Goal: Task Accomplishment & Management: Use online tool/utility

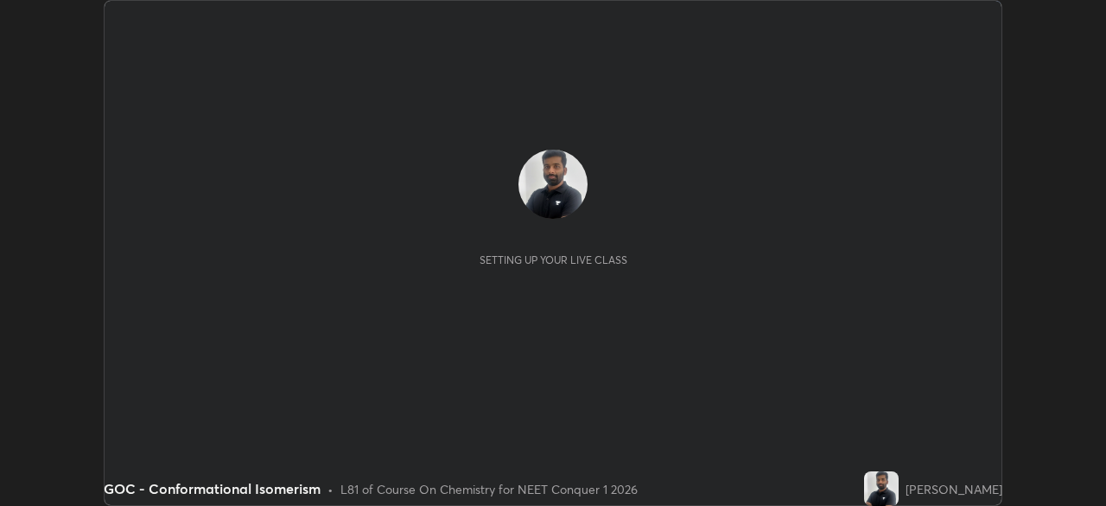
scroll to position [506, 1106]
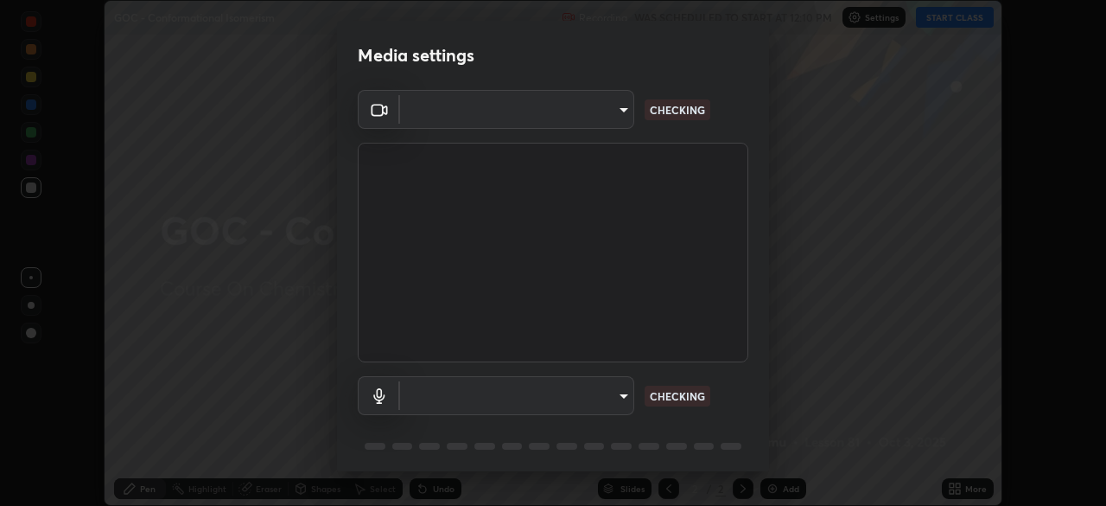
type input "3587b5fcf6e6b1efd567becf28dfd5d3df51b249fd3ad8f2a19155ee8f6d36a4"
type input "communications"
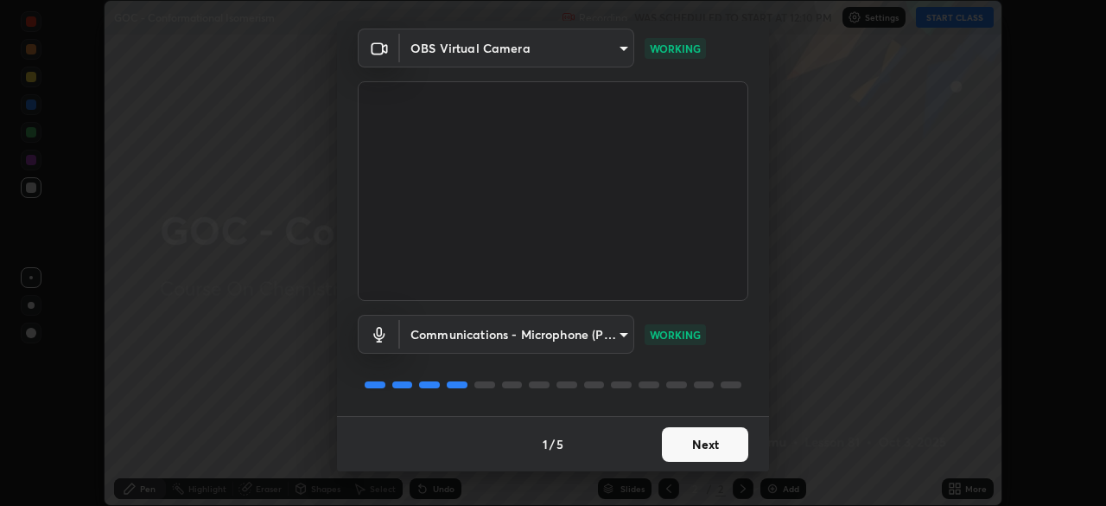
click at [696, 446] on button "Next" at bounding box center [705, 444] width 86 height 35
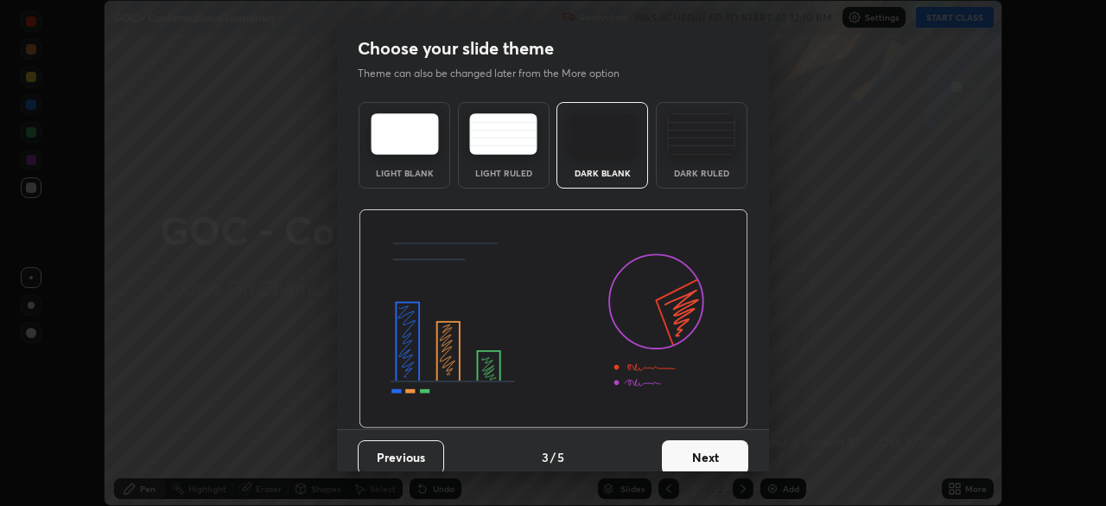
click at [695, 452] on button "Next" at bounding box center [705, 457] width 86 height 35
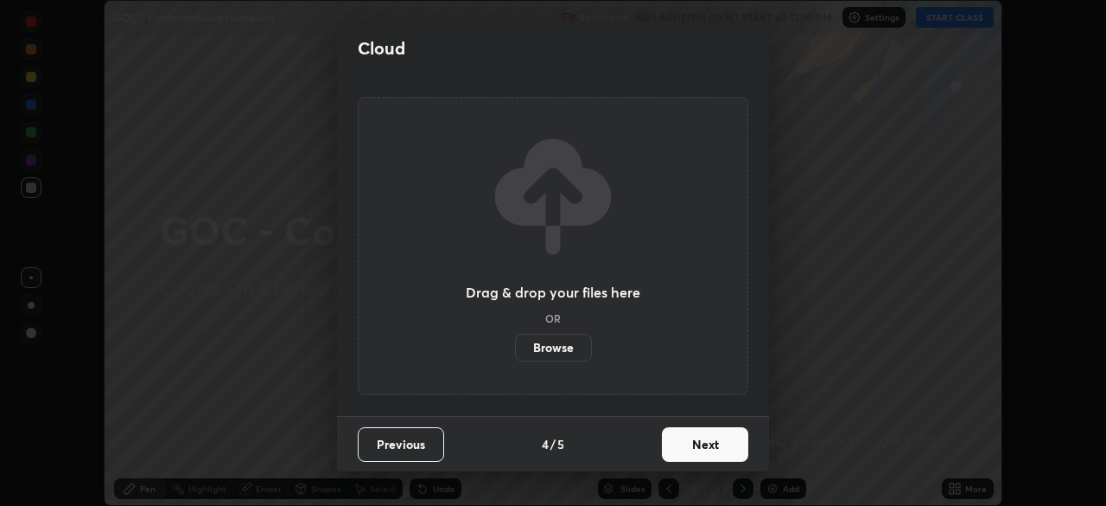
click at [694, 456] on button "Next" at bounding box center [705, 444] width 86 height 35
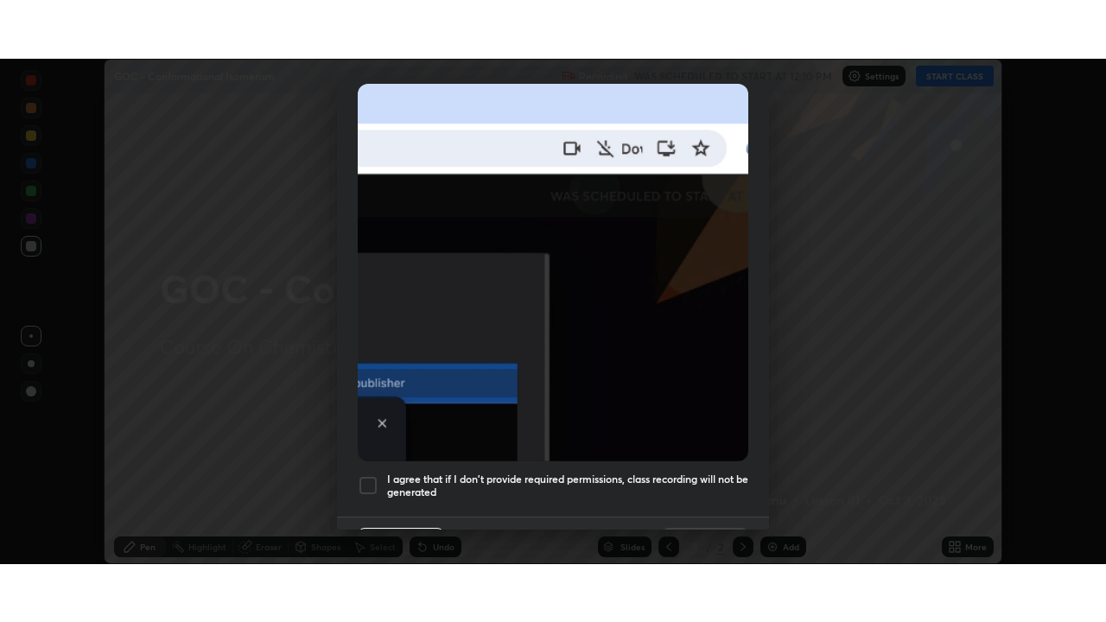
scroll to position [414, 0]
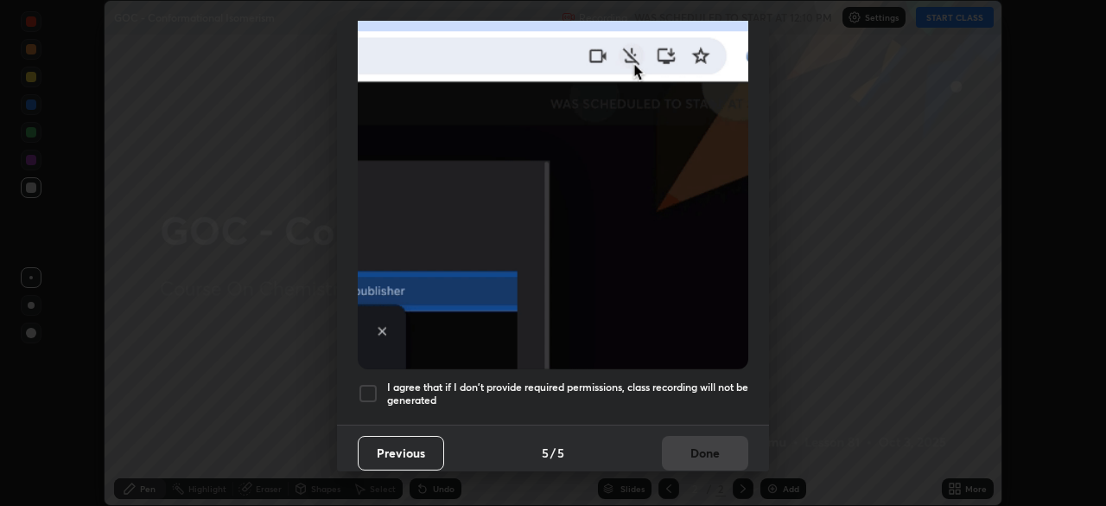
click at [652, 383] on h5 "I agree that if I don't provide required permissions, class recording will not …" at bounding box center [567, 393] width 361 height 27
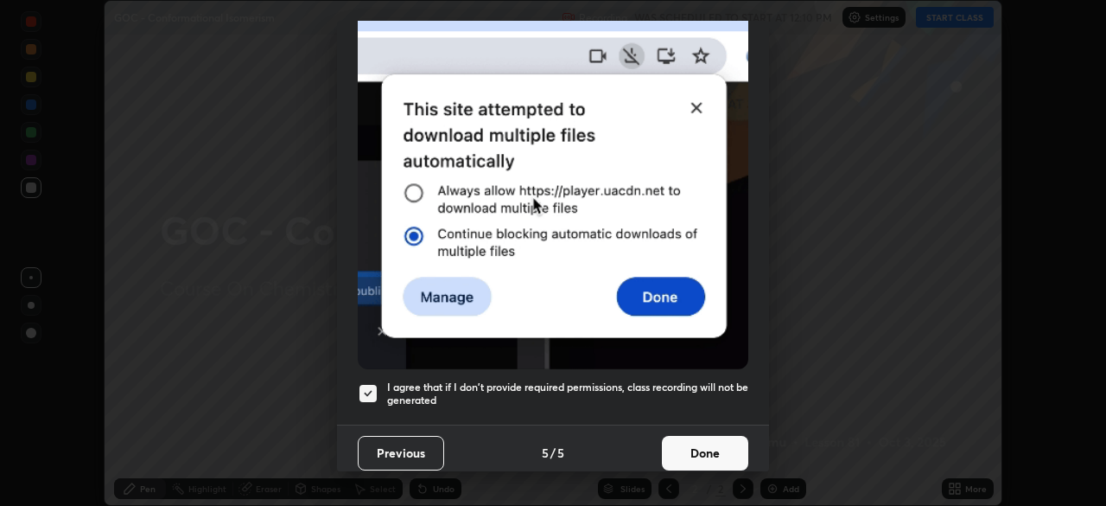
click at [698, 448] on button "Done" at bounding box center [705, 453] width 86 height 35
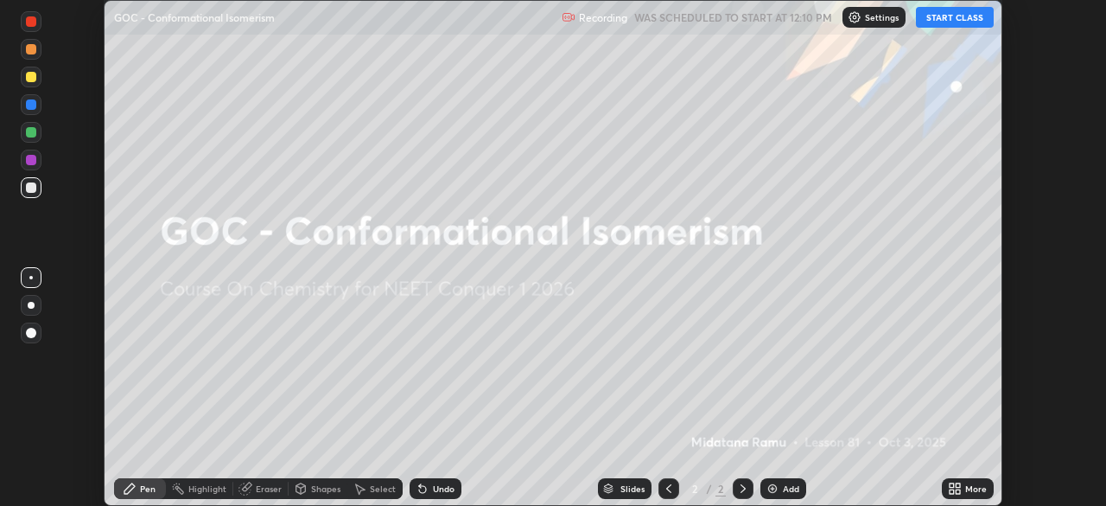
click at [970, 19] on button "START CLASS" at bounding box center [955, 17] width 78 height 21
click at [958, 491] on icon at bounding box center [958, 491] width 4 height 4
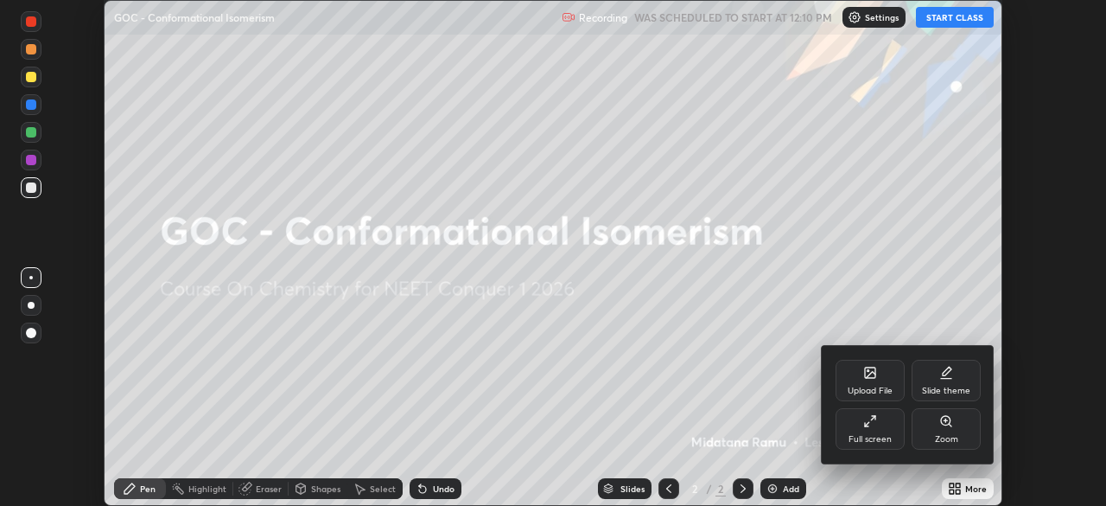
click at [878, 436] on div "Full screen" at bounding box center [870, 439] width 43 height 9
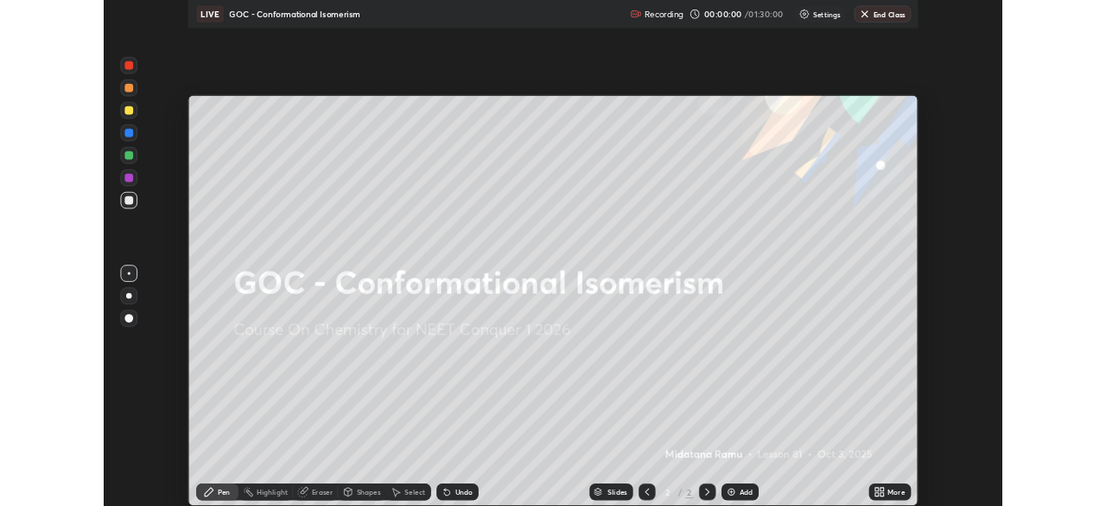
scroll to position [622, 1106]
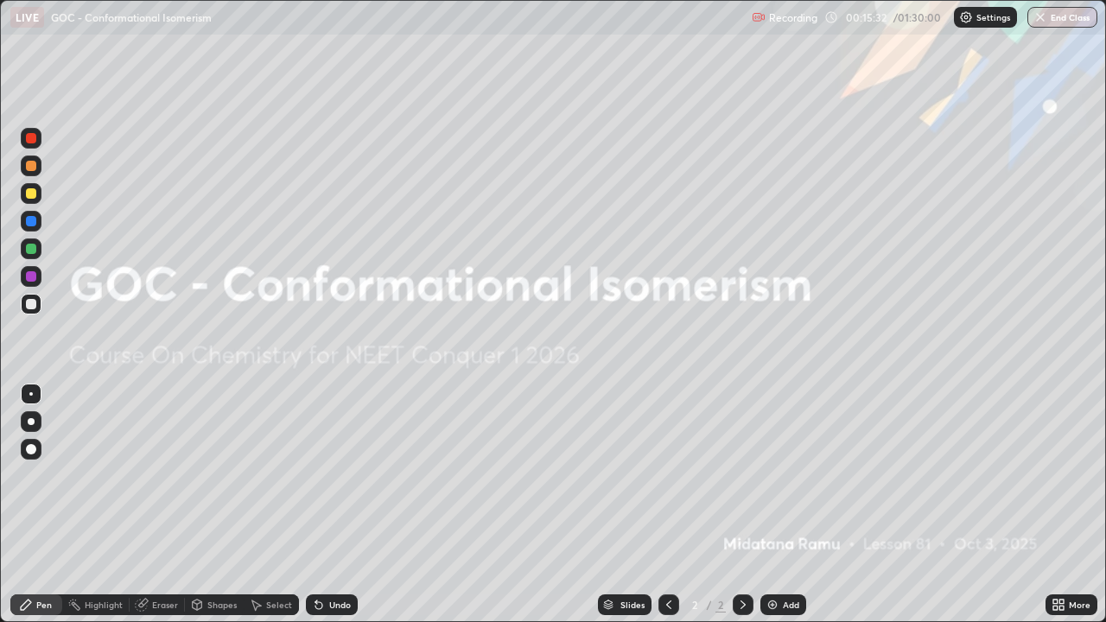
click at [39, 425] on div at bounding box center [31, 421] width 21 height 21
click at [40, 171] on div at bounding box center [31, 166] width 21 height 21
click at [772, 505] on img at bounding box center [773, 605] width 14 height 14
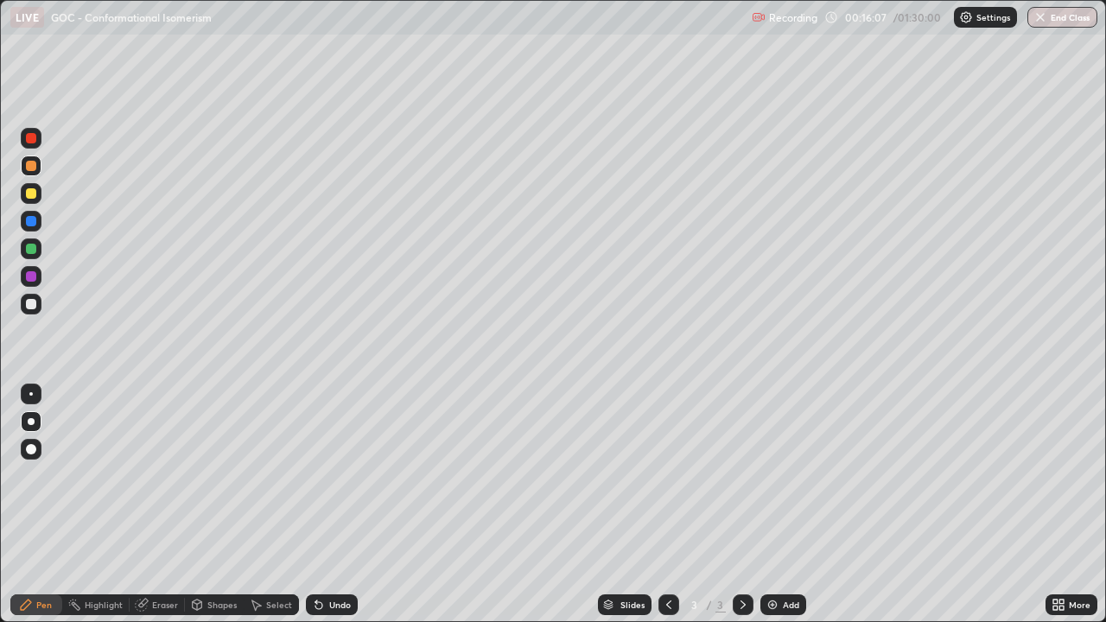
click at [34, 196] on div at bounding box center [31, 193] width 10 height 10
click at [31, 258] on div at bounding box center [31, 249] width 21 height 21
click at [33, 314] on div at bounding box center [31, 304] width 21 height 21
click at [39, 197] on div at bounding box center [31, 193] width 21 height 21
click at [337, 505] on div "Undo" at bounding box center [340, 605] width 22 height 9
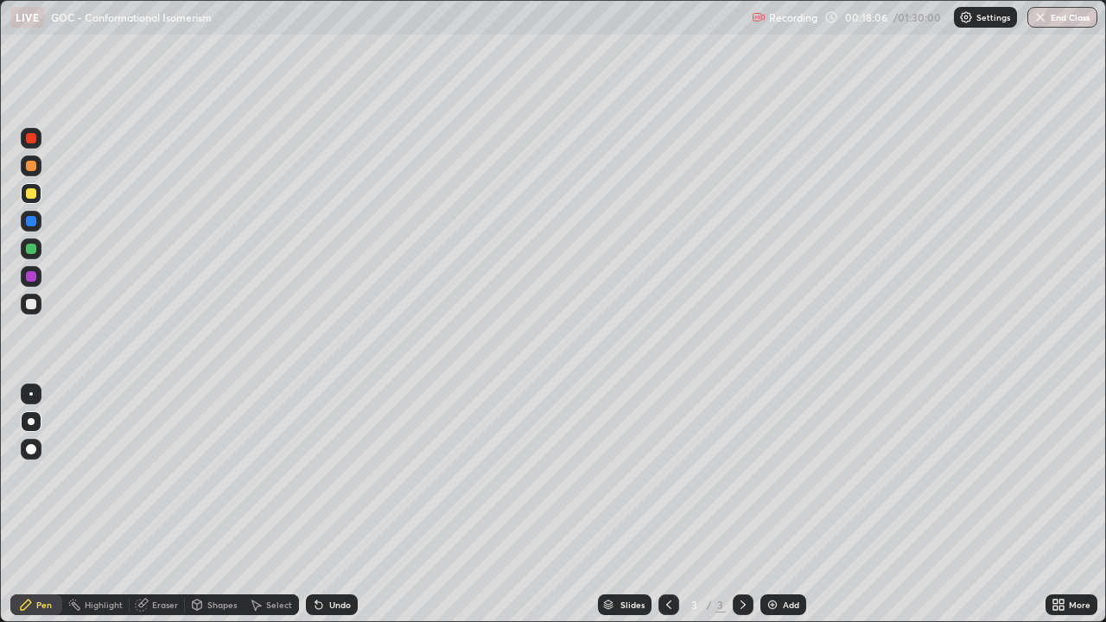
click at [340, 505] on div "Undo" at bounding box center [340, 605] width 22 height 9
click at [341, 505] on div "Undo" at bounding box center [332, 605] width 52 height 21
click at [336, 505] on div "Undo" at bounding box center [340, 605] width 22 height 9
click at [336, 505] on div "Undo" at bounding box center [332, 605] width 52 height 21
click at [169, 505] on div "Eraser" at bounding box center [165, 605] width 26 height 9
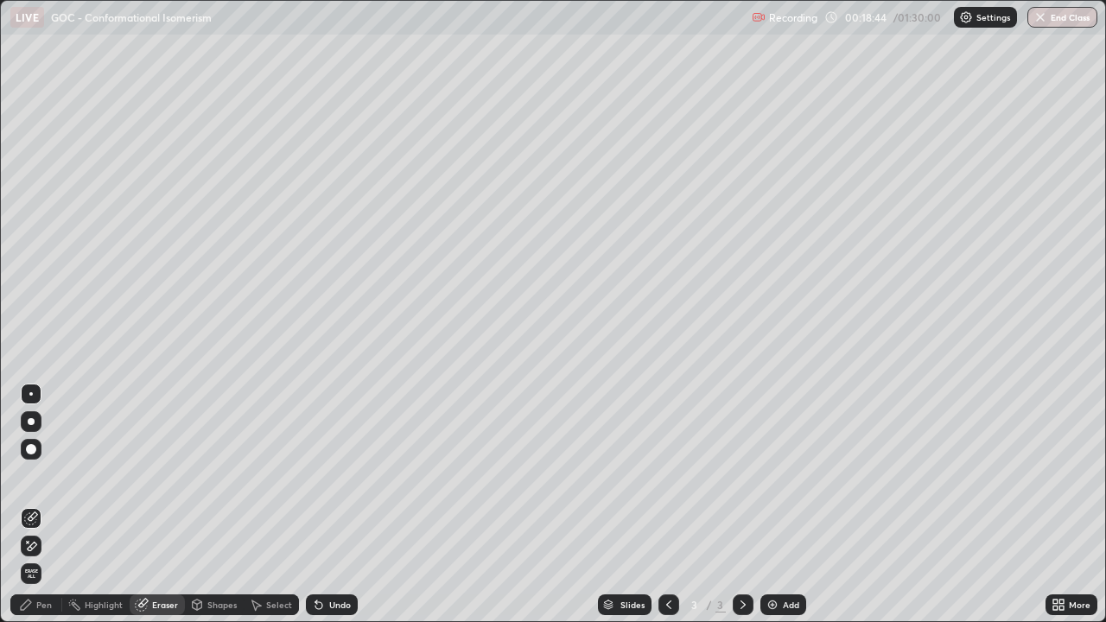
click at [25, 505] on div "Pen" at bounding box center [36, 605] width 52 height 21
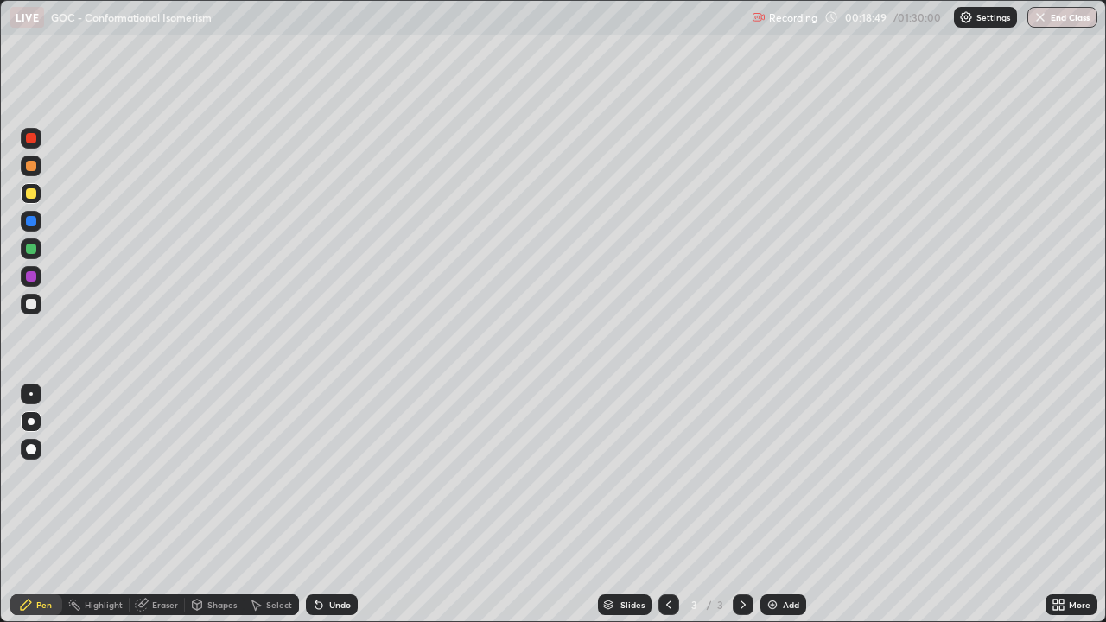
click at [34, 279] on div at bounding box center [31, 276] width 10 height 10
click at [33, 303] on div at bounding box center [31, 304] width 10 height 10
click at [342, 505] on div "Undo" at bounding box center [340, 605] width 22 height 9
click at [348, 505] on div "Undo" at bounding box center [340, 605] width 22 height 9
click at [33, 279] on div at bounding box center [31, 276] width 10 height 10
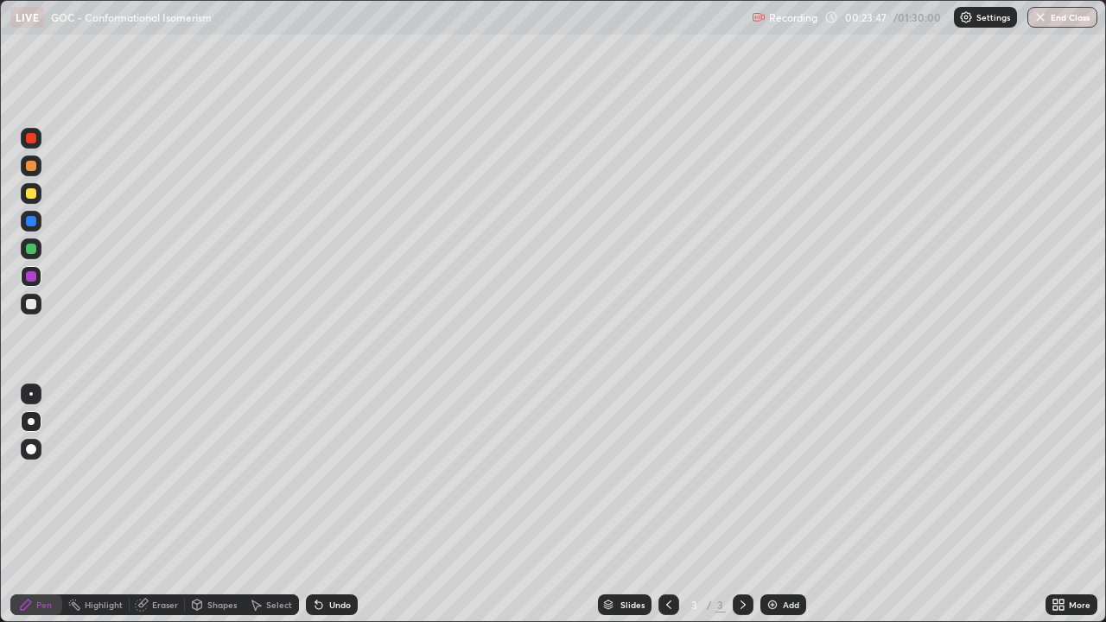
click at [32, 194] on div at bounding box center [31, 193] width 10 height 10
click at [28, 304] on div at bounding box center [31, 304] width 10 height 10
click at [29, 277] on div at bounding box center [31, 276] width 10 height 10
click at [33, 312] on div at bounding box center [31, 304] width 21 height 21
click at [173, 505] on div "Eraser" at bounding box center [165, 605] width 26 height 9
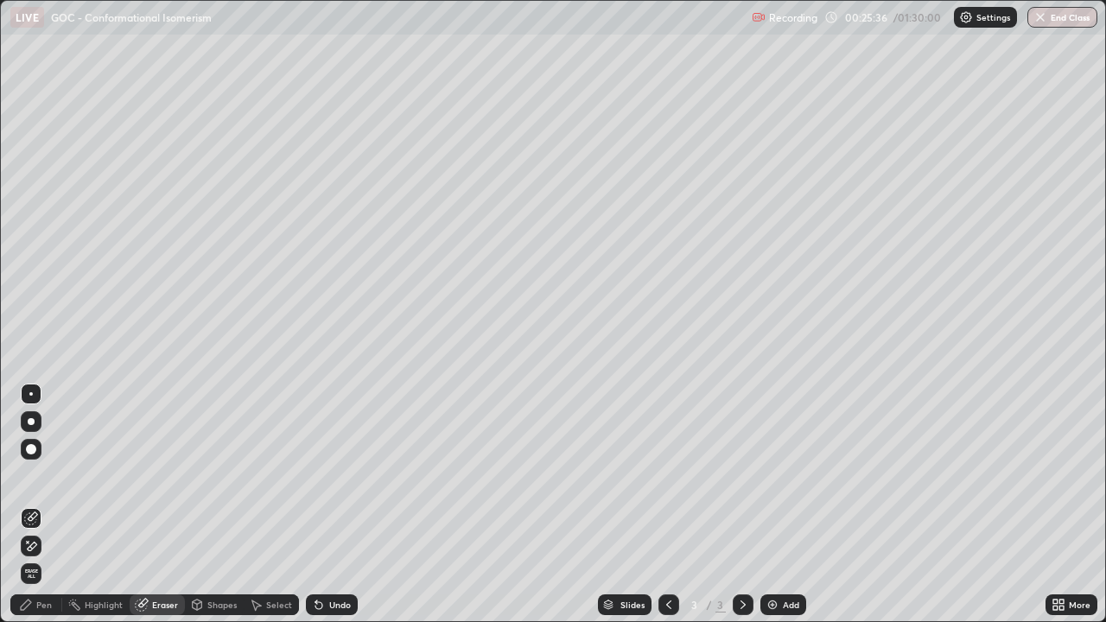
click at [49, 505] on div "Pen" at bounding box center [36, 605] width 52 height 21
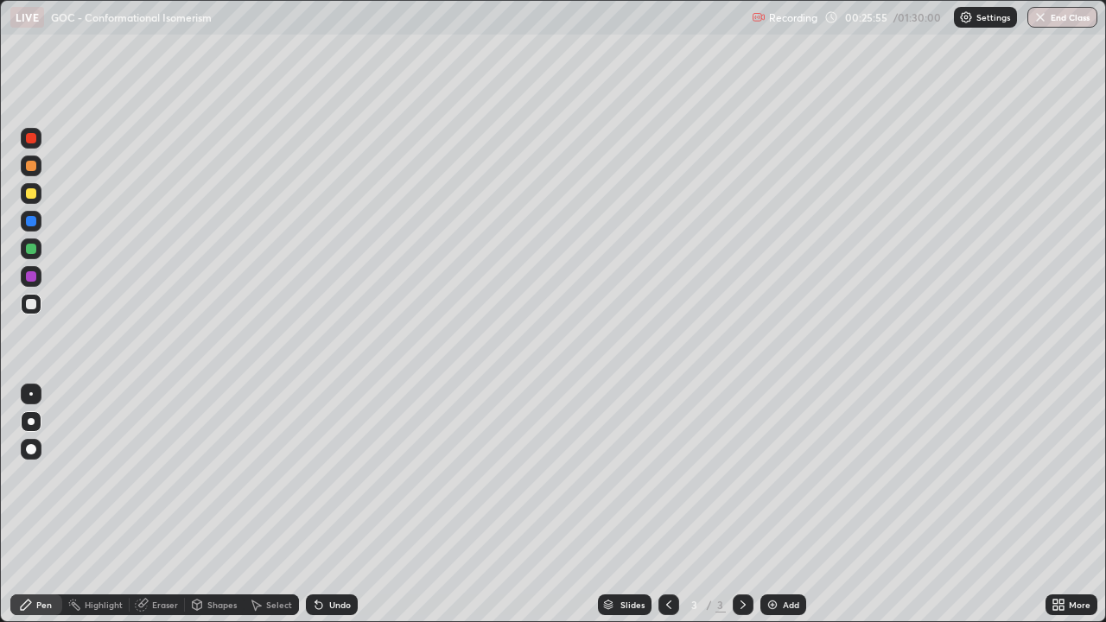
click at [158, 505] on div "Eraser" at bounding box center [165, 605] width 26 height 9
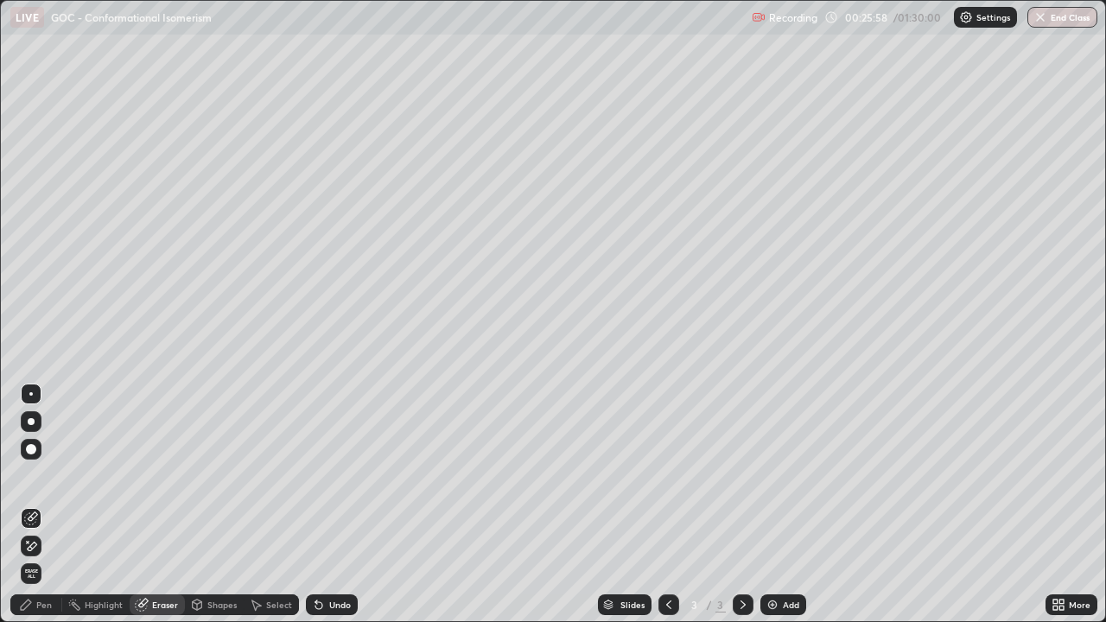
click at [41, 505] on div "Pen" at bounding box center [44, 605] width 16 height 9
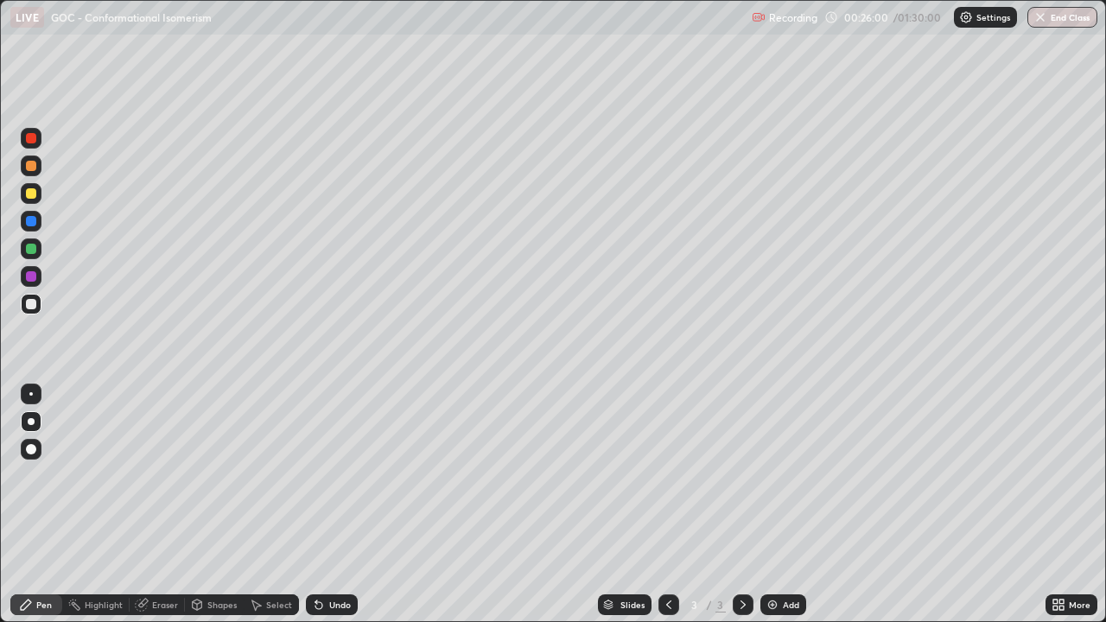
click at [31, 275] on div at bounding box center [31, 276] width 10 height 10
click at [31, 194] on div at bounding box center [31, 193] width 10 height 10
click at [27, 307] on div at bounding box center [31, 304] width 10 height 10
click at [29, 168] on div at bounding box center [31, 166] width 10 height 10
click at [770, 505] on img at bounding box center [773, 605] width 14 height 14
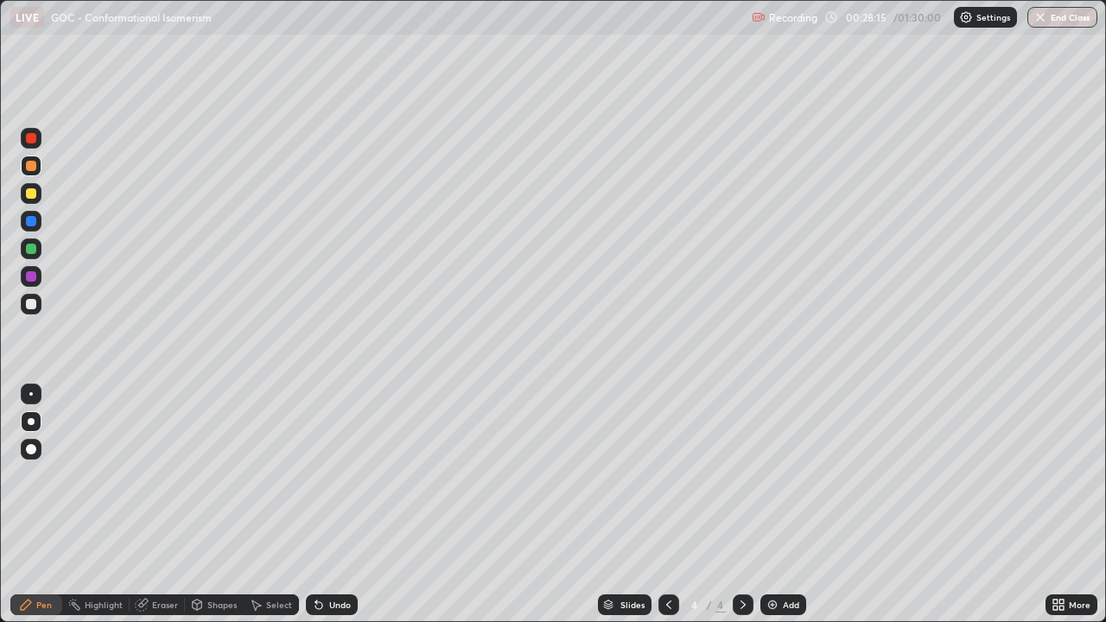
click at [34, 275] on div at bounding box center [31, 276] width 10 height 10
click at [34, 306] on div at bounding box center [31, 304] width 10 height 10
click at [32, 194] on div at bounding box center [31, 193] width 10 height 10
click at [333, 505] on div "Undo" at bounding box center [340, 605] width 22 height 9
click at [38, 304] on div at bounding box center [31, 304] width 21 height 21
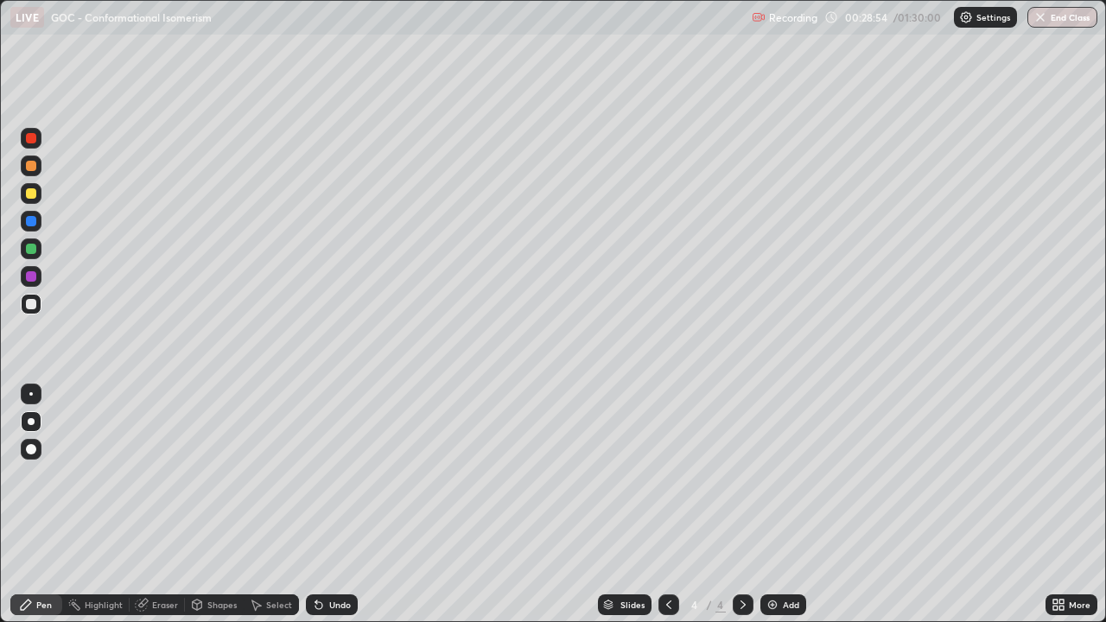
click at [34, 193] on div at bounding box center [31, 193] width 10 height 10
click at [40, 309] on div at bounding box center [31, 304] width 21 height 21
click at [32, 194] on div at bounding box center [31, 193] width 10 height 10
click at [29, 310] on div at bounding box center [31, 304] width 21 height 21
click at [27, 196] on div at bounding box center [31, 193] width 10 height 10
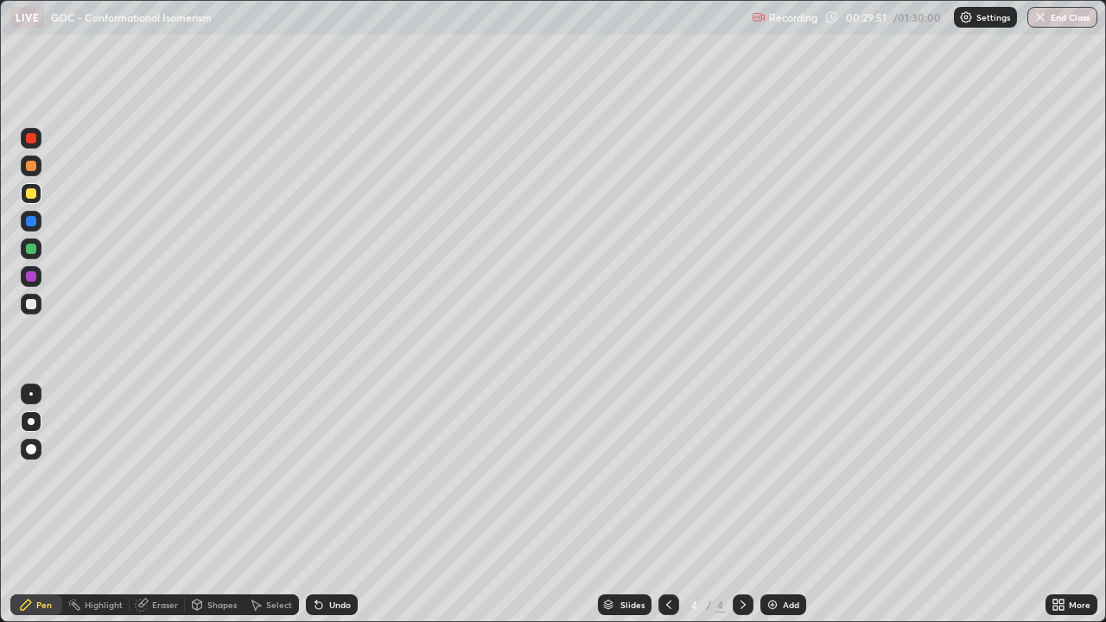
click at [674, 505] on div at bounding box center [669, 605] width 21 height 21
click at [743, 505] on icon at bounding box center [743, 605] width 14 height 14
click at [29, 276] on div at bounding box center [31, 276] width 10 height 10
click at [33, 253] on div at bounding box center [31, 249] width 10 height 10
click at [30, 311] on div at bounding box center [31, 304] width 21 height 21
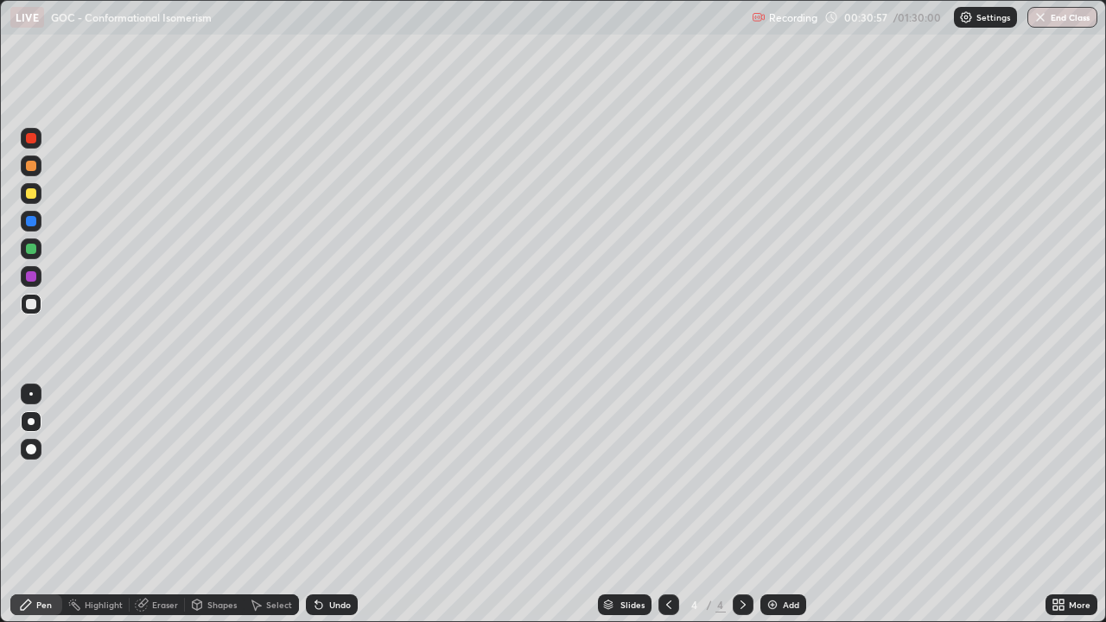
click at [160, 505] on div "Eraser" at bounding box center [165, 605] width 26 height 9
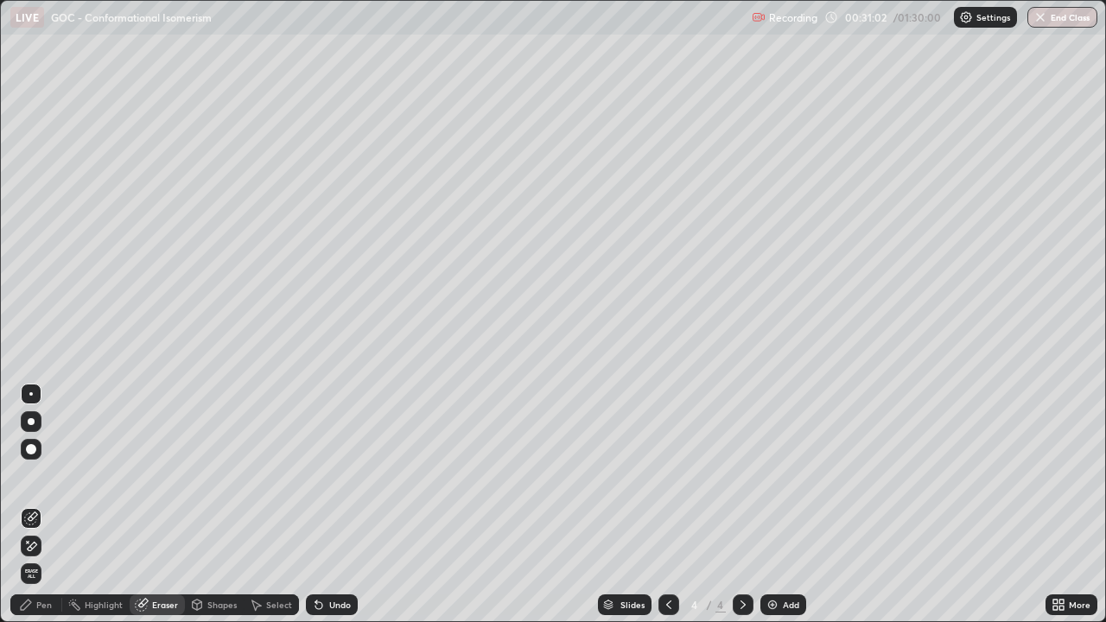
click at [38, 505] on div "Pen" at bounding box center [44, 605] width 16 height 9
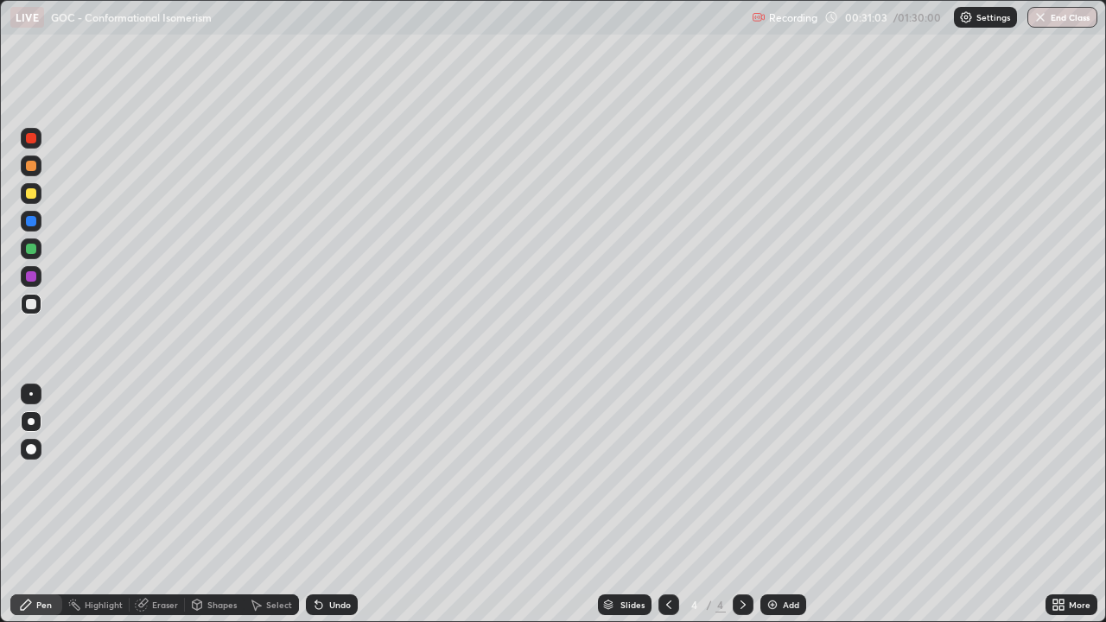
click at [32, 251] on div at bounding box center [31, 249] width 10 height 10
click at [35, 194] on div at bounding box center [31, 193] width 10 height 10
click at [332, 505] on div "Undo" at bounding box center [340, 605] width 22 height 9
click at [29, 281] on div at bounding box center [31, 276] width 10 height 10
click at [32, 248] on div at bounding box center [31, 249] width 10 height 10
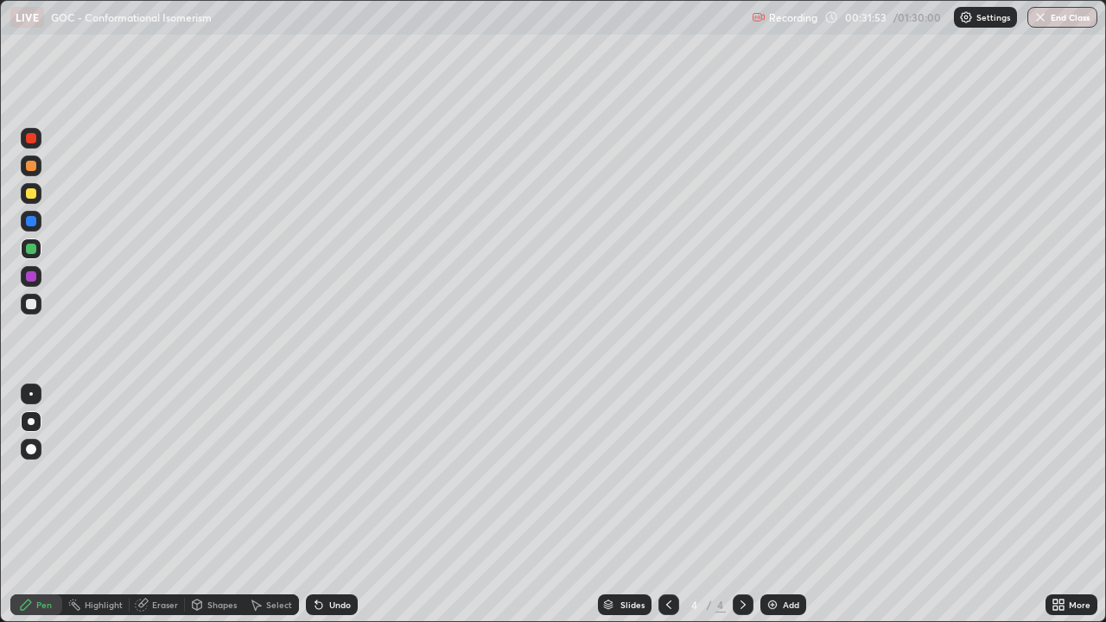
click at [29, 195] on div at bounding box center [31, 193] width 10 height 10
click at [29, 278] on div at bounding box center [31, 276] width 10 height 10
click at [32, 197] on div at bounding box center [31, 193] width 10 height 10
click at [33, 252] on div at bounding box center [31, 249] width 10 height 10
click at [32, 277] on div at bounding box center [31, 276] width 10 height 10
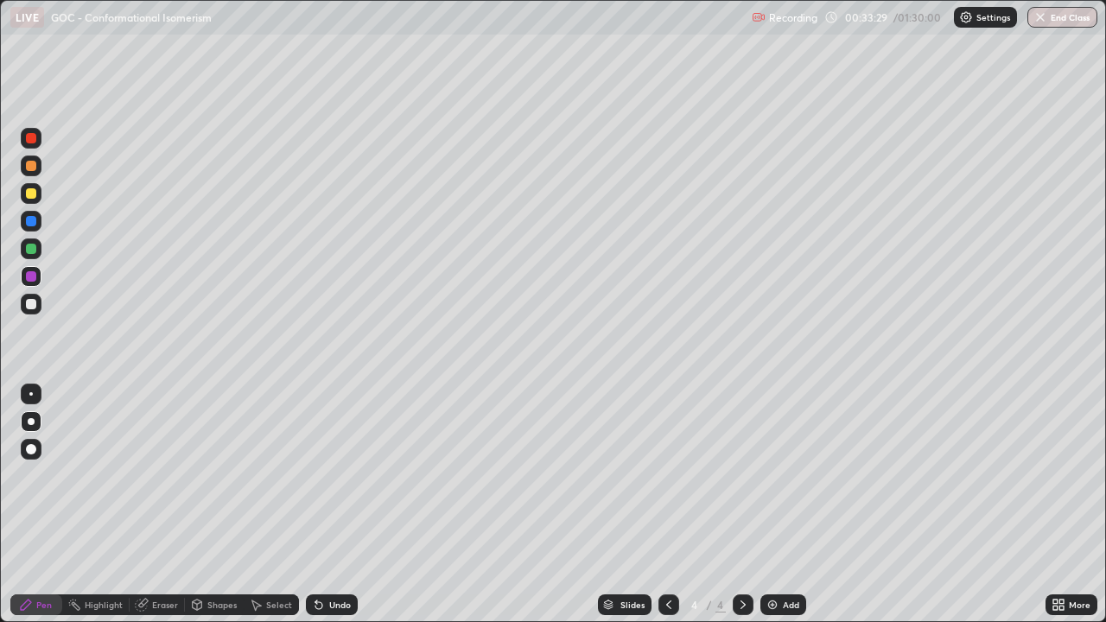
click at [32, 250] on div at bounding box center [31, 249] width 10 height 10
click at [40, 307] on div at bounding box center [31, 304] width 21 height 21
click at [31, 196] on div at bounding box center [31, 193] width 10 height 10
click at [211, 505] on div "Shapes" at bounding box center [221, 605] width 29 height 9
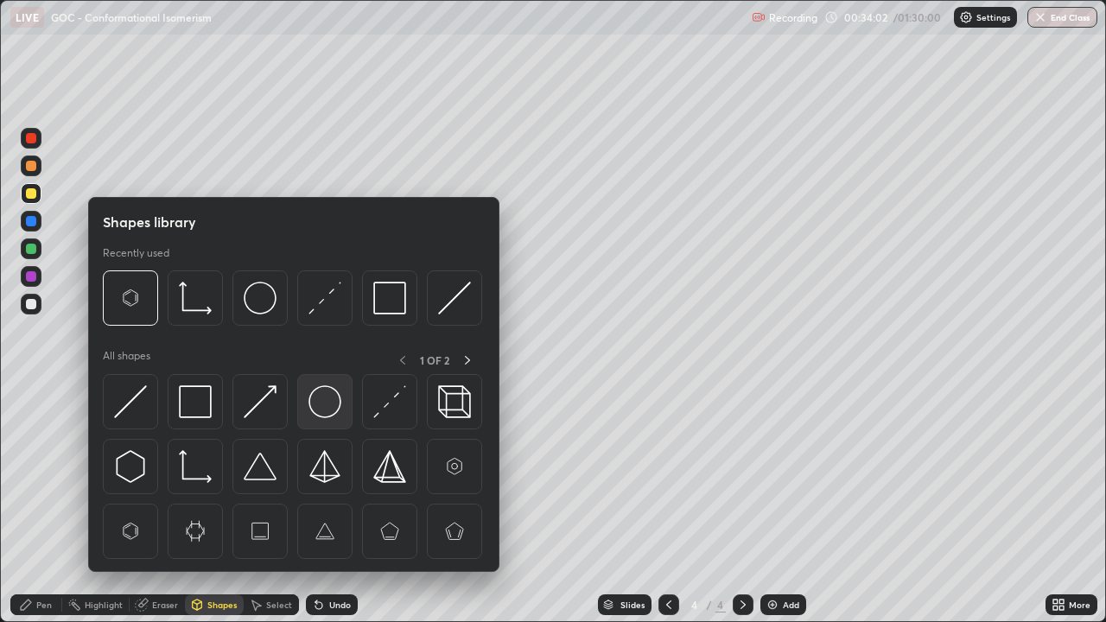
click at [324, 409] on img at bounding box center [325, 402] width 33 height 33
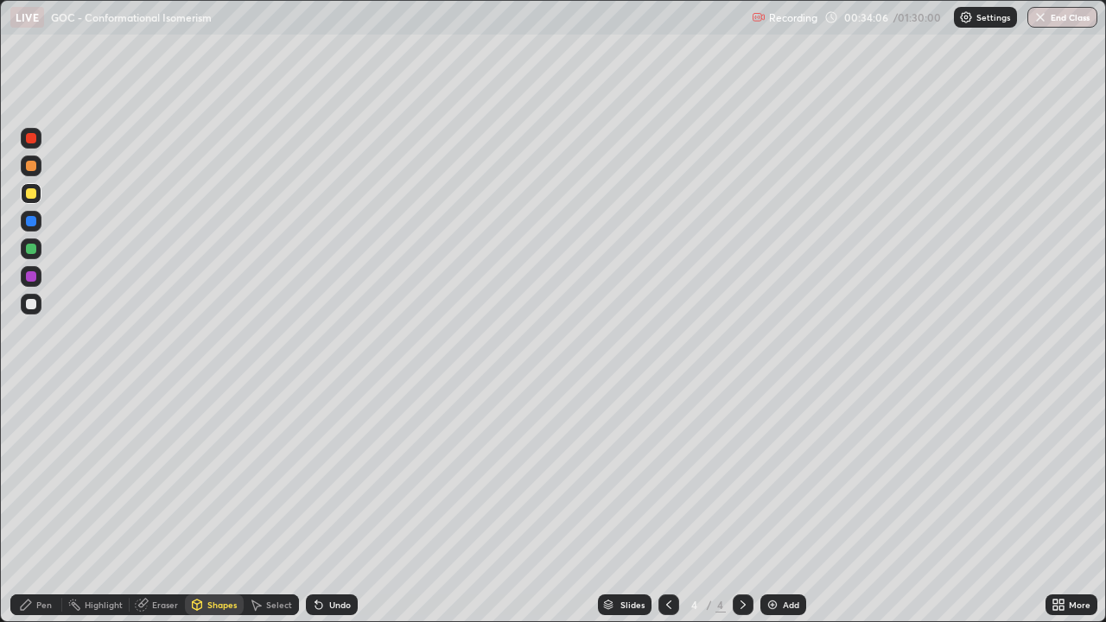
click at [45, 505] on div "Pen" at bounding box center [44, 605] width 16 height 9
click at [37, 277] on div at bounding box center [31, 276] width 21 height 21
click at [34, 307] on div at bounding box center [31, 304] width 10 height 10
click at [29, 251] on div at bounding box center [31, 249] width 10 height 10
click at [336, 505] on div "Undo" at bounding box center [340, 605] width 22 height 9
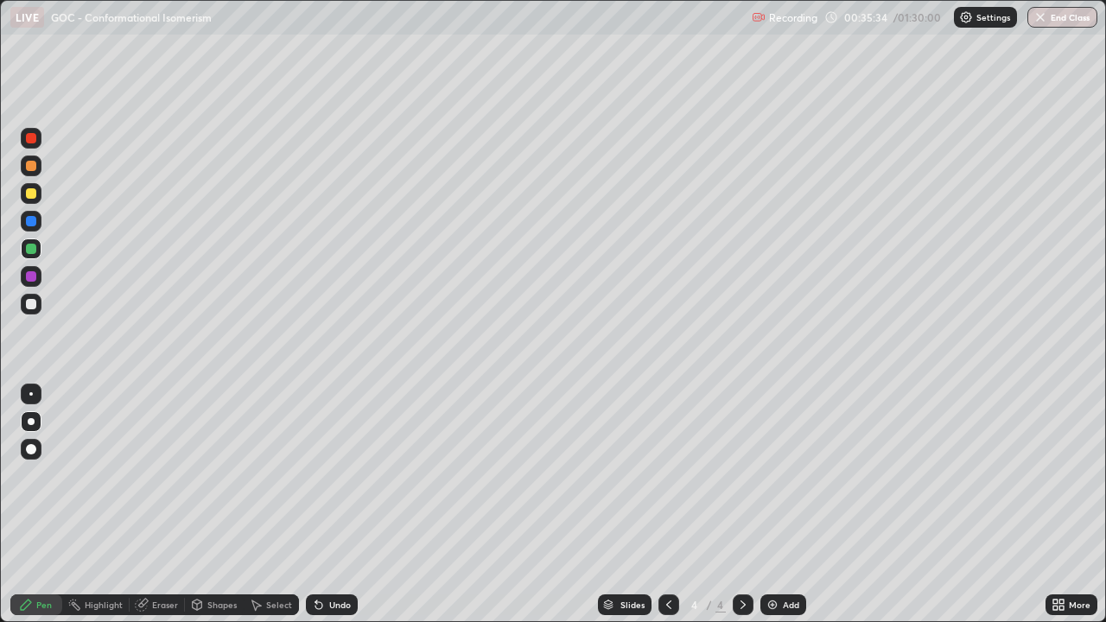
click at [335, 505] on div "Undo" at bounding box center [340, 605] width 22 height 9
click at [333, 505] on div "Undo" at bounding box center [340, 605] width 22 height 9
click at [330, 505] on div "Undo" at bounding box center [340, 605] width 22 height 9
click at [332, 505] on div "Undo" at bounding box center [340, 605] width 22 height 9
click at [329, 505] on div "Undo" at bounding box center [340, 605] width 22 height 9
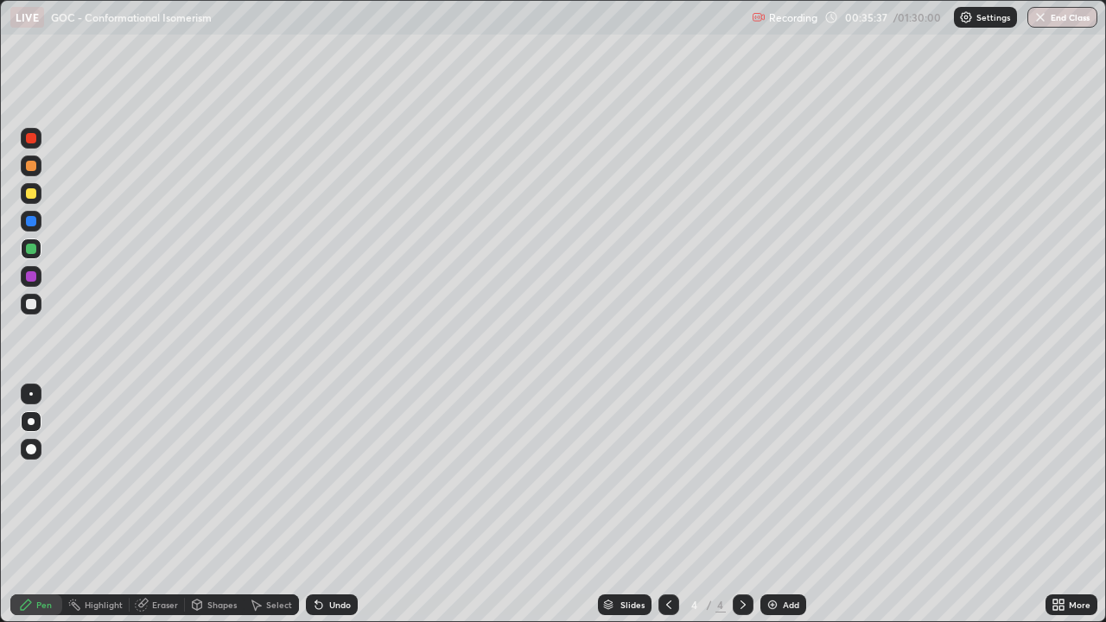
click at [329, 505] on div "Undo" at bounding box center [340, 605] width 22 height 9
click at [323, 505] on div "Undo" at bounding box center [332, 605] width 52 height 21
click at [271, 505] on div "Select" at bounding box center [279, 605] width 26 height 9
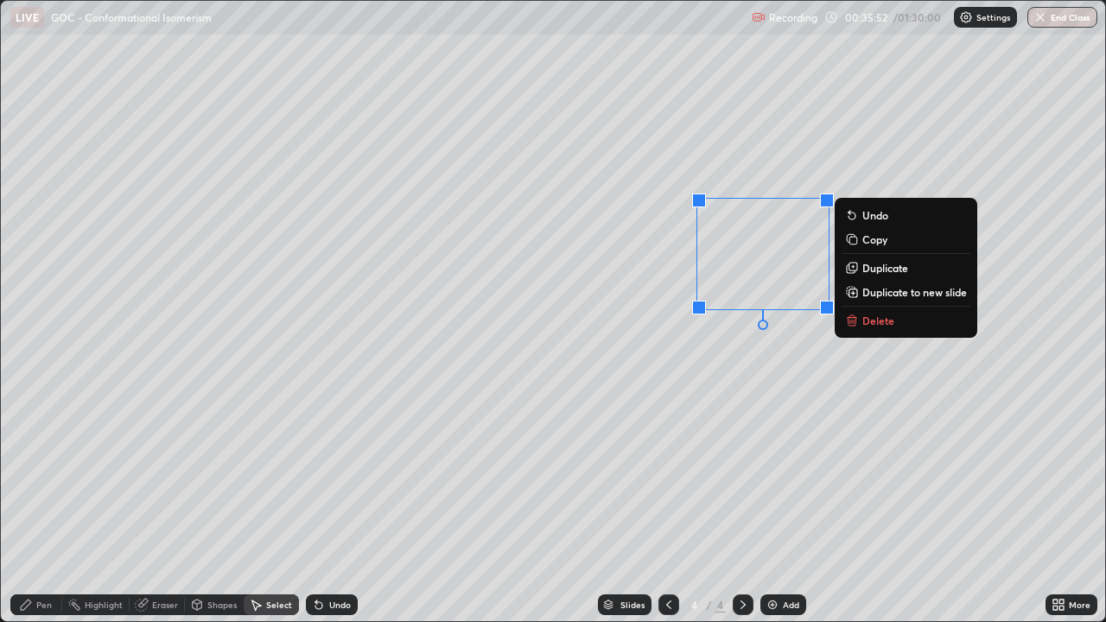
click at [880, 275] on button "Duplicate" at bounding box center [906, 268] width 129 height 21
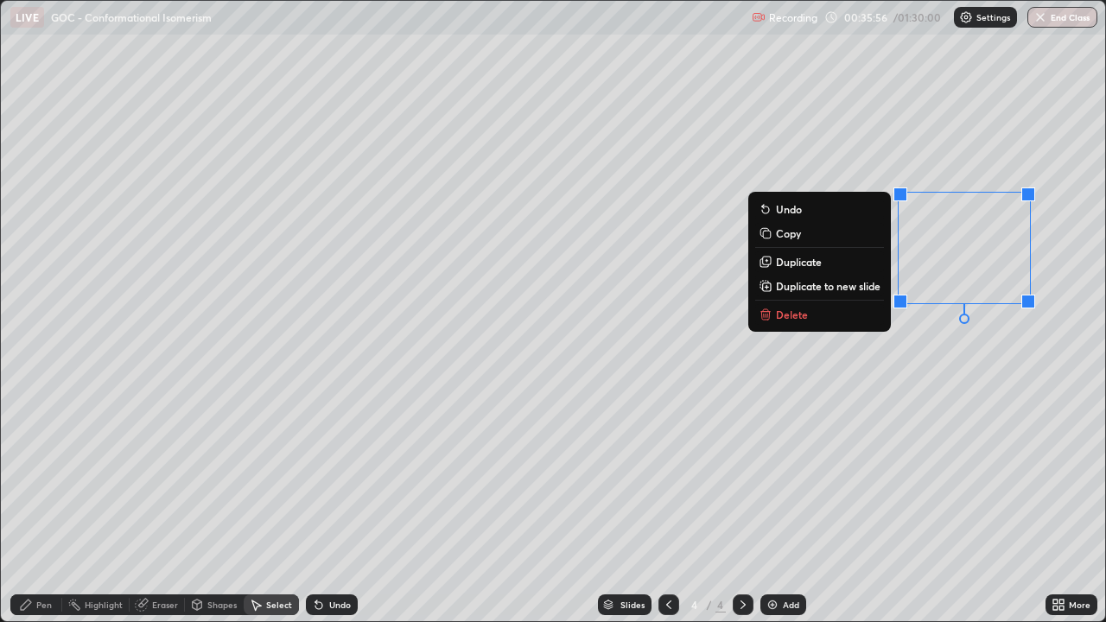
click at [159, 505] on div "Eraser" at bounding box center [165, 605] width 26 height 9
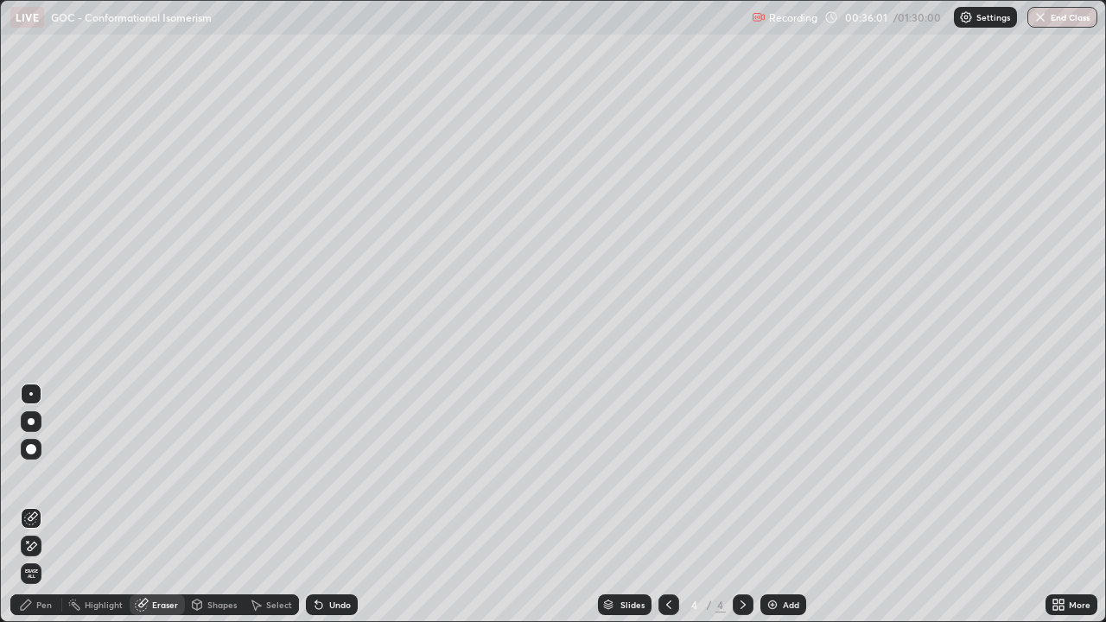
click at [33, 505] on icon at bounding box center [31, 546] width 14 height 15
click at [38, 505] on div "Pen" at bounding box center [44, 605] width 16 height 9
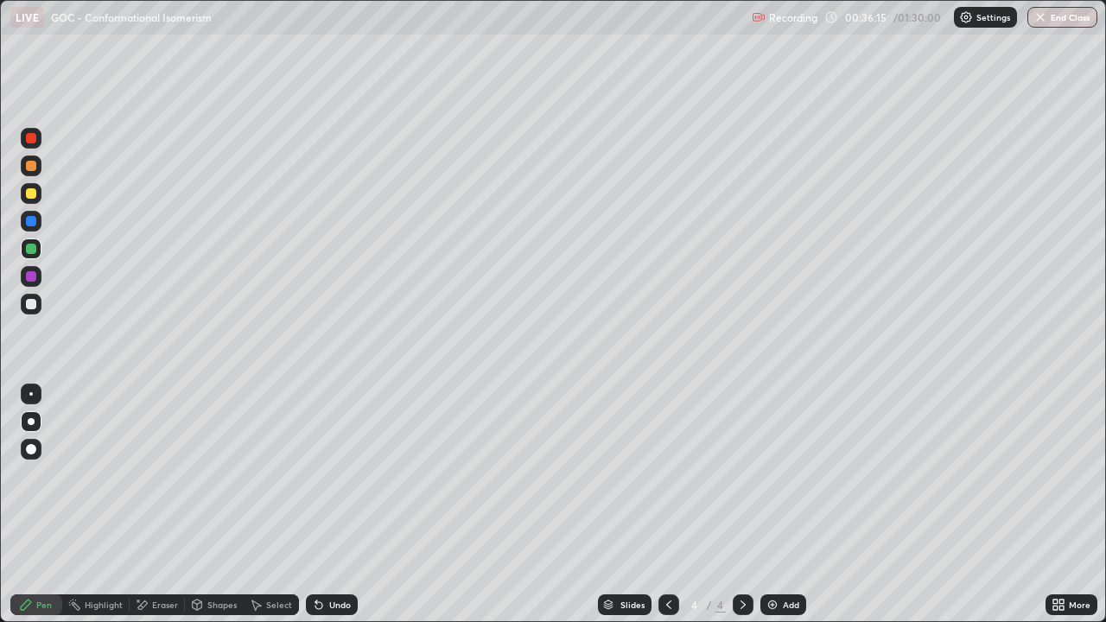
click at [35, 303] on div at bounding box center [31, 304] width 10 height 10
click at [346, 505] on div "Undo" at bounding box center [340, 605] width 22 height 9
click at [31, 275] on div at bounding box center [31, 276] width 10 height 10
click at [35, 247] on div at bounding box center [31, 249] width 10 height 10
click at [254, 505] on icon at bounding box center [257, 606] width 10 height 10
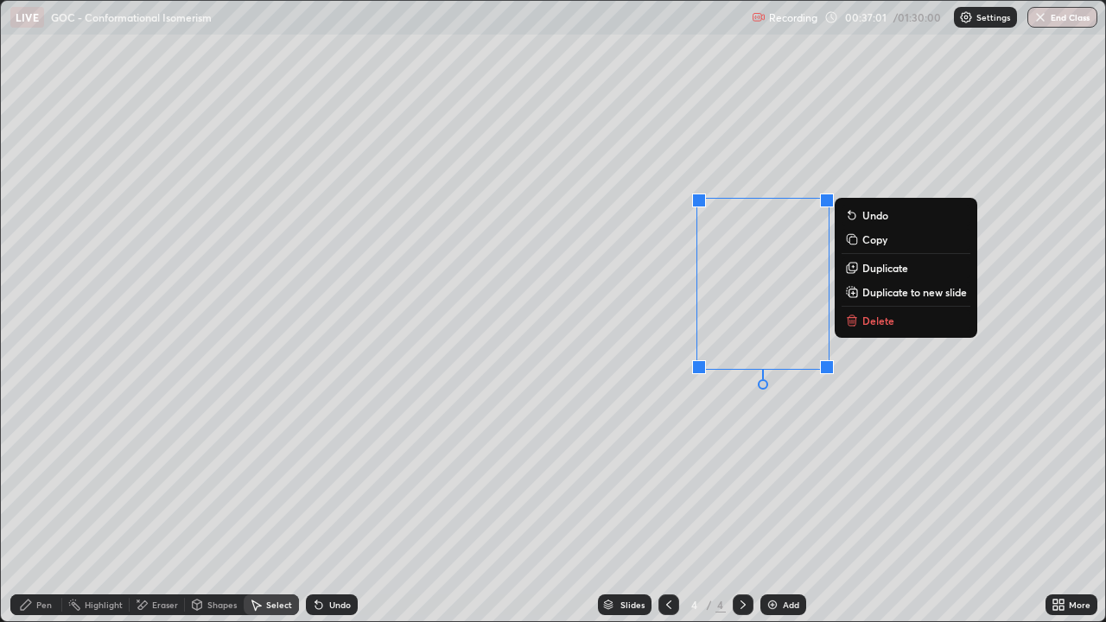
click at [877, 272] on p "Duplicate" at bounding box center [886, 268] width 46 height 14
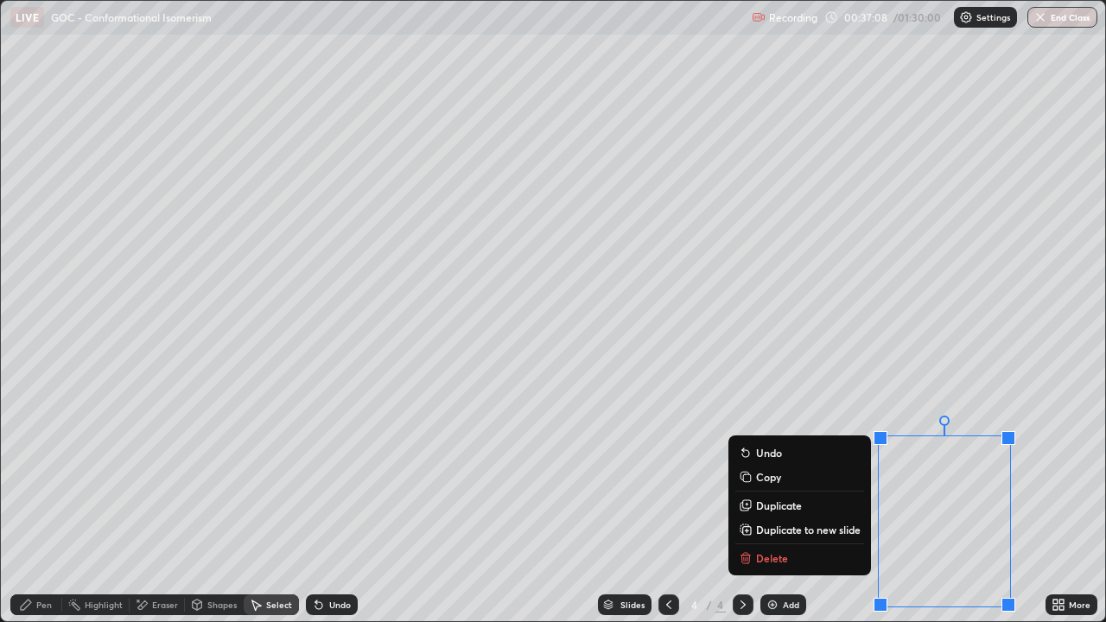
click at [41, 505] on div "Pen" at bounding box center [44, 605] width 16 height 9
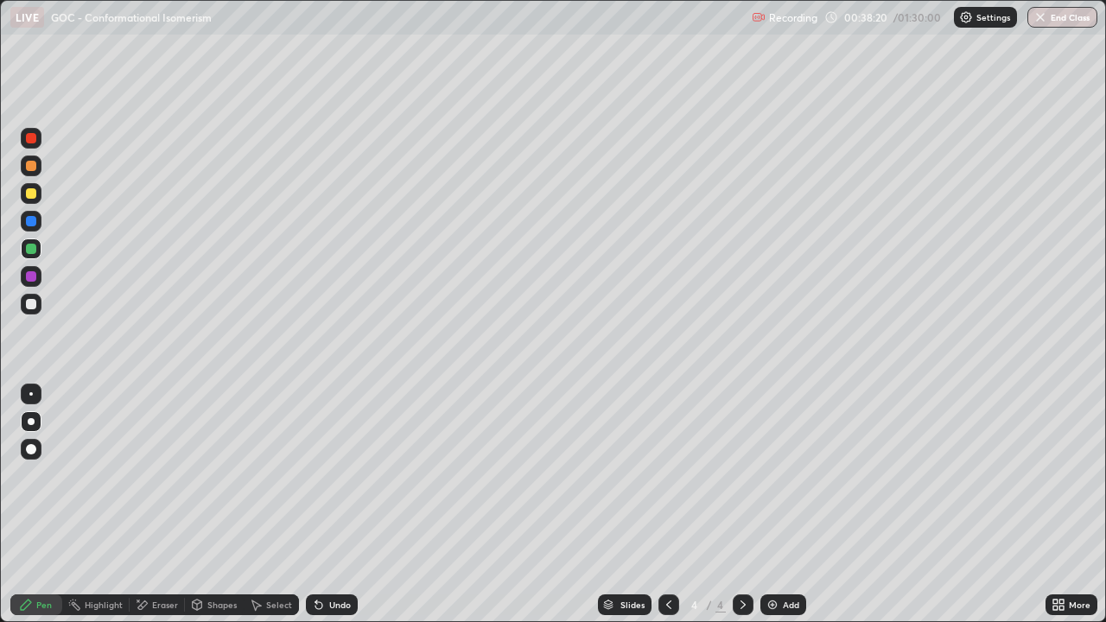
click at [332, 505] on div "Undo" at bounding box center [340, 605] width 22 height 9
click at [334, 505] on div "Undo" at bounding box center [340, 605] width 22 height 9
click at [768, 505] on div "Add" at bounding box center [784, 605] width 46 height 21
click at [33, 190] on div at bounding box center [31, 193] width 10 height 10
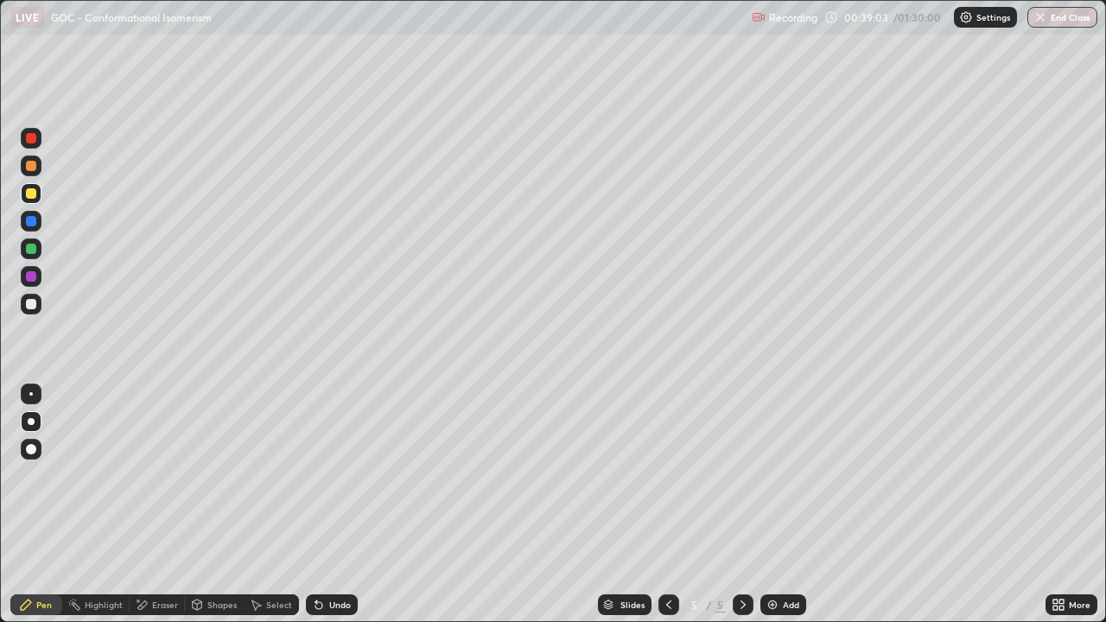
click at [1047, 505] on div "More" at bounding box center [1072, 605] width 52 height 21
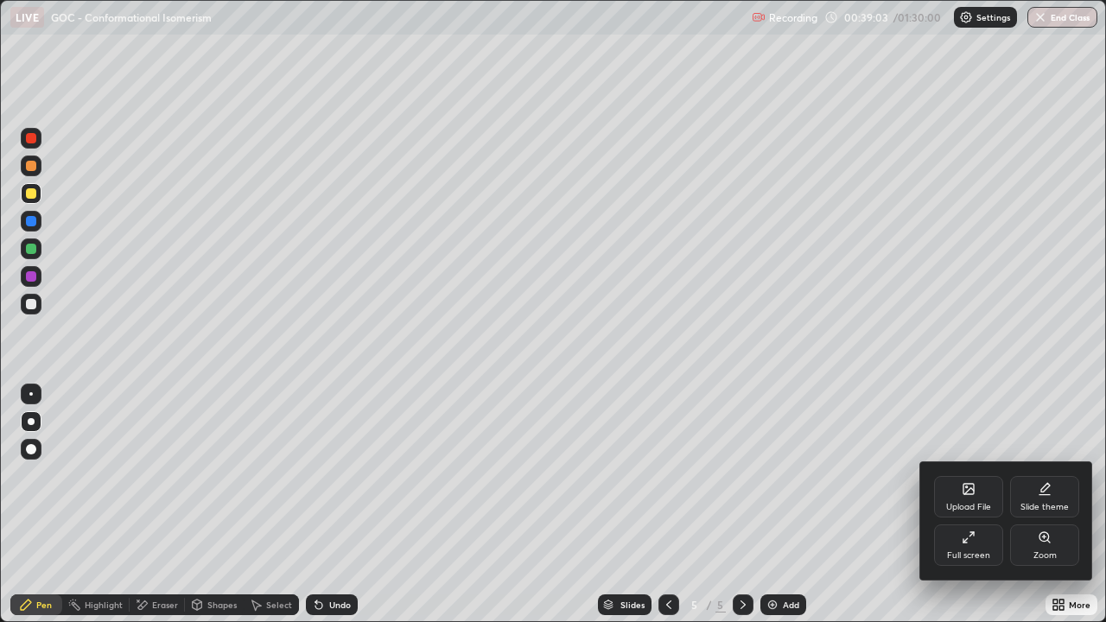
click at [967, 505] on div "Full screen" at bounding box center [968, 555] width 43 height 9
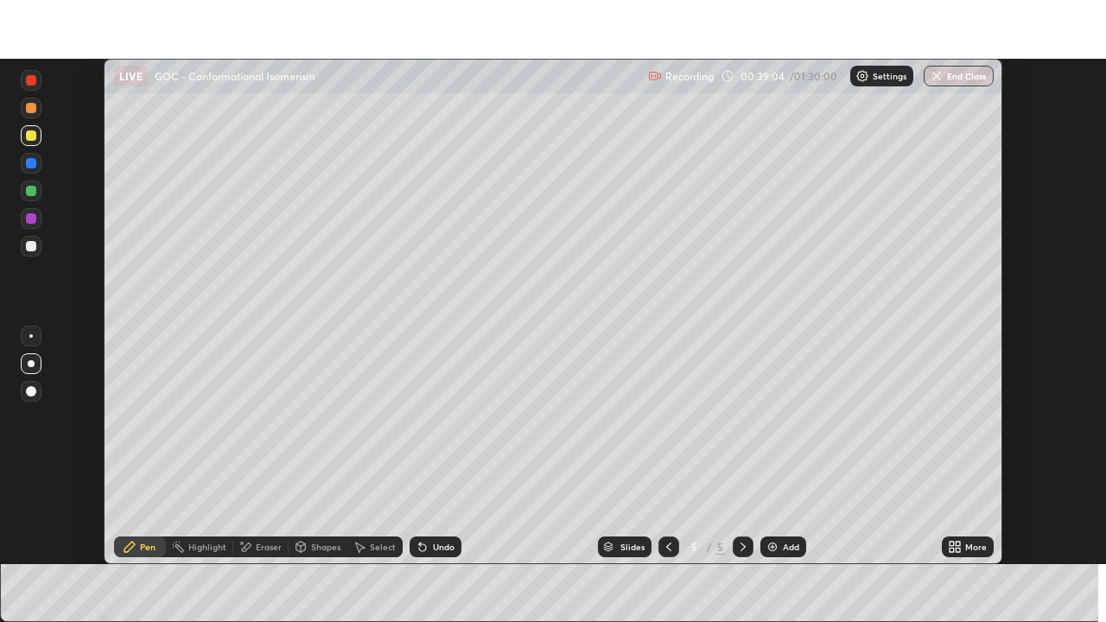
scroll to position [85936, 85335]
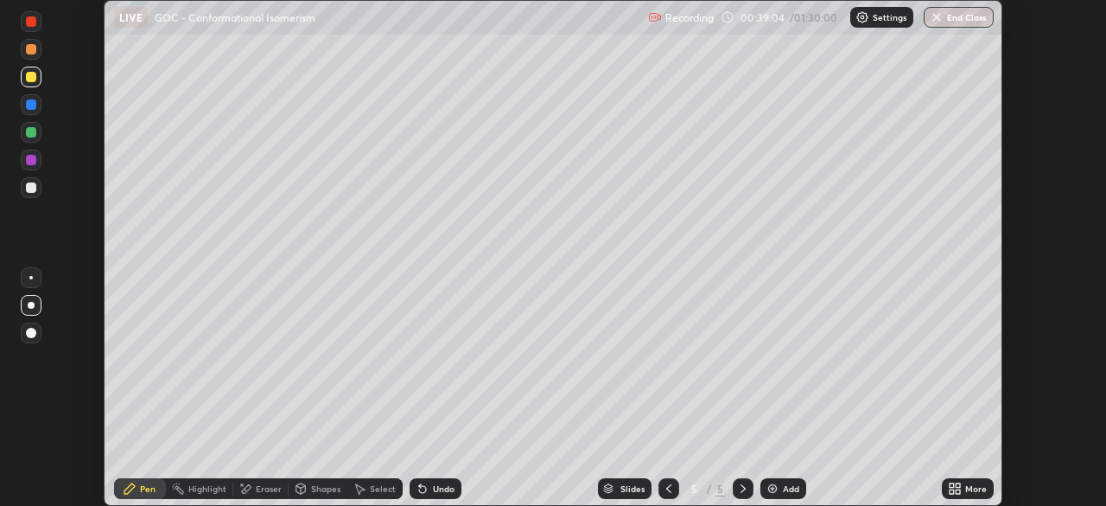
click at [970, 491] on div "More" at bounding box center [977, 488] width 22 height 9
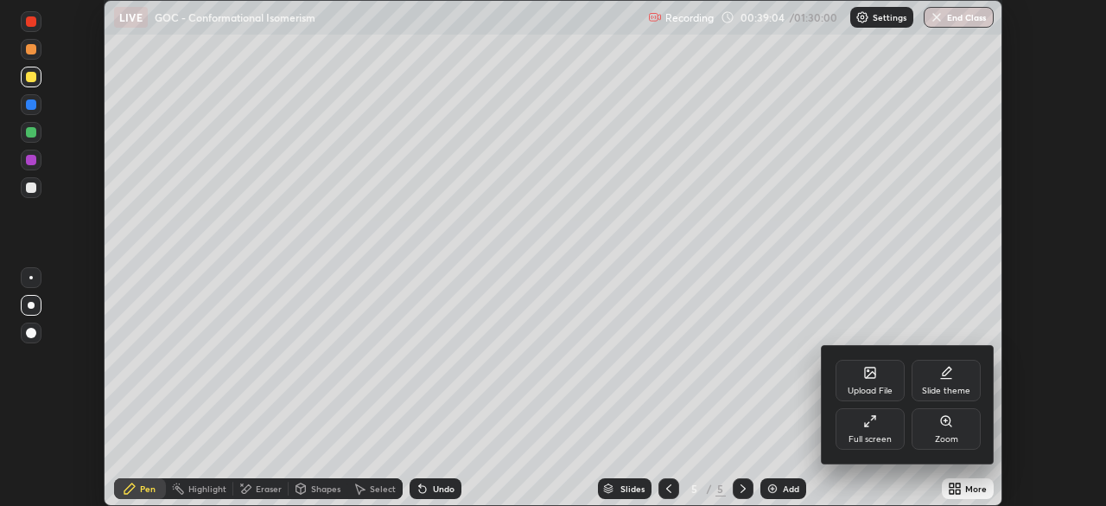
click at [881, 433] on div "Full screen" at bounding box center [870, 428] width 69 height 41
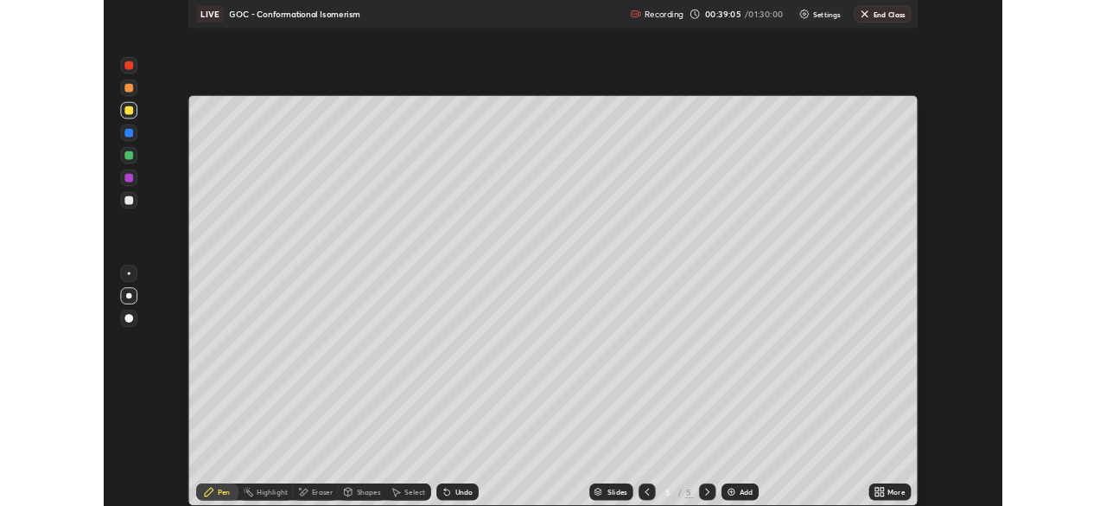
scroll to position [622, 1106]
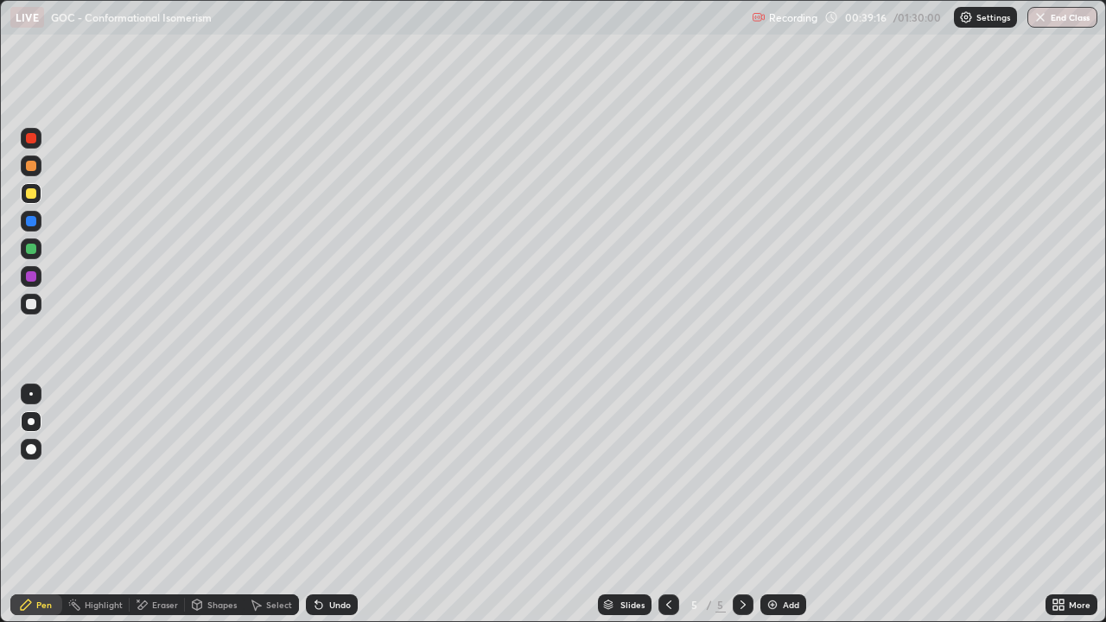
click at [31, 255] on div at bounding box center [31, 249] width 21 height 21
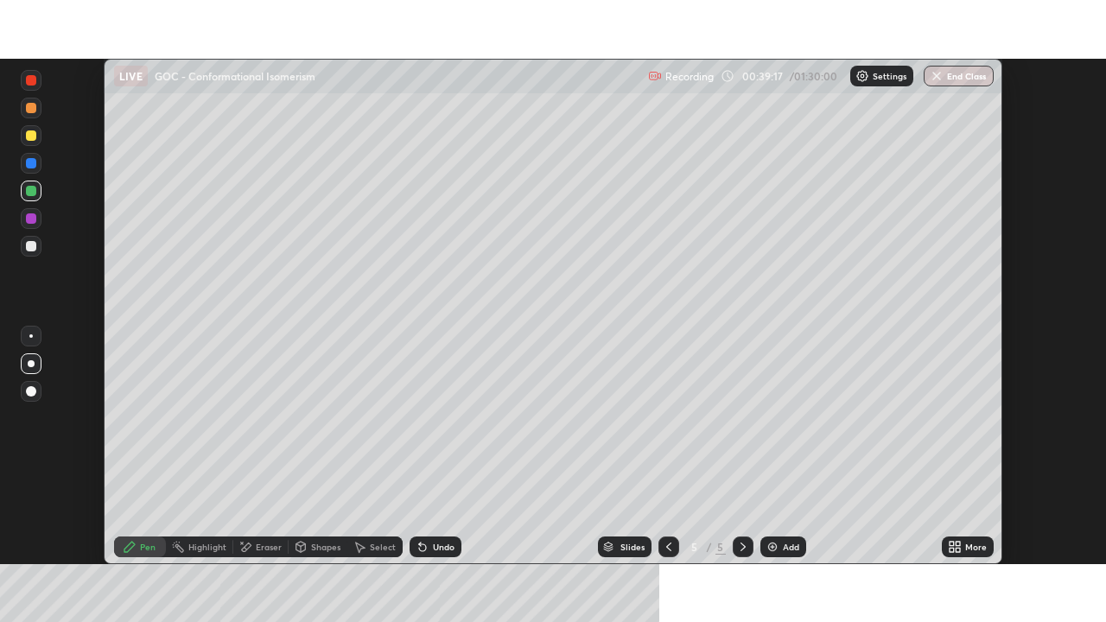
scroll to position [85936, 85335]
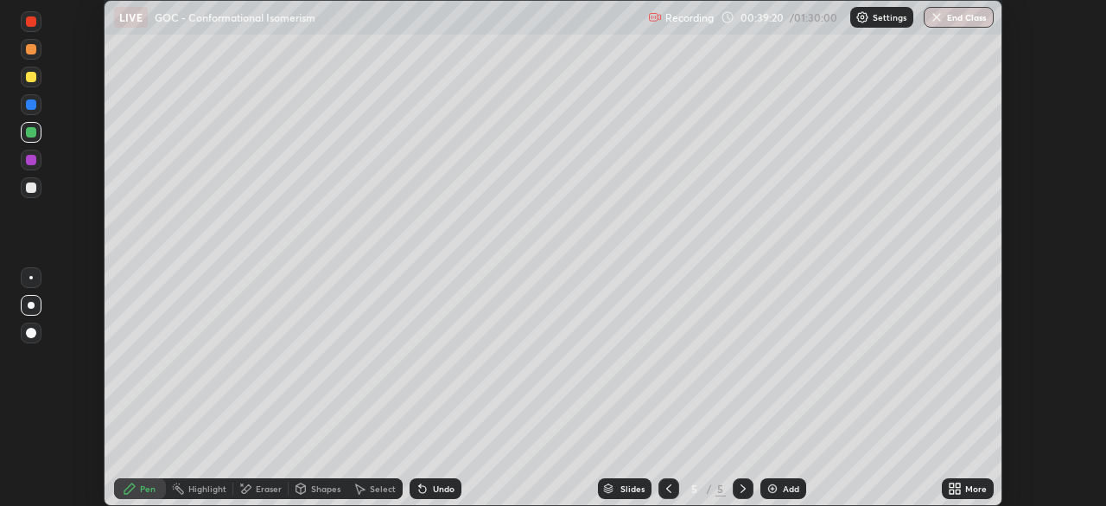
click at [428, 489] on div "Undo" at bounding box center [436, 488] width 52 height 21
click at [436, 486] on div "Undo" at bounding box center [444, 488] width 22 height 9
click at [438, 486] on div "Undo" at bounding box center [444, 488] width 22 height 9
click at [437, 487] on div "Undo" at bounding box center [444, 488] width 22 height 9
click at [433, 489] on div "Undo" at bounding box center [444, 488] width 22 height 9
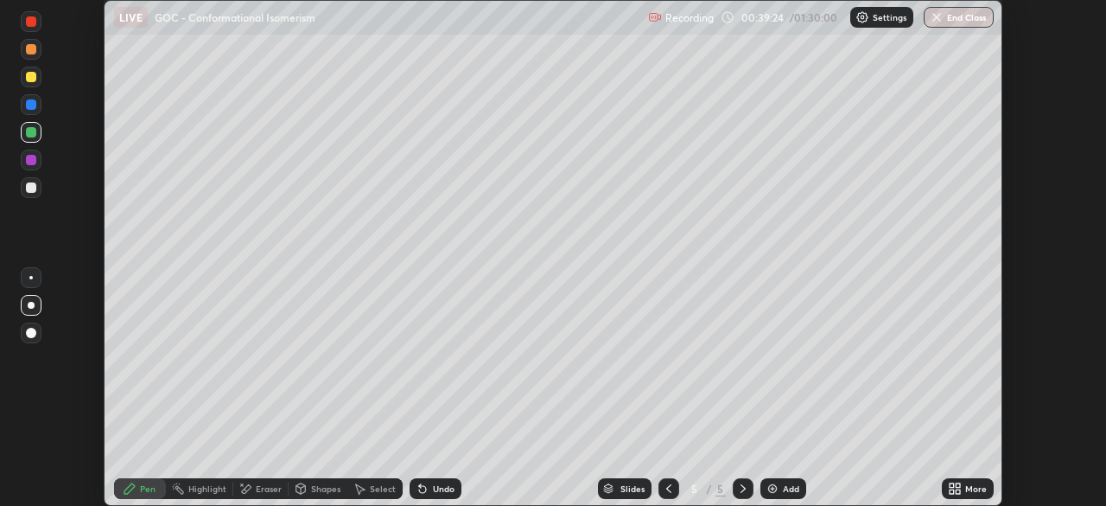
click at [951, 485] on icon at bounding box center [952, 485] width 4 height 4
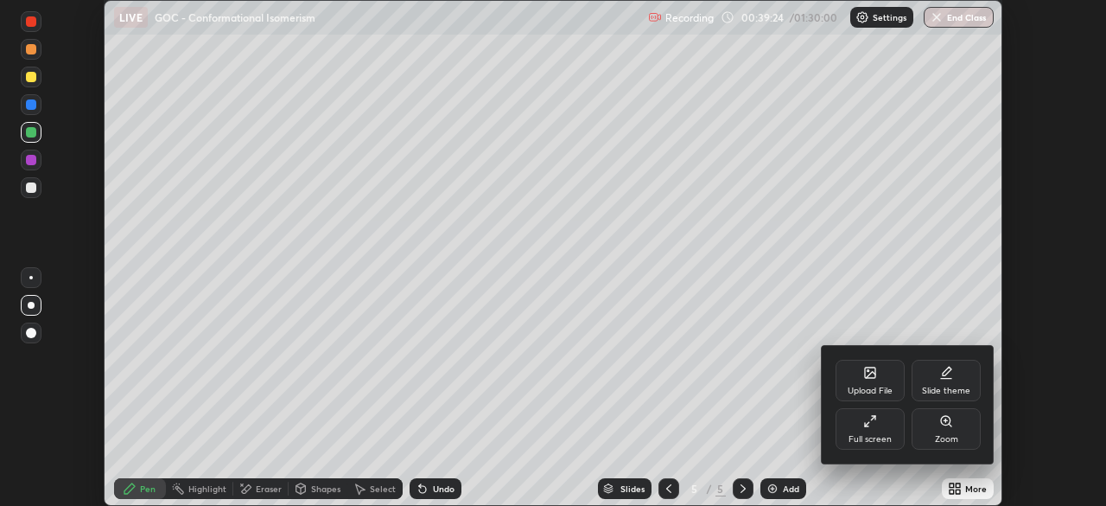
click at [860, 422] on div "Full screen" at bounding box center [870, 428] width 69 height 41
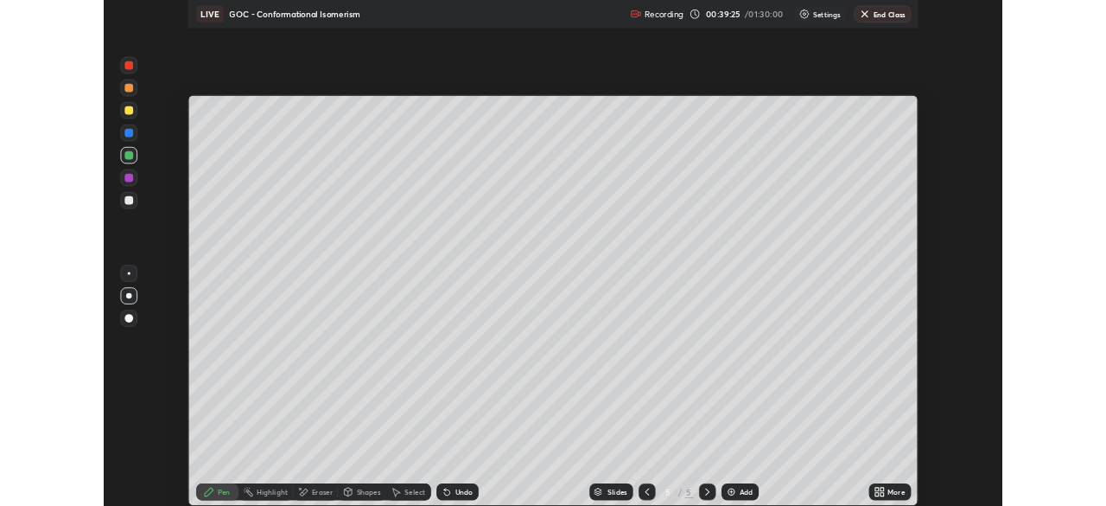
scroll to position [622, 1106]
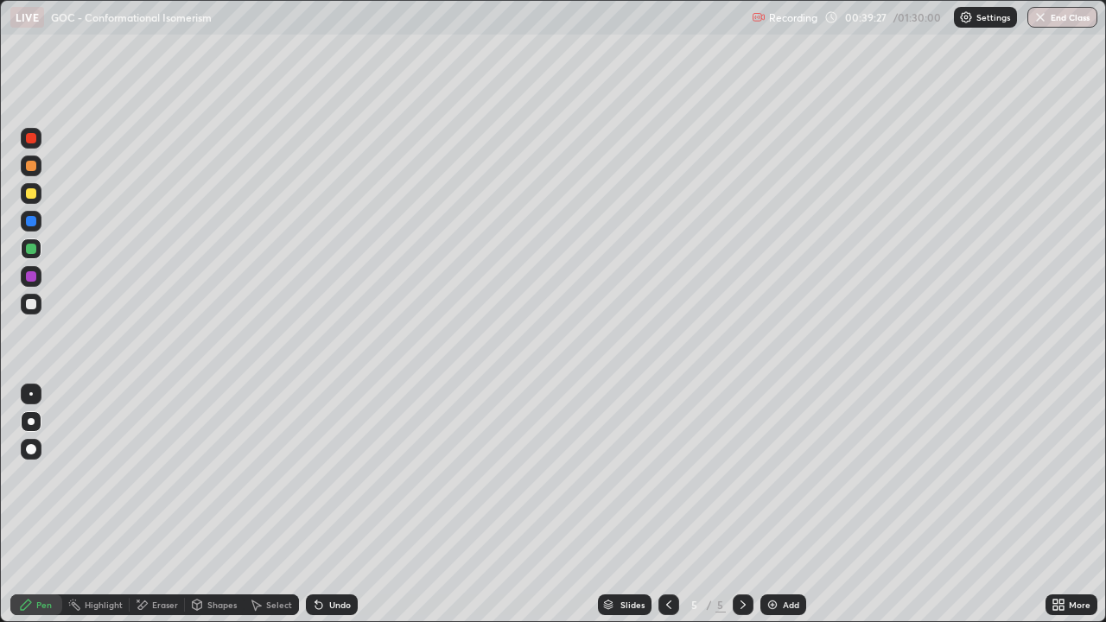
click at [30, 309] on div at bounding box center [31, 304] width 10 height 10
click at [666, 505] on icon at bounding box center [669, 605] width 14 height 14
click at [742, 505] on icon at bounding box center [743, 605] width 5 height 9
click at [33, 197] on div at bounding box center [31, 193] width 10 height 10
click at [34, 308] on div at bounding box center [31, 304] width 10 height 10
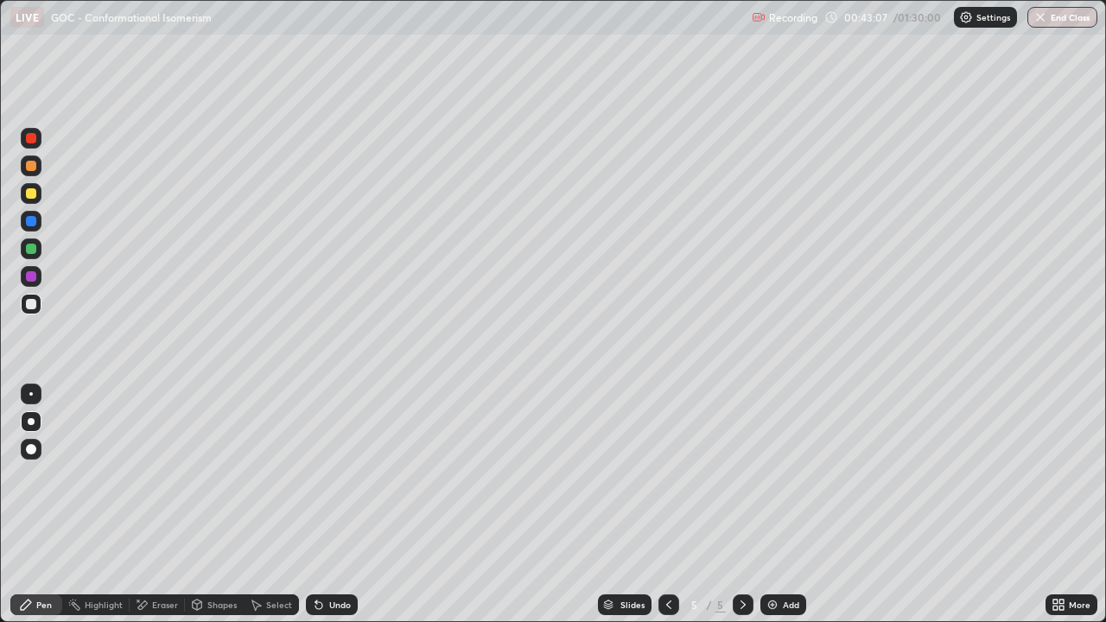
click at [175, 505] on div "Eraser" at bounding box center [165, 605] width 26 height 9
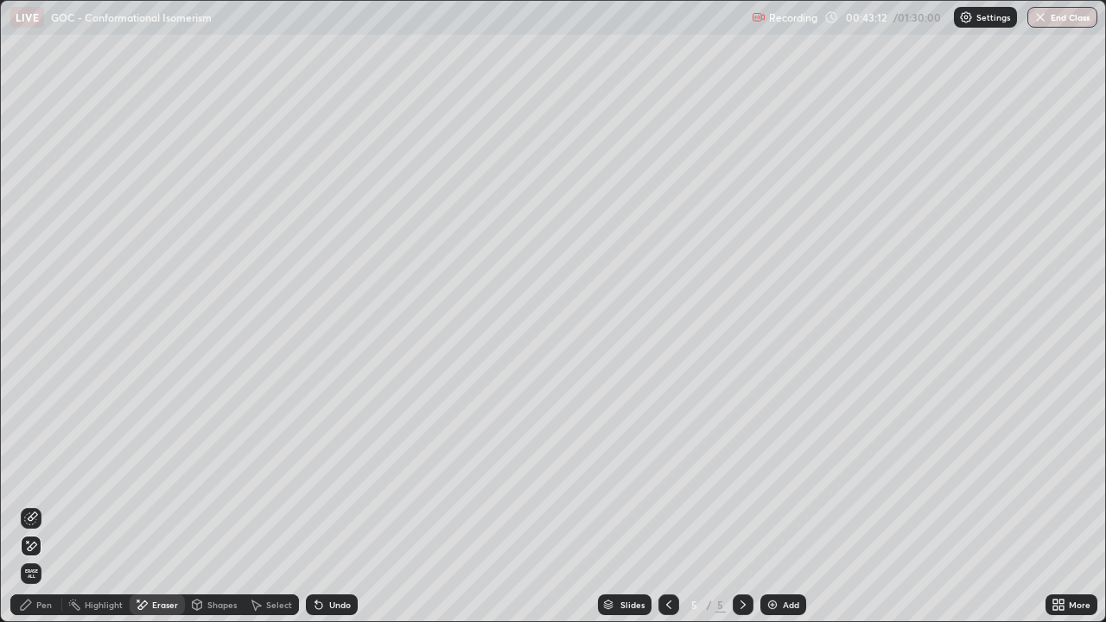
click at [41, 505] on div "Pen" at bounding box center [36, 605] width 52 height 21
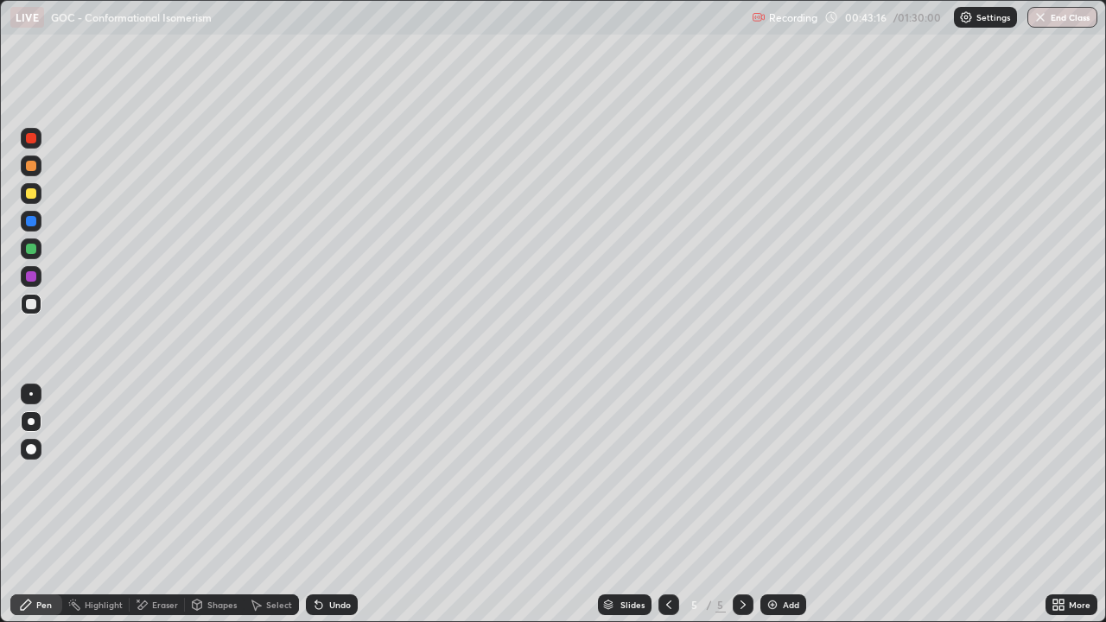
click at [667, 505] on icon at bounding box center [669, 605] width 14 height 14
click at [739, 505] on icon at bounding box center [743, 605] width 14 height 14
click at [34, 194] on div at bounding box center [31, 193] width 10 height 10
click at [31, 167] on div at bounding box center [31, 166] width 10 height 10
click at [31, 314] on div at bounding box center [31, 304] width 21 height 21
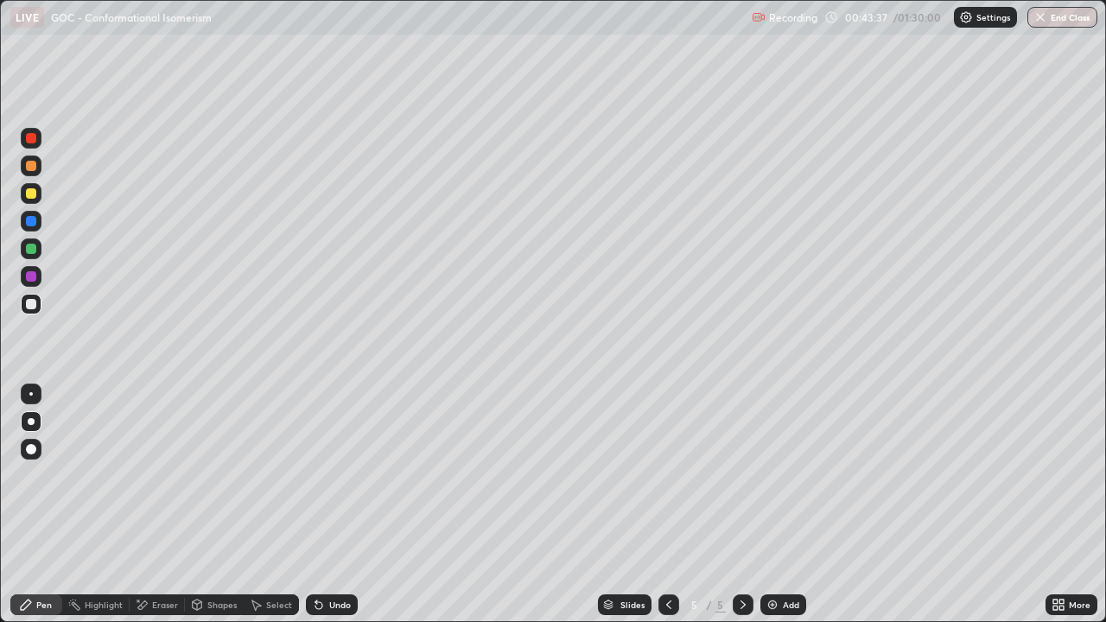
click at [666, 505] on icon at bounding box center [668, 605] width 5 height 9
click at [336, 505] on div "Undo" at bounding box center [332, 605] width 52 height 21
click at [742, 505] on icon at bounding box center [743, 605] width 14 height 14
click at [31, 277] on div at bounding box center [31, 276] width 10 height 10
click at [29, 194] on div at bounding box center [31, 193] width 10 height 10
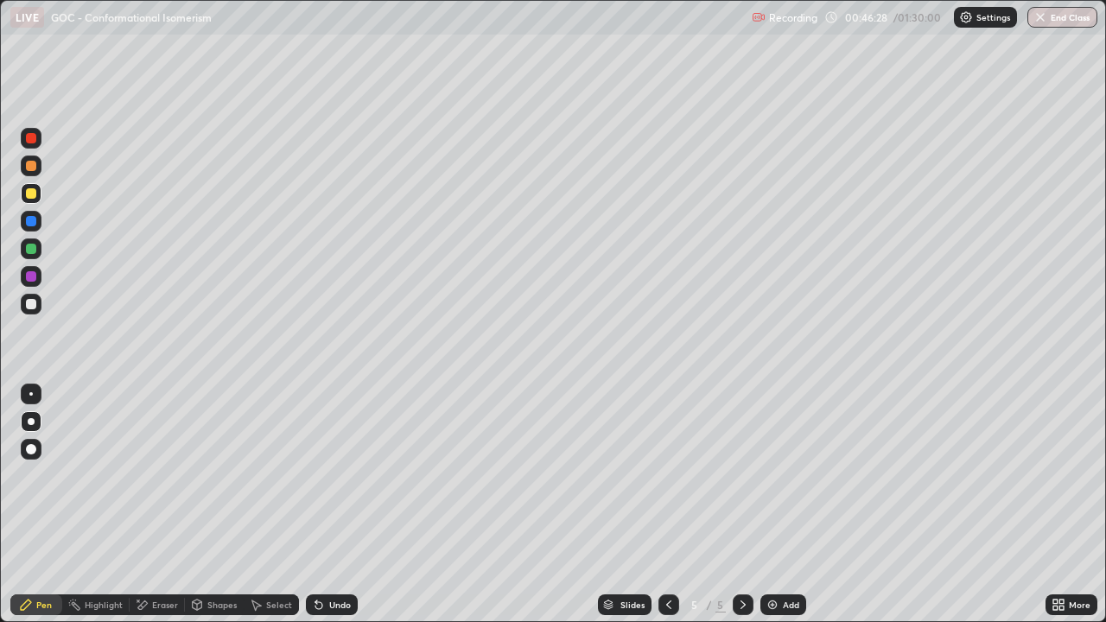
click at [33, 309] on div at bounding box center [31, 304] width 10 height 10
click at [31, 194] on div at bounding box center [31, 193] width 10 height 10
click at [32, 303] on div at bounding box center [31, 304] width 10 height 10
click at [35, 191] on div at bounding box center [31, 193] width 10 height 10
click at [40, 227] on div at bounding box center [31, 221] width 21 height 21
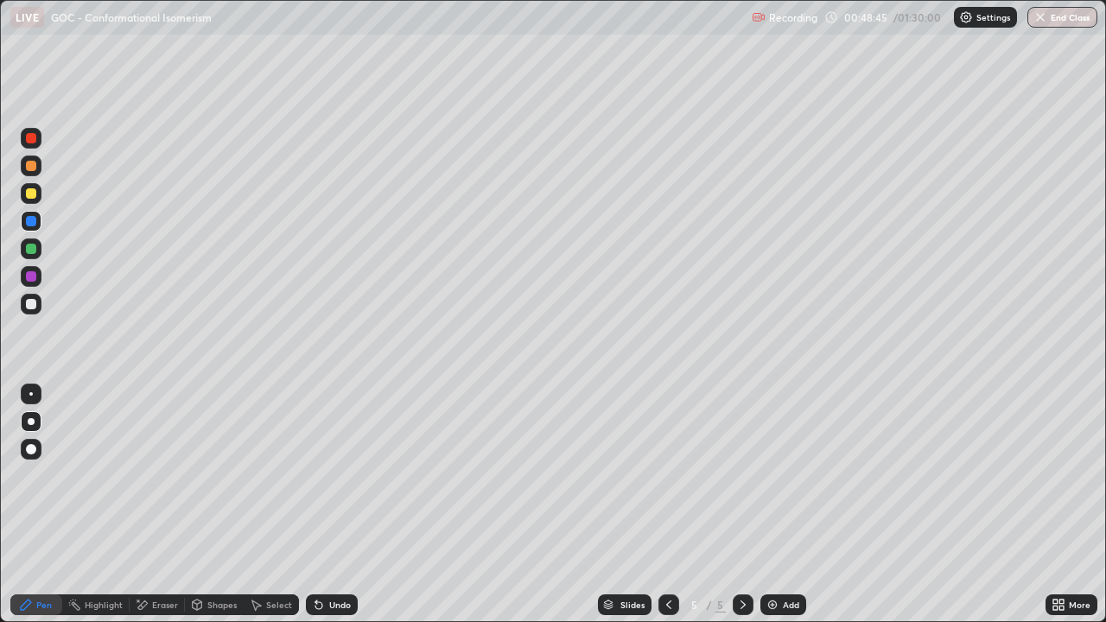
click at [329, 505] on div "Undo" at bounding box center [340, 605] width 22 height 9
click at [214, 505] on div "Shapes" at bounding box center [221, 605] width 29 height 9
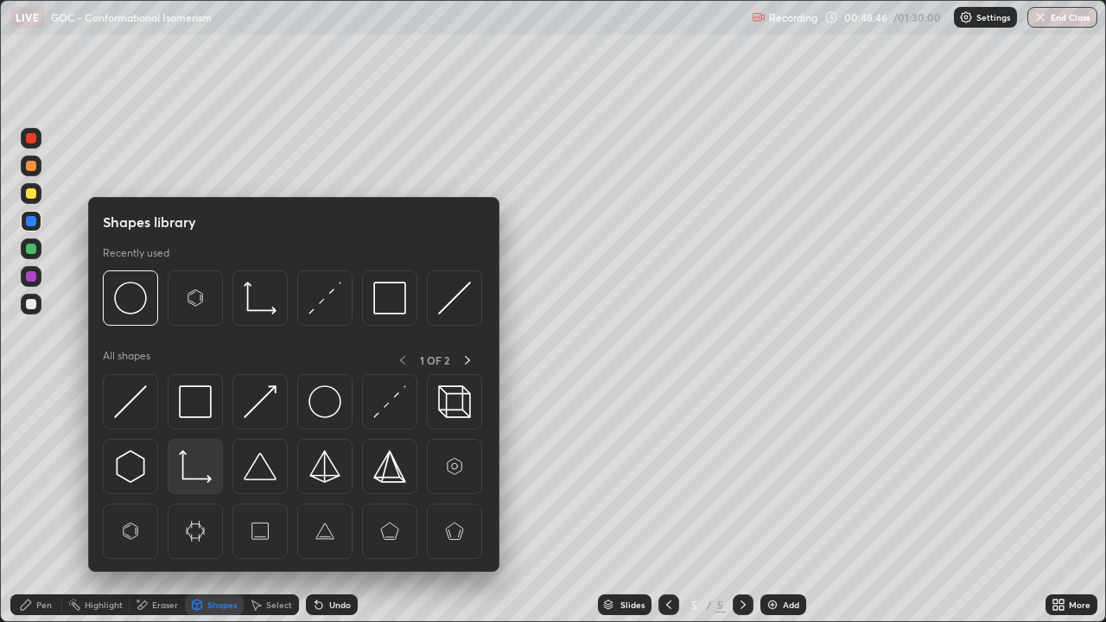
click at [192, 477] on img at bounding box center [195, 466] width 33 height 33
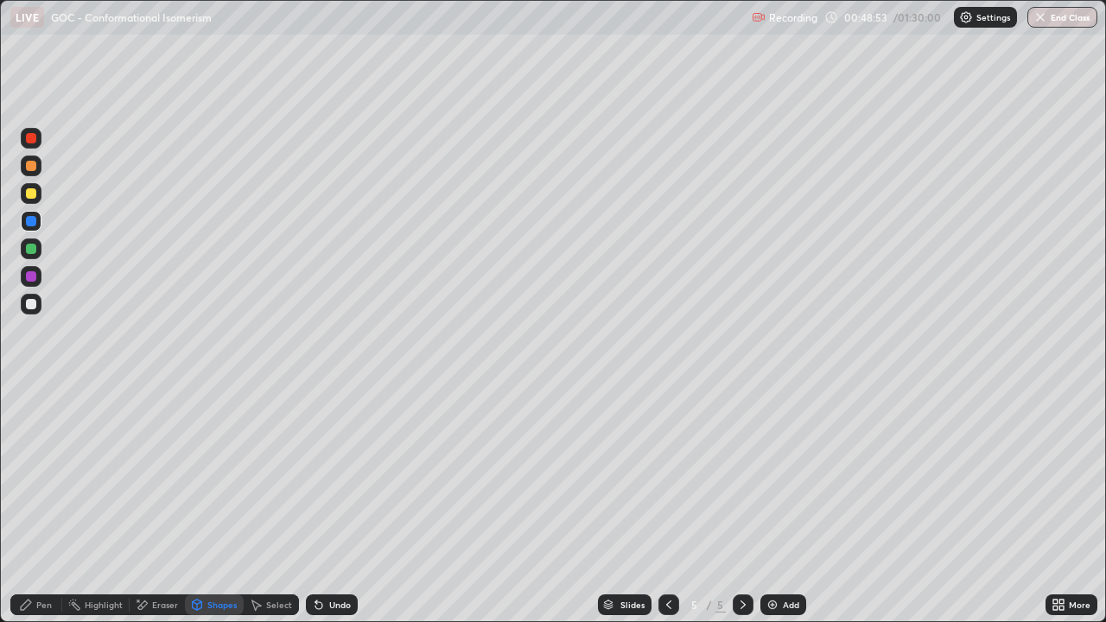
click at [41, 505] on div "Pen" at bounding box center [44, 605] width 16 height 9
click at [35, 170] on div at bounding box center [31, 166] width 21 height 21
click at [31, 250] on div at bounding box center [31, 249] width 10 height 10
click at [37, 194] on div at bounding box center [31, 193] width 21 height 21
click at [37, 277] on div at bounding box center [31, 276] width 21 height 21
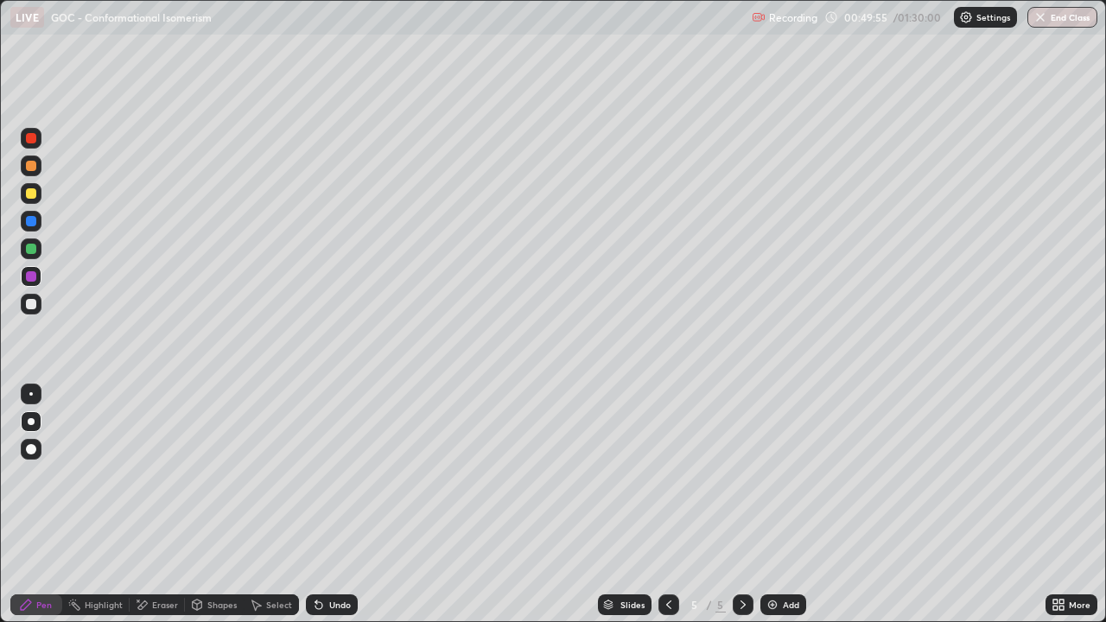
click at [329, 505] on div "Undo" at bounding box center [340, 605] width 22 height 9
click at [334, 505] on div "Undo" at bounding box center [340, 605] width 22 height 9
click at [335, 505] on div "Undo" at bounding box center [340, 605] width 22 height 9
click at [31, 195] on div at bounding box center [31, 193] width 10 height 10
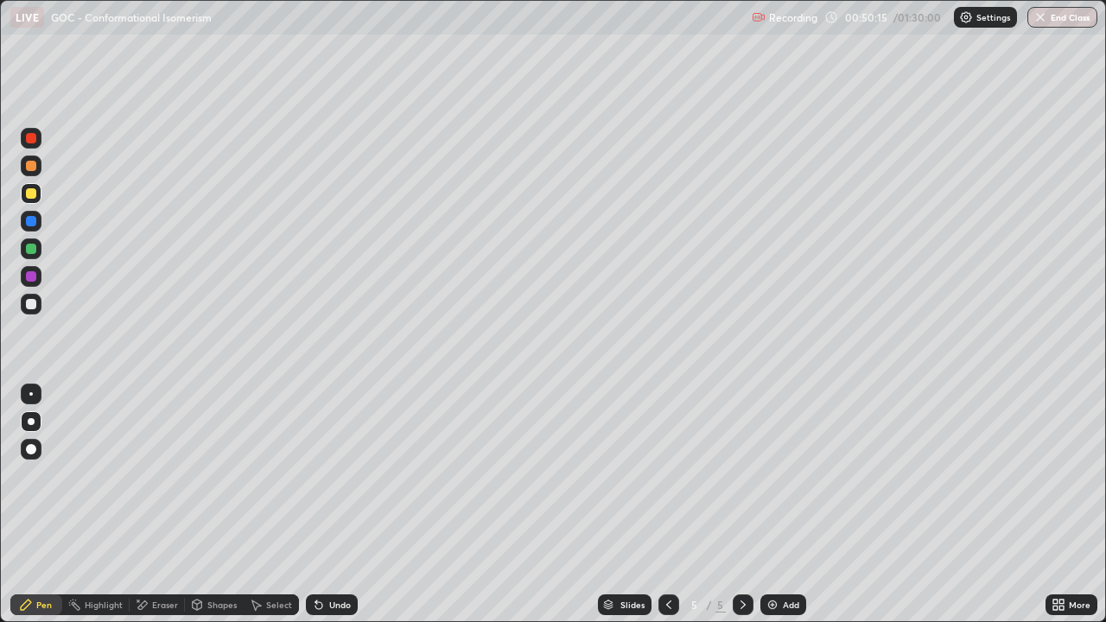
click at [35, 252] on div at bounding box center [31, 249] width 10 height 10
click at [29, 307] on div at bounding box center [31, 304] width 10 height 10
click at [779, 505] on div "Add" at bounding box center [784, 605] width 46 height 21
click at [33, 198] on div at bounding box center [31, 193] width 10 height 10
click at [35, 252] on div at bounding box center [31, 249] width 10 height 10
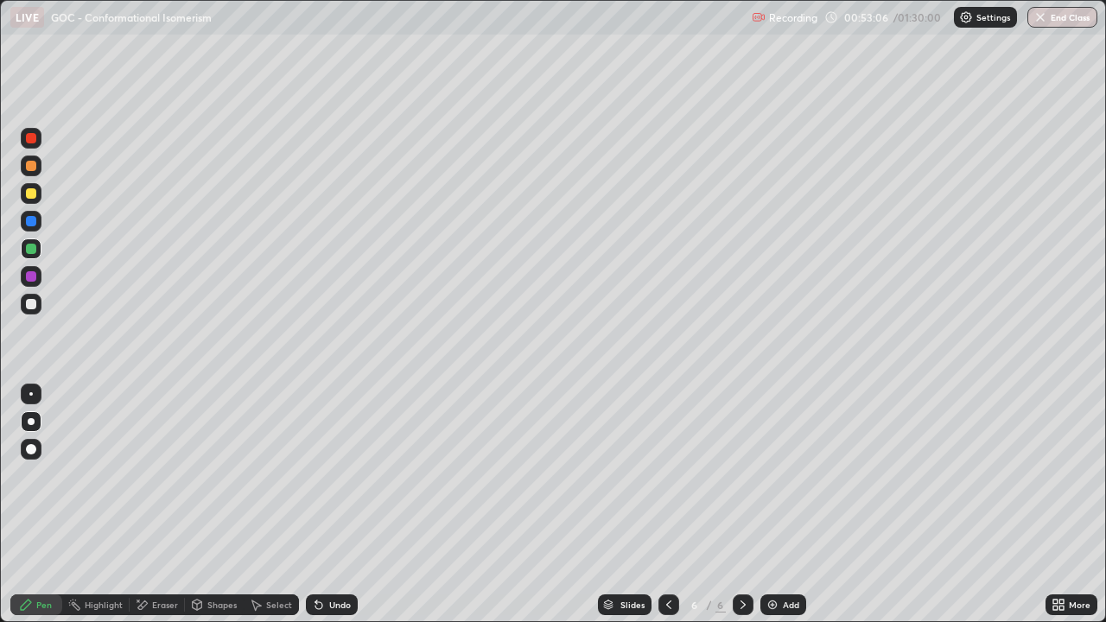
click at [32, 303] on div at bounding box center [31, 304] width 10 height 10
click at [29, 277] on div at bounding box center [31, 276] width 10 height 10
click at [35, 223] on div at bounding box center [31, 221] width 10 height 10
click at [335, 505] on div "Undo" at bounding box center [340, 605] width 22 height 9
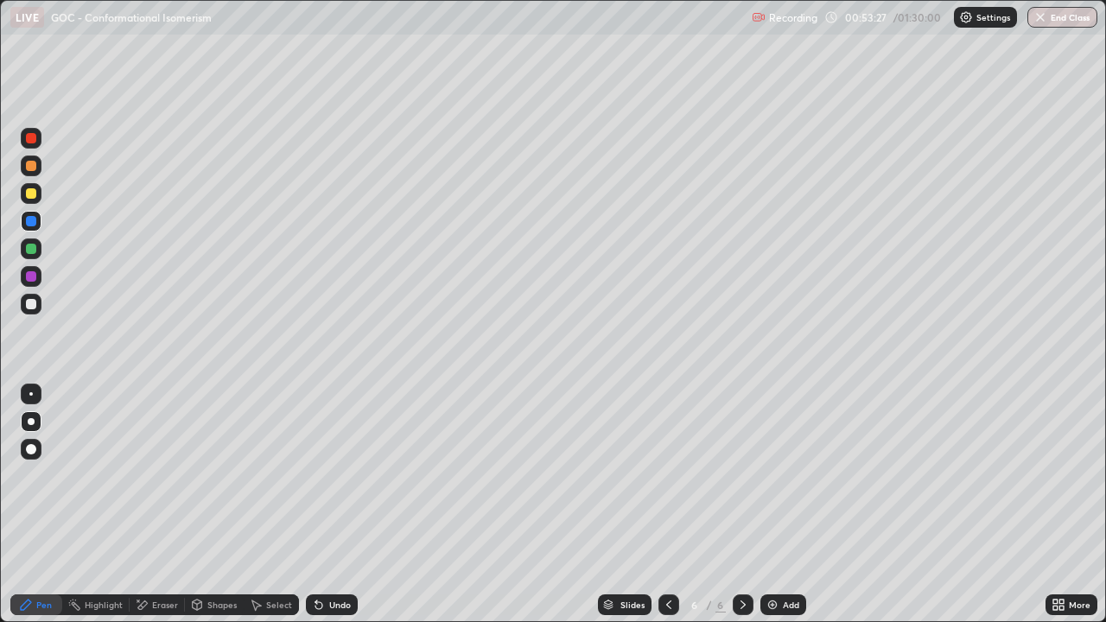
click at [339, 505] on div "Undo" at bounding box center [340, 605] width 22 height 9
click at [332, 505] on div "Undo" at bounding box center [332, 605] width 52 height 21
click at [330, 505] on div "Undo" at bounding box center [332, 605] width 52 height 21
click at [31, 305] on div at bounding box center [31, 304] width 10 height 10
click at [335, 505] on div "Undo" at bounding box center [340, 605] width 22 height 9
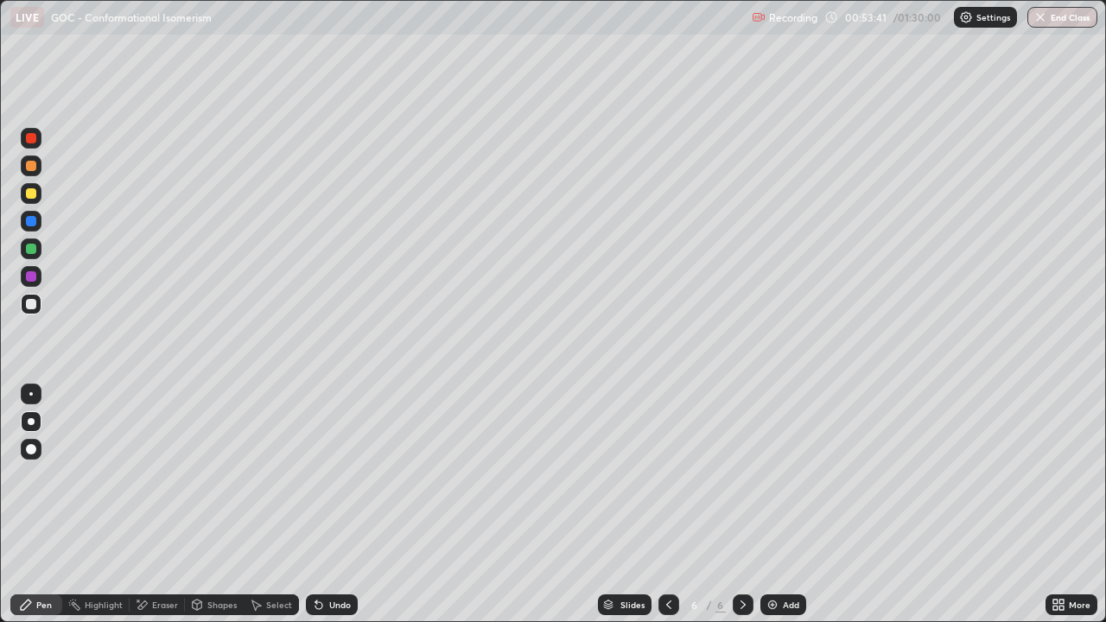
click at [339, 505] on div "Undo" at bounding box center [340, 605] width 22 height 9
click at [203, 505] on div "Shapes" at bounding box center [214, 605] width 59 height 21
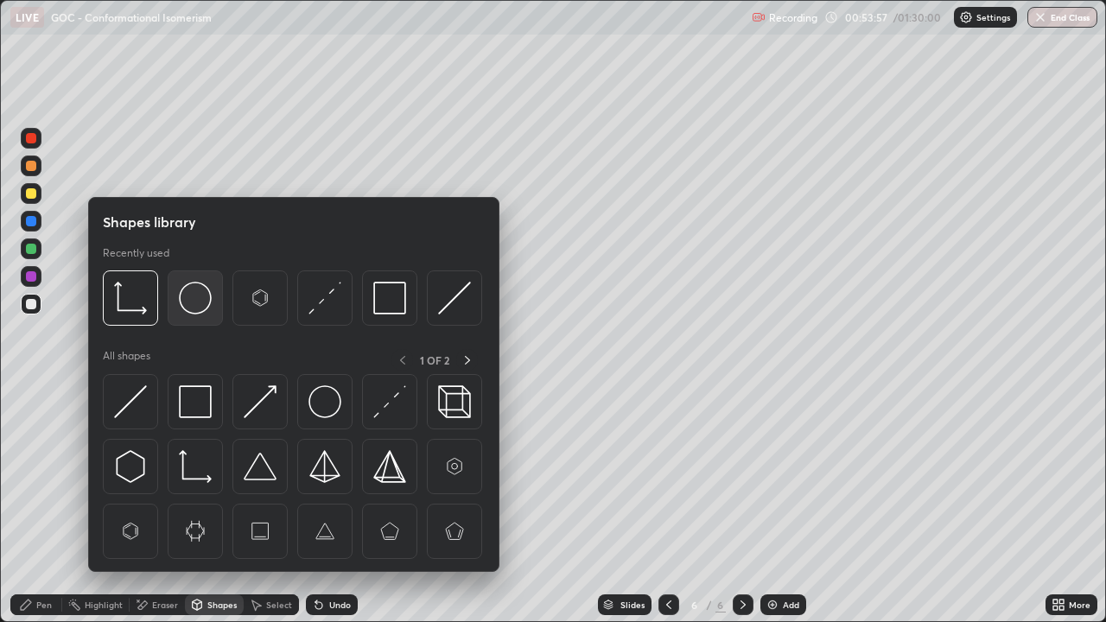
click at [195, 306] on img at bounding box center [195, 298] width 33 height 33
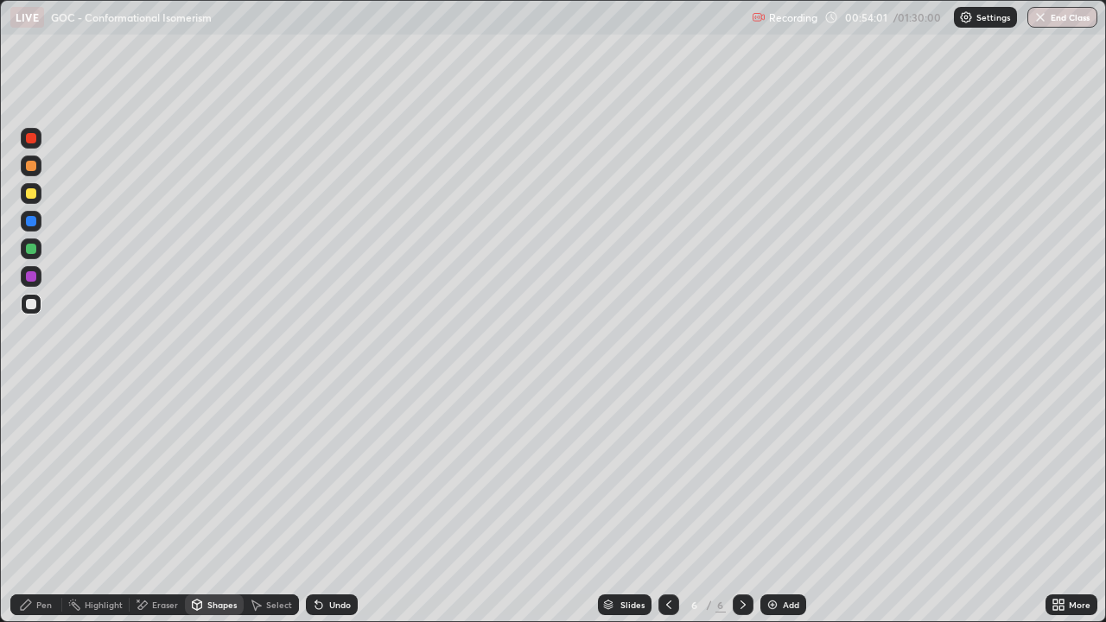
click at [35, 505] on div "Pen" at bounding box center [36, 605] width 52 height 21
click at [33, 277] on div at bounding box center [31, 276] width 10 height 10
click at [332, 505] on div "Undo" at bounding box center [340, 605] width 22 height 9
click at [328, 505] on div "Undo" at bounding box center [332, 605] width 52 height 21
click at [158, 505] on div "Eraser" at bounding box center [165, 605] width 26 height 9
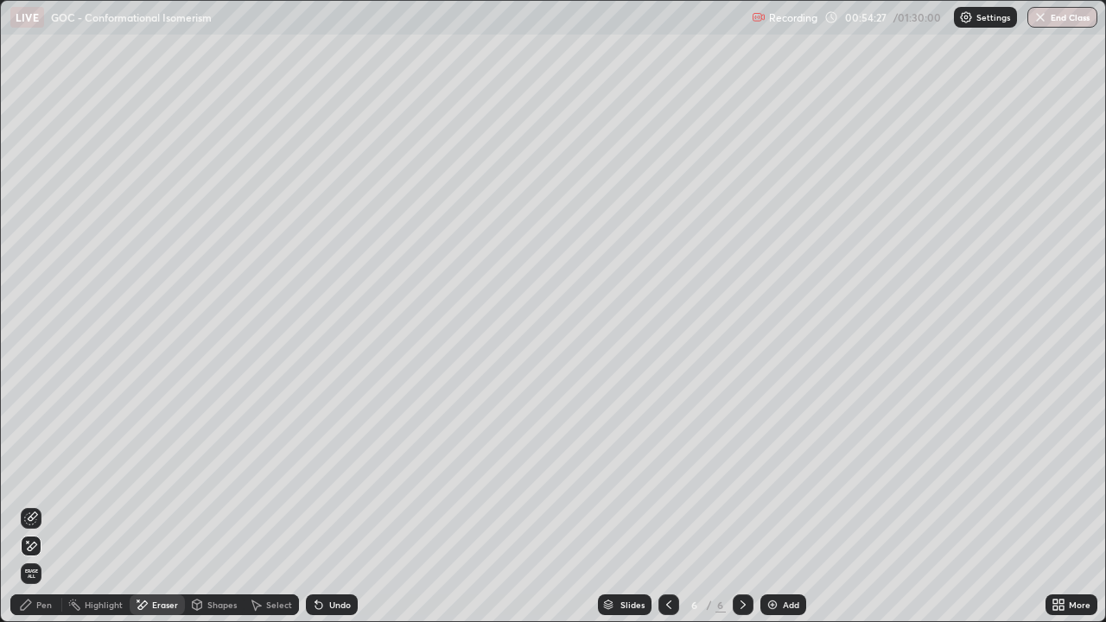
click at [29, 505] on icon at bounding box center [31, 519] width 14 height 14
click at [28, 505] on icon at bounding box center [28, 542] width 2 height 2
click at [34, 505] on div "Pen" at bounding box center [36, 605] width 52 height 21
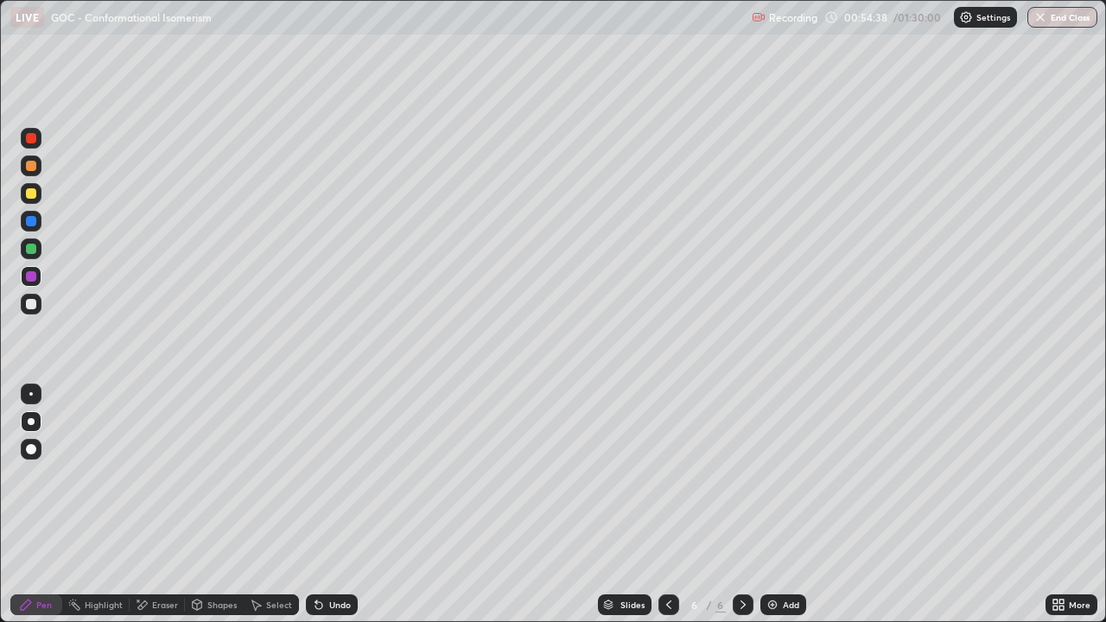
click at [34, 193] on div at bounding box center [31, 193] width 10 height 10
click at [32, 253] on div at bounding box center [31, 249] width 10 height 10
click at [260, 505] on icon at bounding box center [256, 605] width 14 height 14
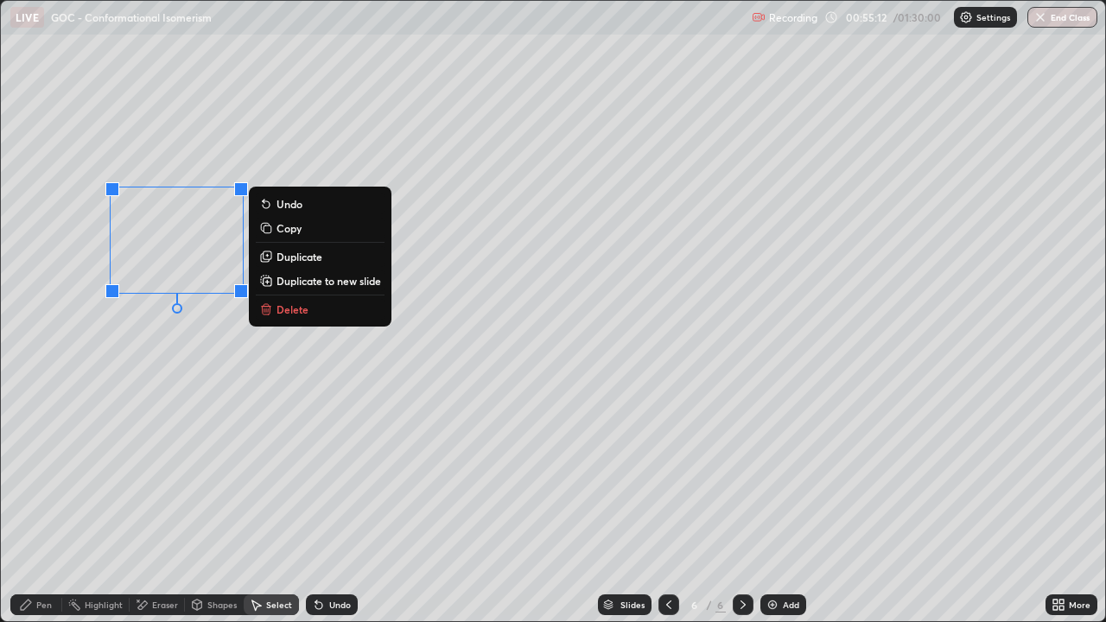
click at [288, 258] on p "Duplicate" at bounding box center [300, 257] width 46 height 14
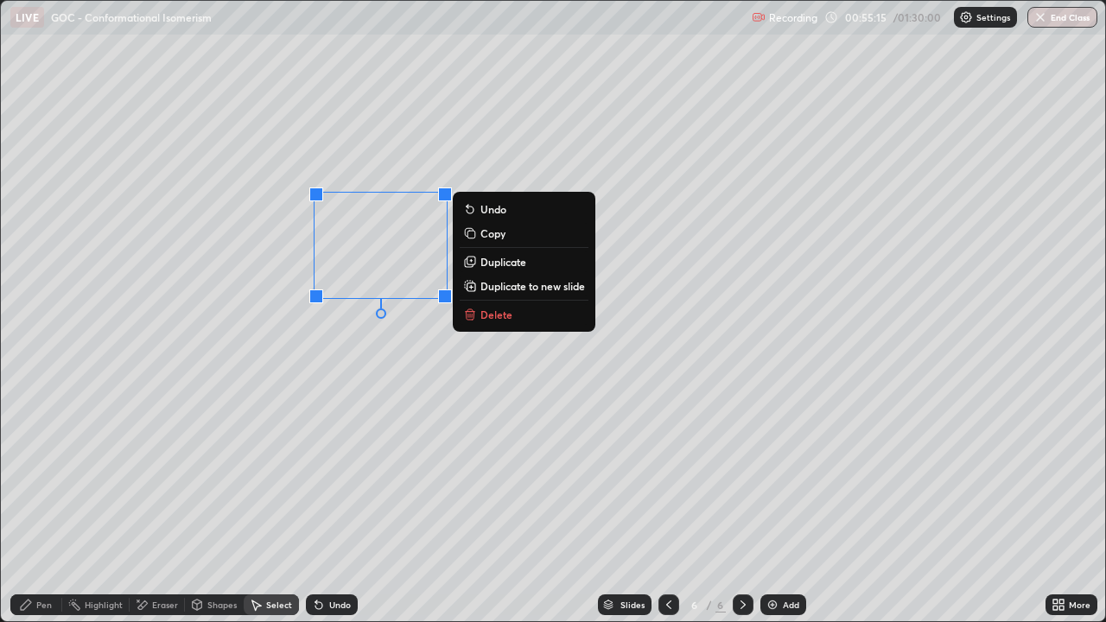
click at [43, 505] on div "Pen" at bounding box center [36, 605] width 52 height 21
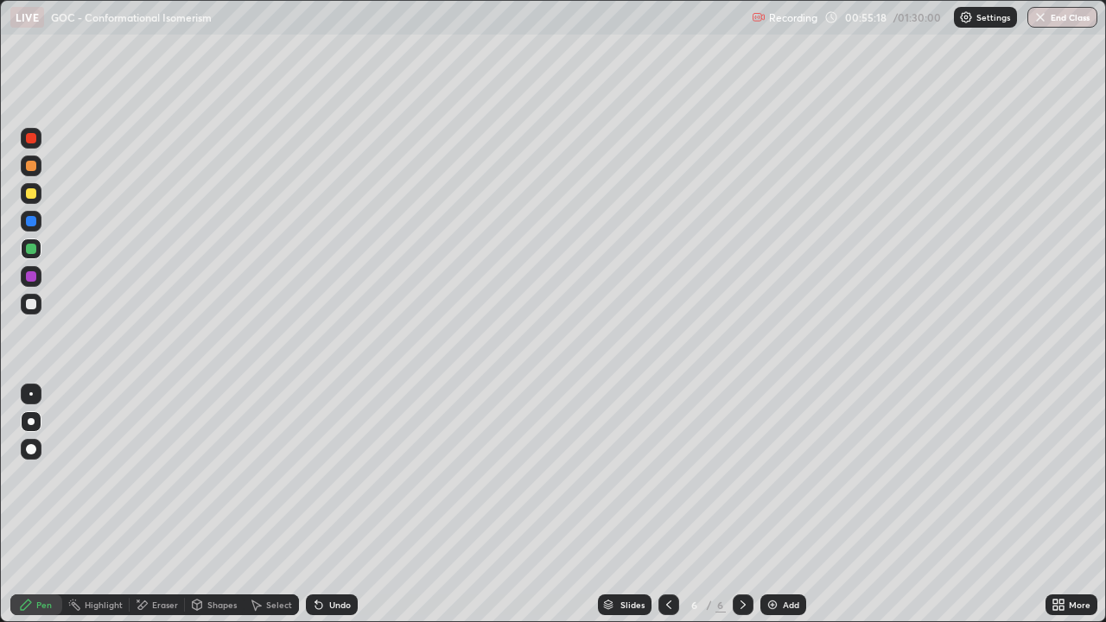
click at [156, 505] on div "Eraser" at bounding box center [165, 605] width 26 height 9
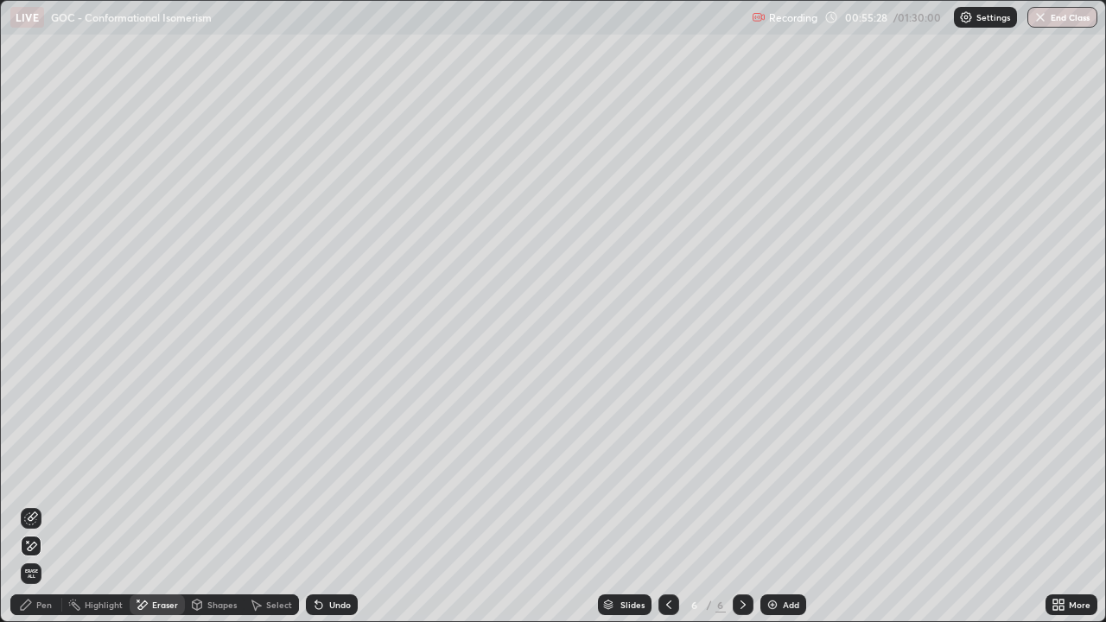
click at [37, 505] on div "Pen" at bounding box center [44, 605] width 16 height 9
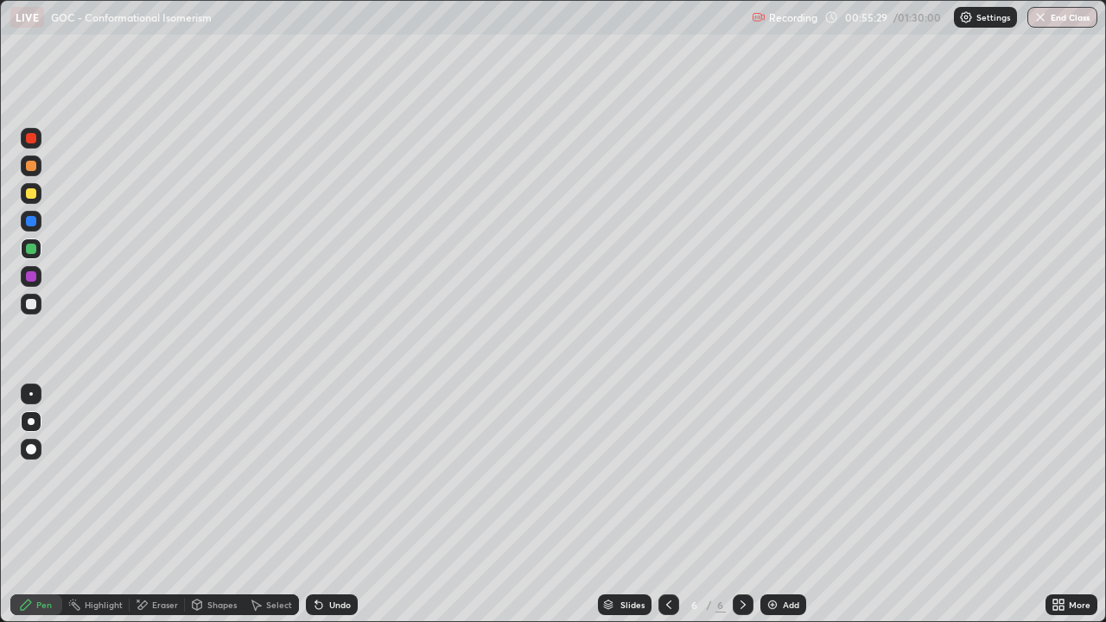
click at [29, 190] on div at bounding box center [31, 193] width 10 height 10
click at [332, 505] on div "Undo" at bounding box center [340, 605] width 22 height 9
click at [1055, 505] on icon at bounding box center [1056, 602] width 4 height 4
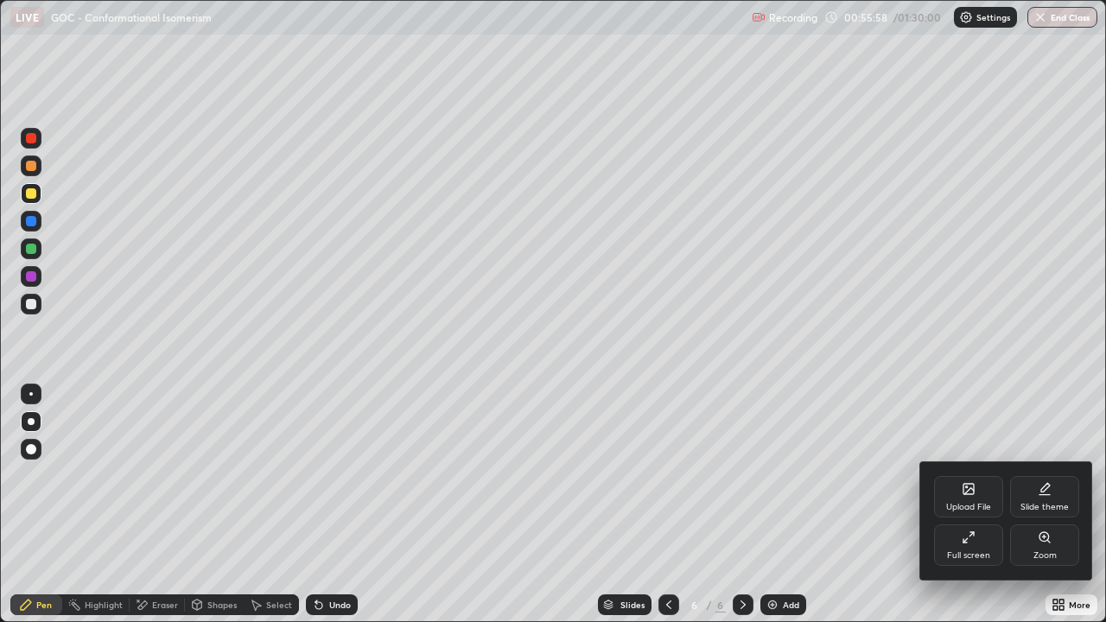
click at [956, 505] on div "Full screen" at bounding box center [968, 545] width 69 height 41
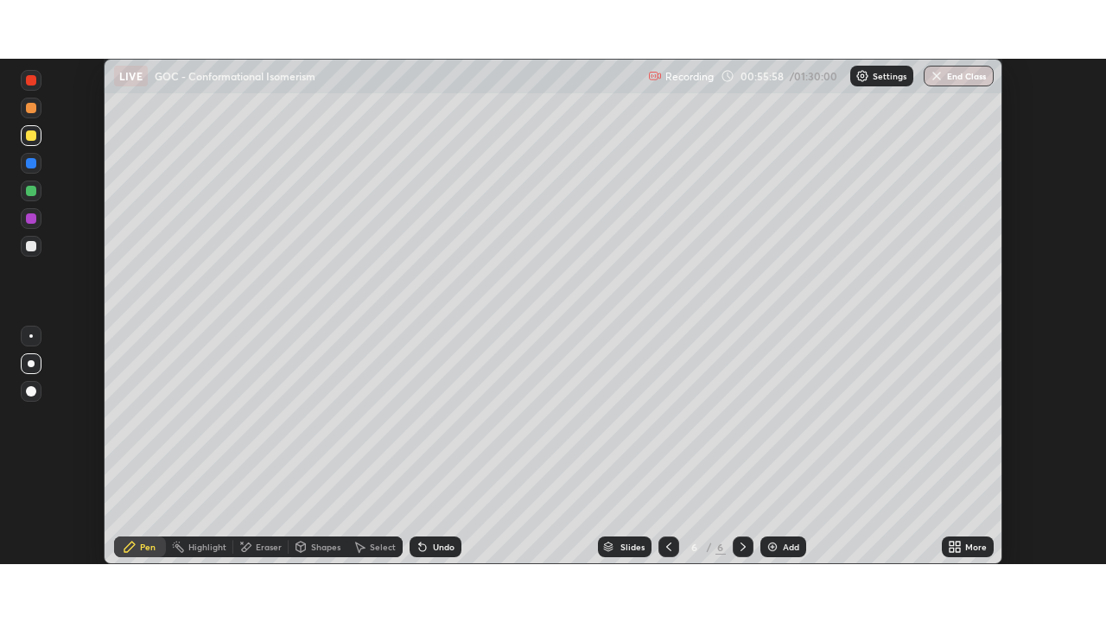
scroll to position [85936, 85335]
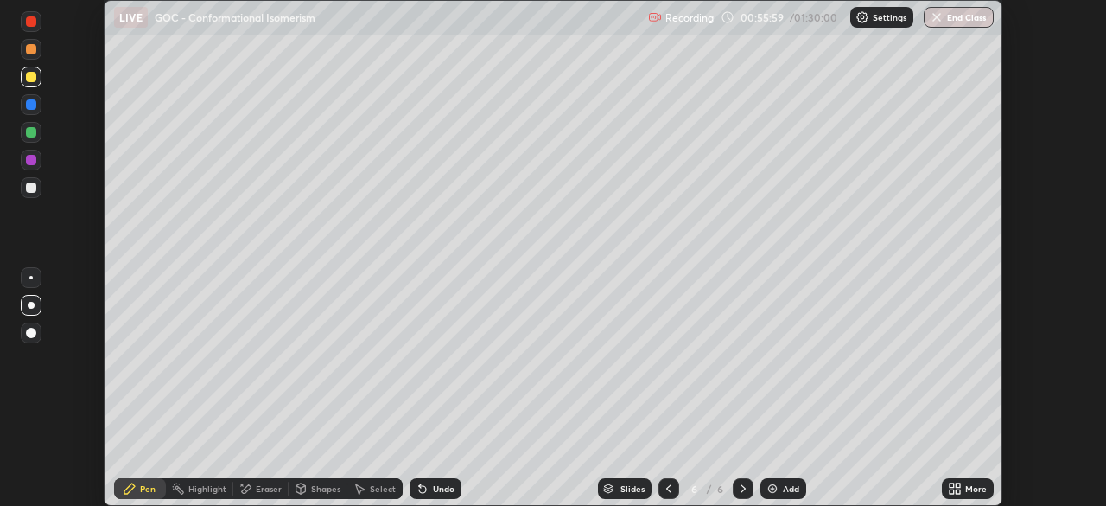
click at [958, 491] on icon at bounding box center [958, 491] width 4 height 4
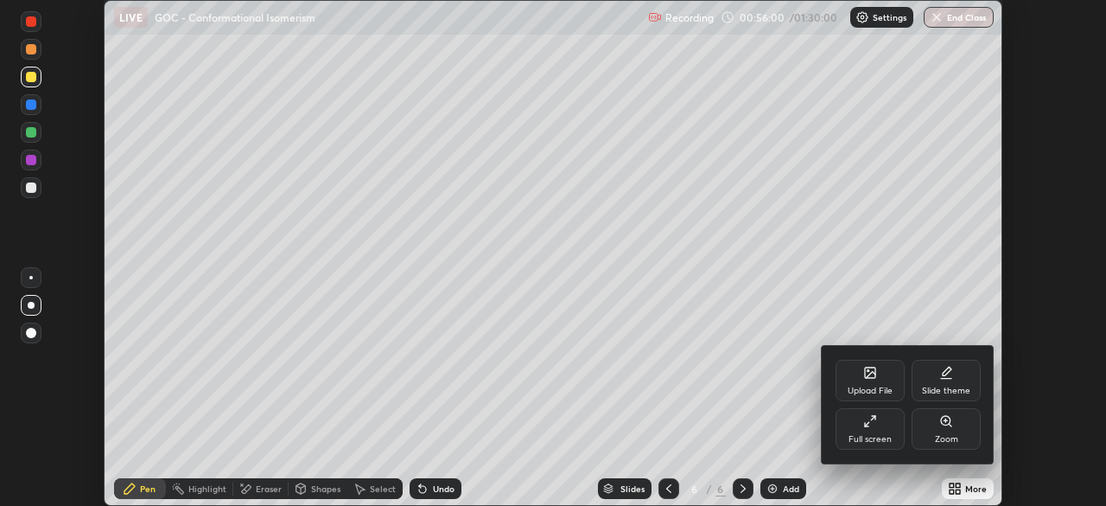
click at [864, 427] on icon at bounding box center [871, 421] width 14 height 14
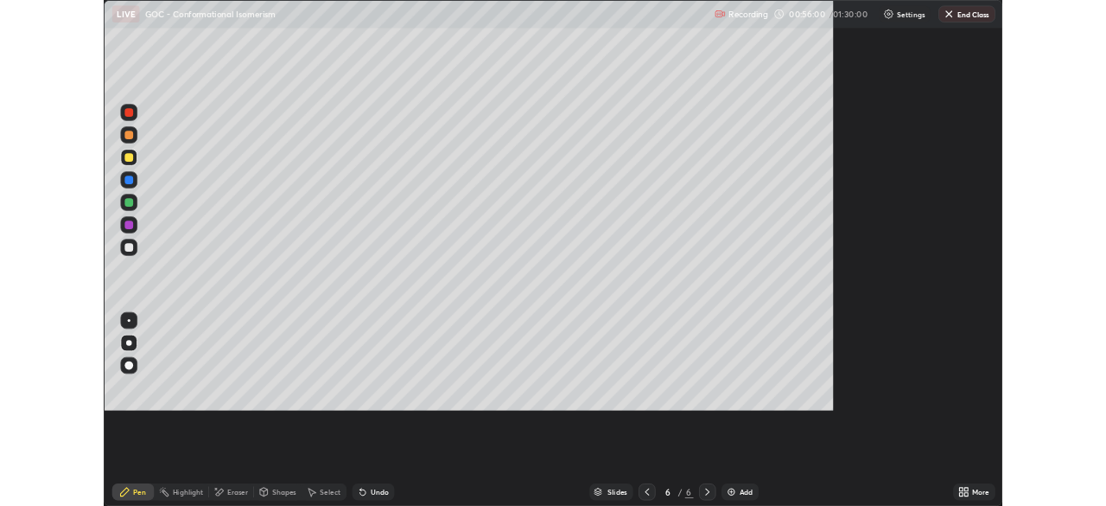
scroll to position [622, 1106]
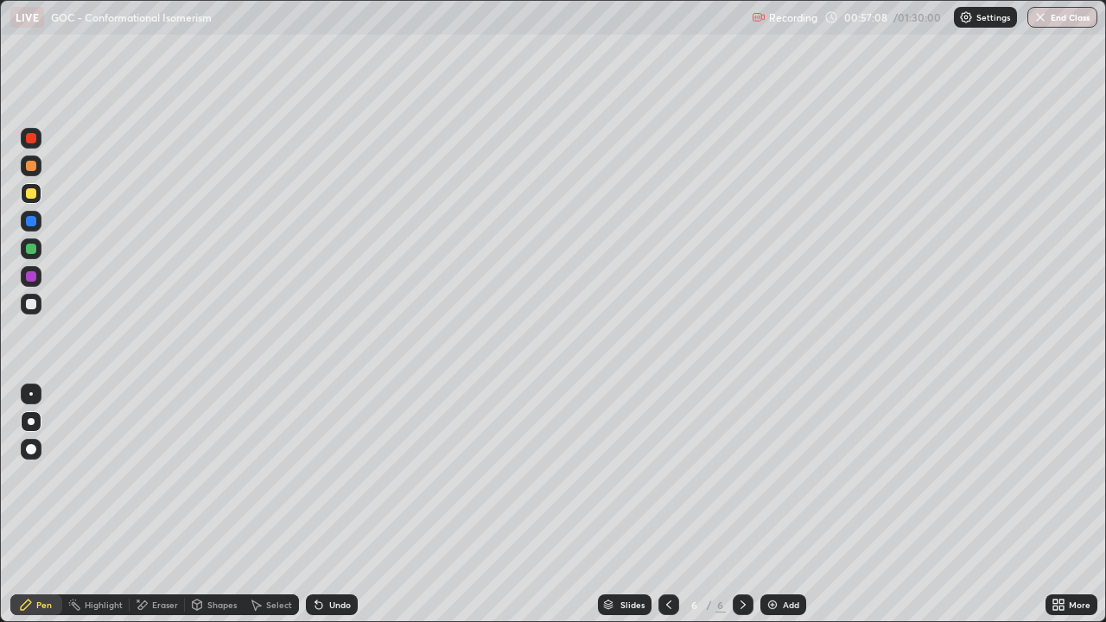
click at [31, 192] on div at bounding box center [31, 193] width 10 height 10
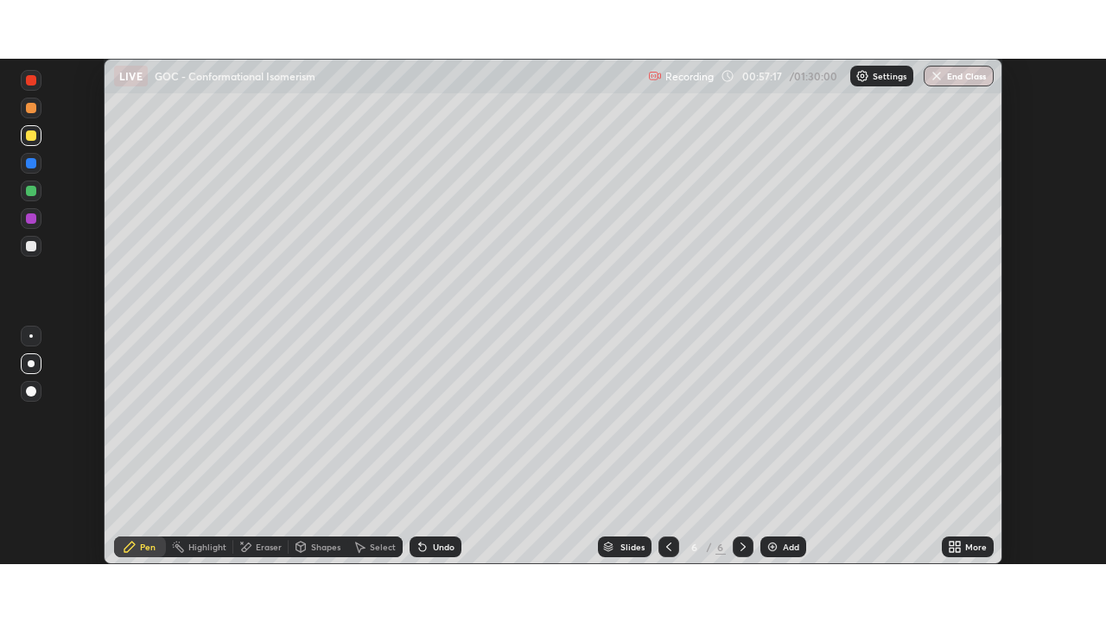
scroll to position [85936, 85335]
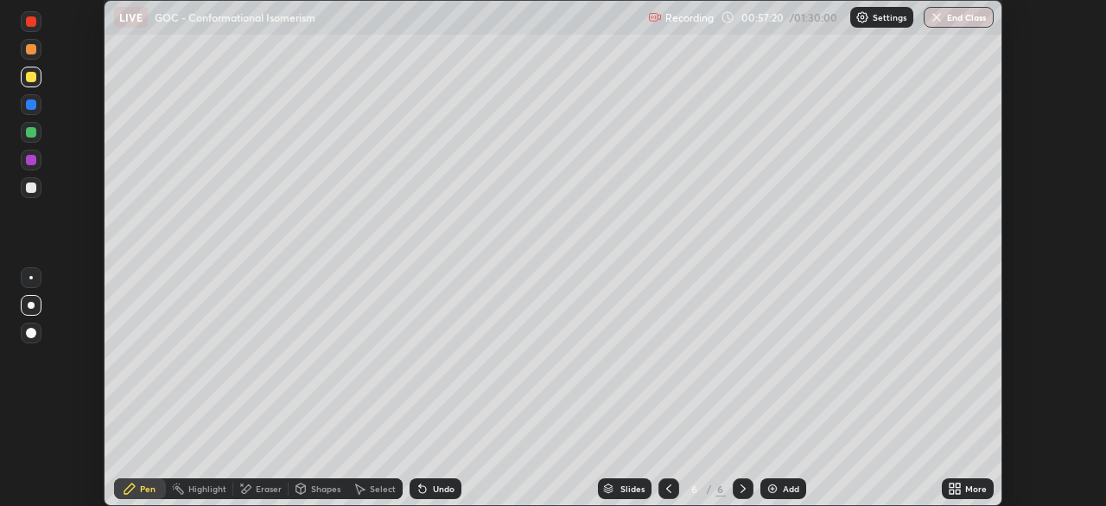
click at [437, 489] on div "Undo" at bounding box center [444, 488] width 22 height 9
click at [440, 485] on div "Undo" at bounding box center [444, 488] width 22 height 9
click at [433, 488] on div "Undo" at bounding box center [444, 488] width 22 height 9
click at [442, 485] on div "Undo" at bounding box center [444, 488] width 22 height 9
click at [436, 489] on div "Undo" at bounding box center [444, 488] width 22 height 9
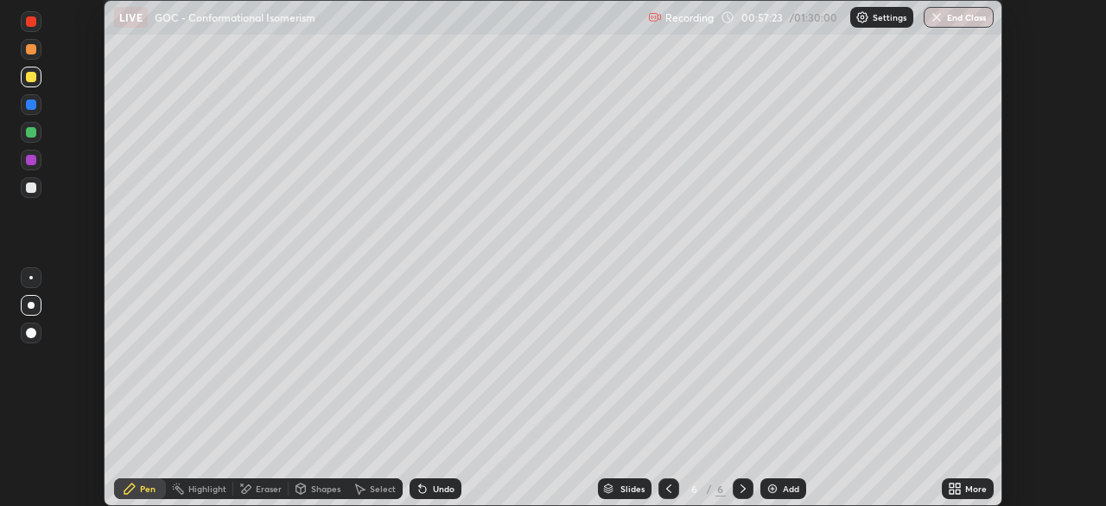
click at [436, 485] on div "Undo" at bounding box center [444, 488] width 22 height 9
click at [952, 485] on icon at bounding box center [952, 485] width 4 height 4
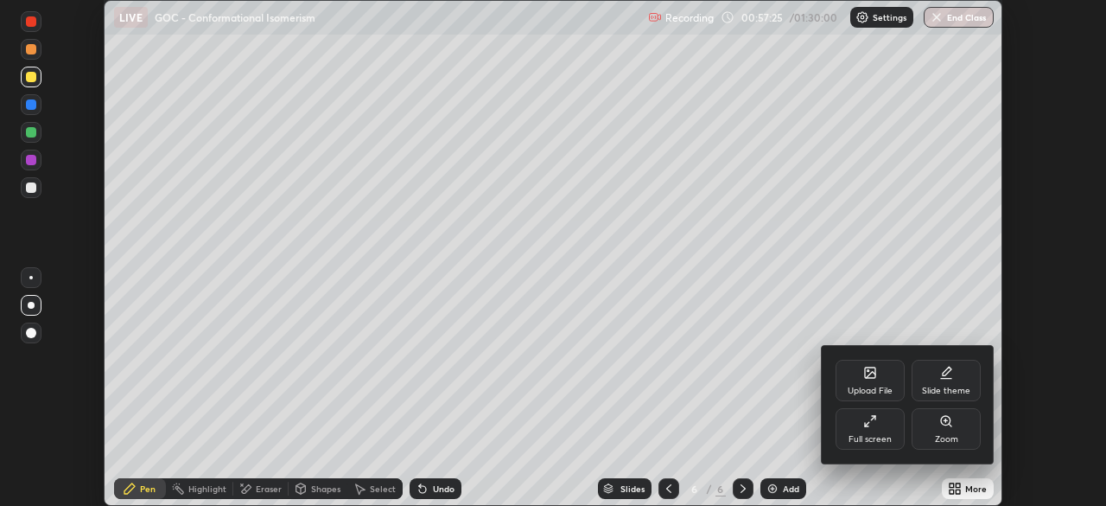
click at [872, 435] on div "Full screen" at bounding box center [870, 439] width 43 height 9
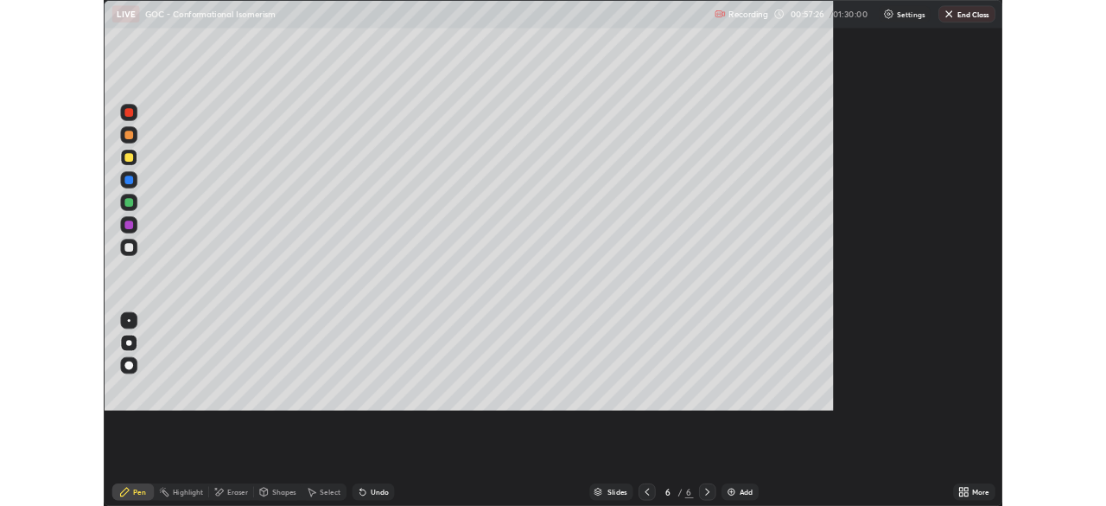
scroll to position [622, 1106]
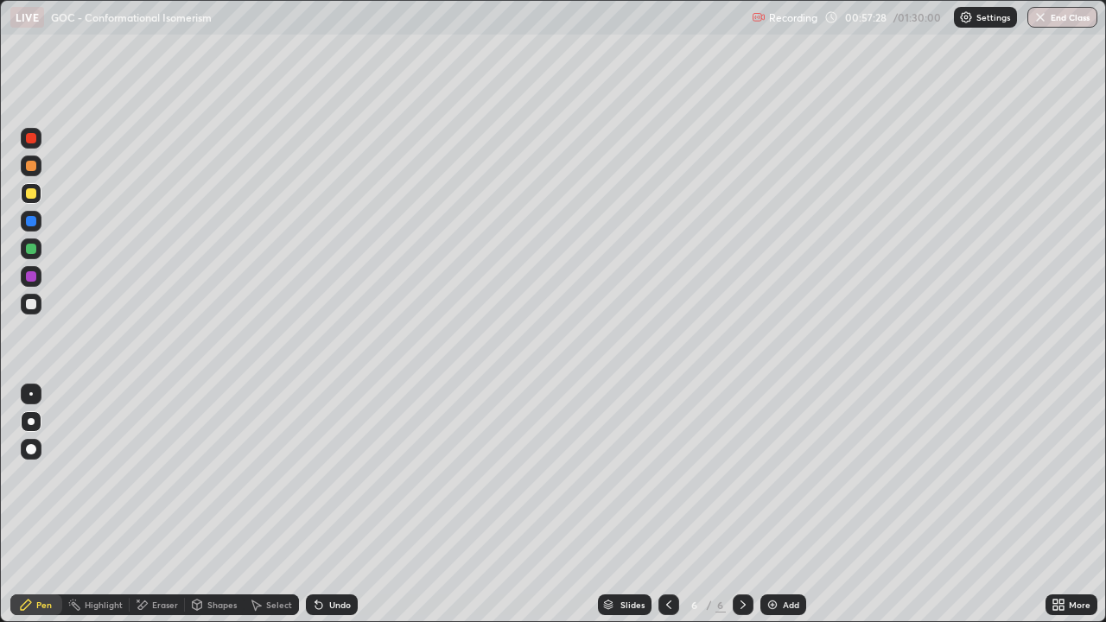
click at [31, 252] on div at bounding box center [31, 249] width 10 height 10
click at [257, 505] on icon at bounding box center [256, 605] width 14 height 14
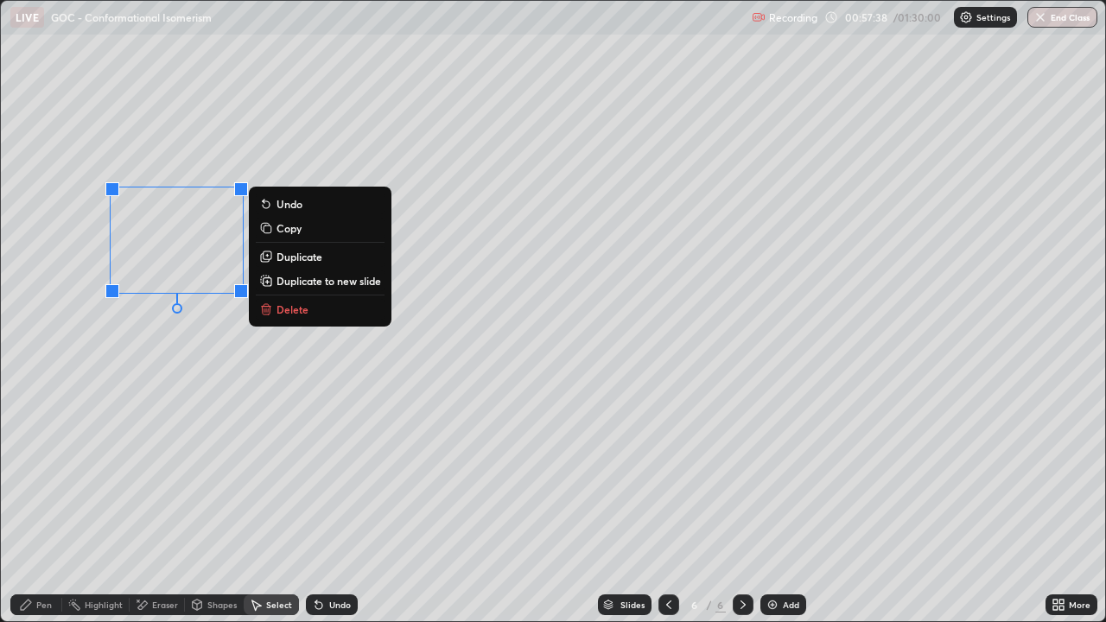
click at [303, 258] on p "Duplicate" at bounding box center [300, 257] width 46 height 14
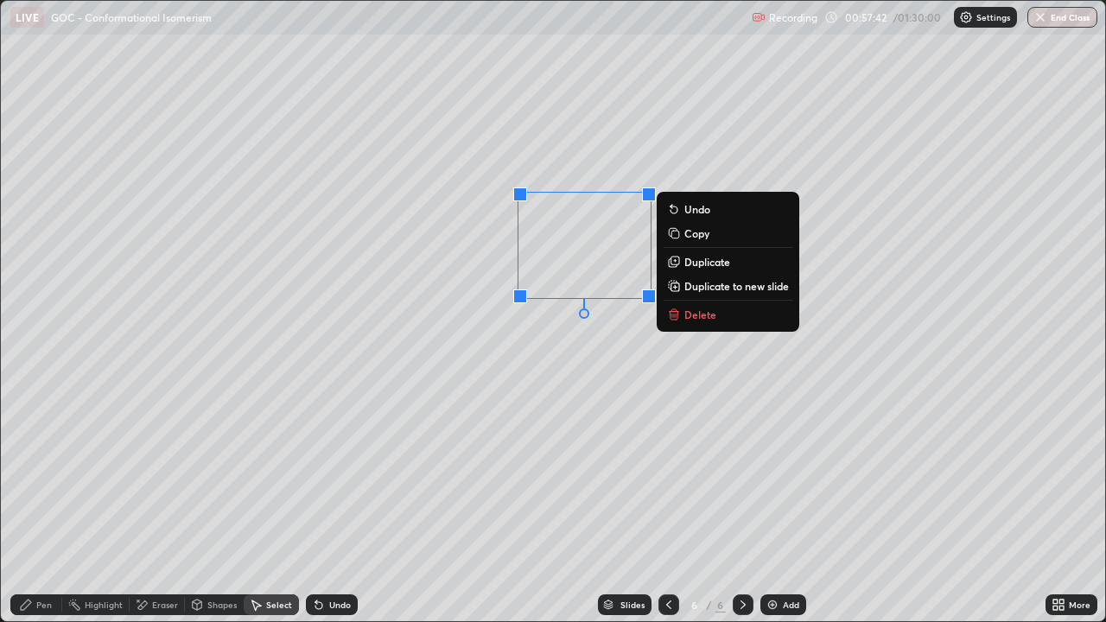
click at [41, 505] on div "Pen" at bounding box center [44, 605] width 16 height 9
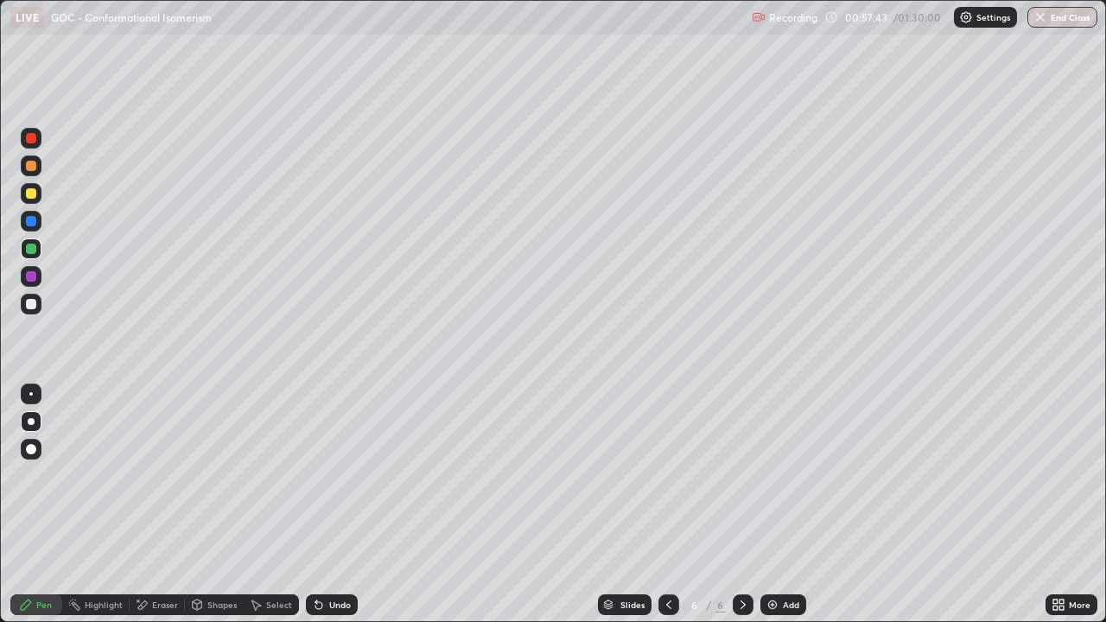
click at [35, 285] on div at bounding box center [31, 276] width 21 height 21
click at [1059, 505] on icon at bounding box center [1059, 605] width 14 height 14
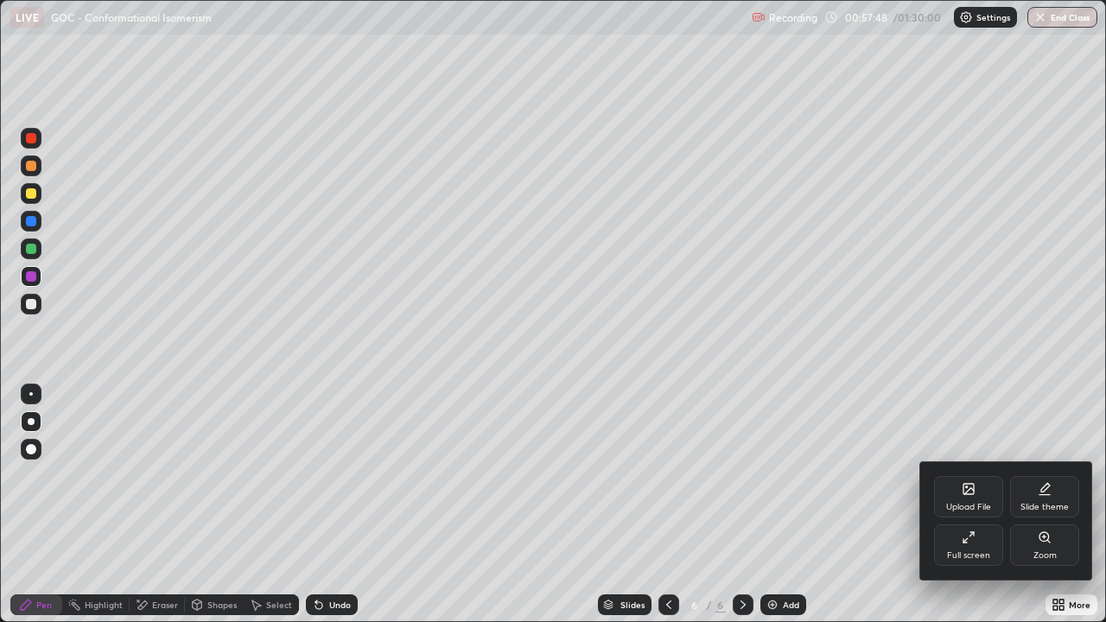
click at [974, 505] on div "Full screen" at bounding box center [968, 555] width 43 height 9
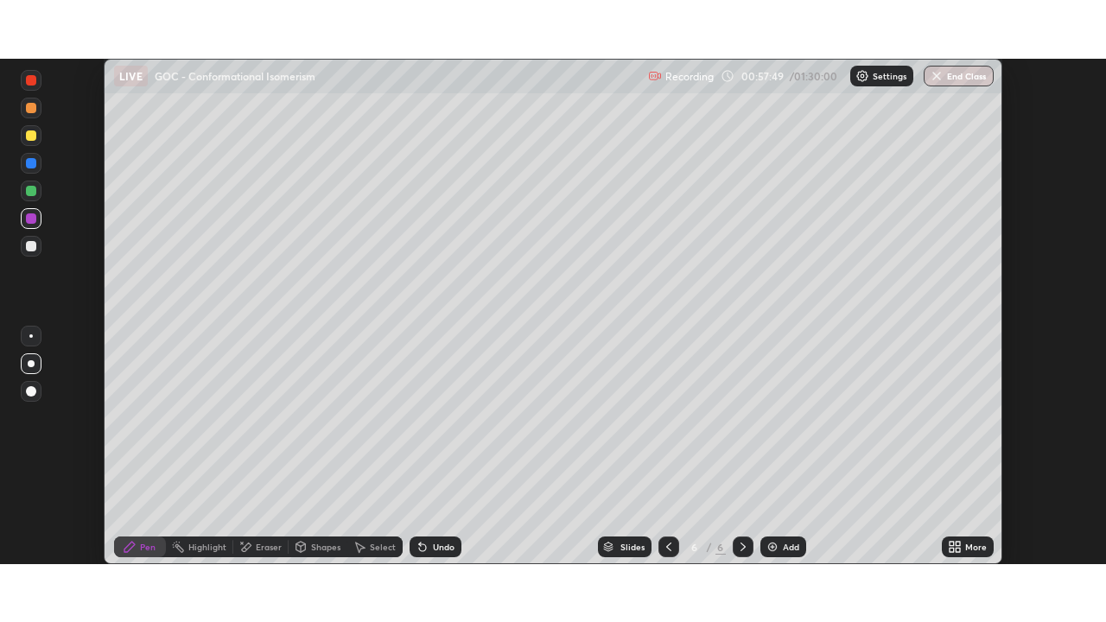
scroll to position [85936, 85335]
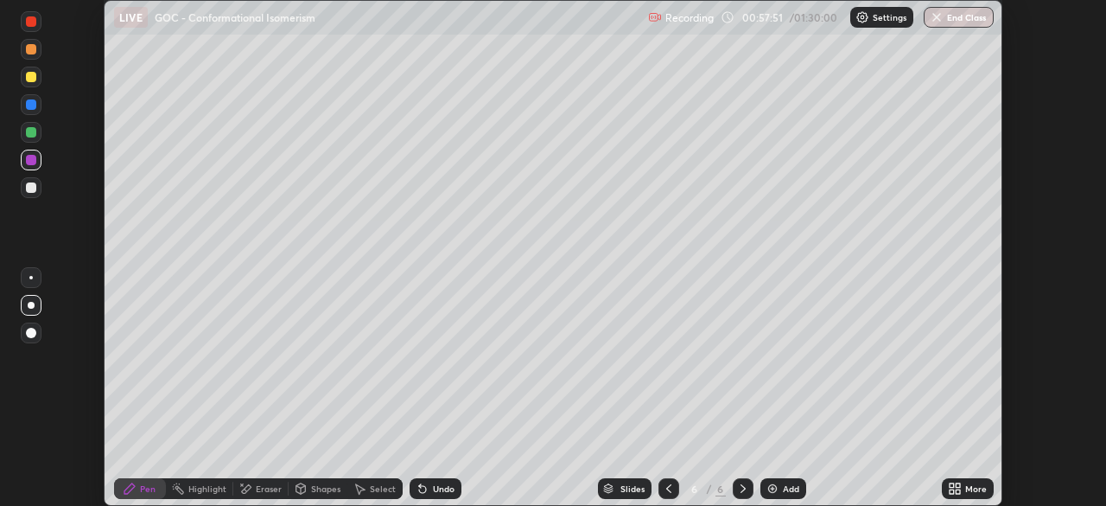
click at [946, 485] on div "More" at bounding box center [968, 488] width 52 height 21
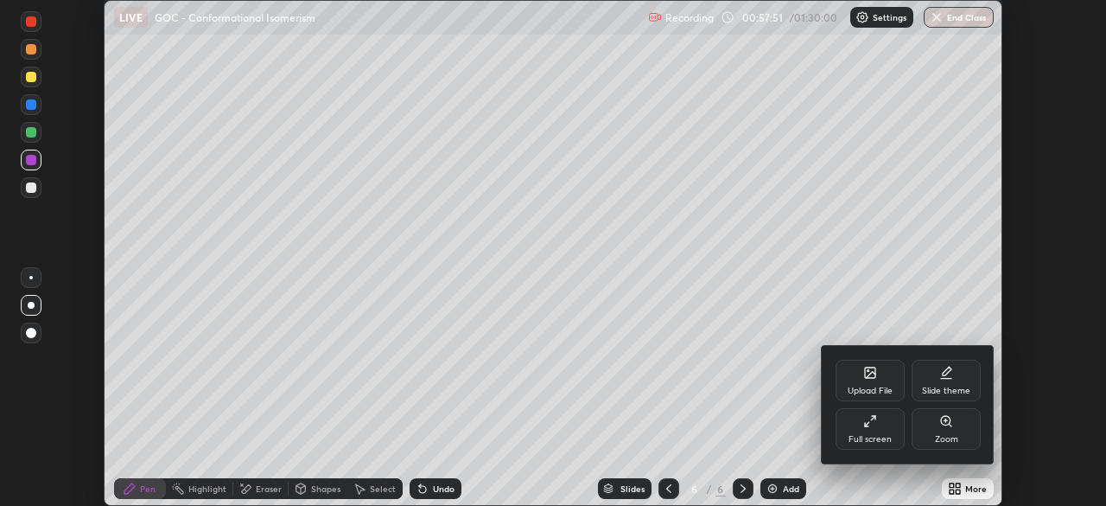
click at [876, 426] on icon at bounding box center [871, 421] width 14 height 14
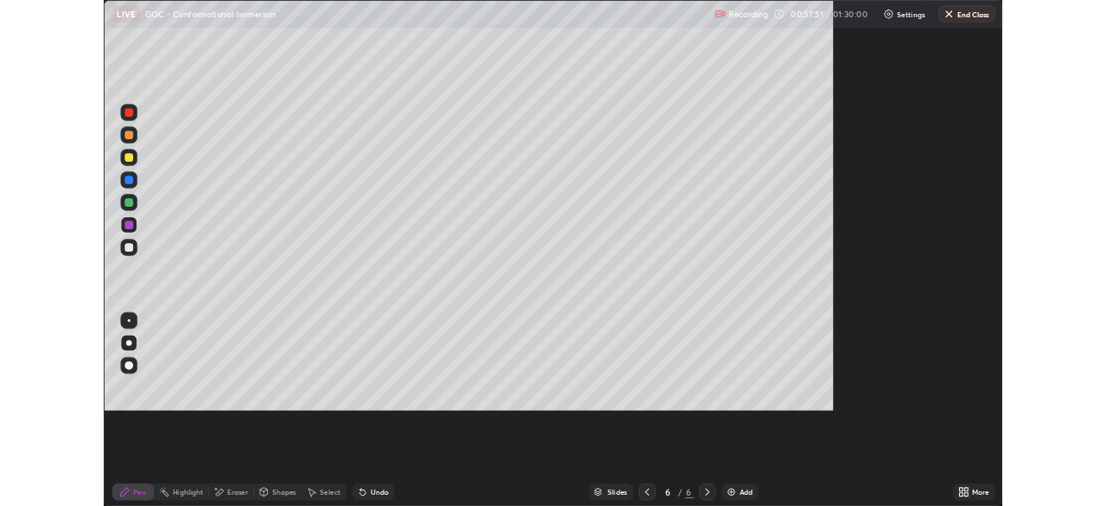
scroll to position [622, 1106]
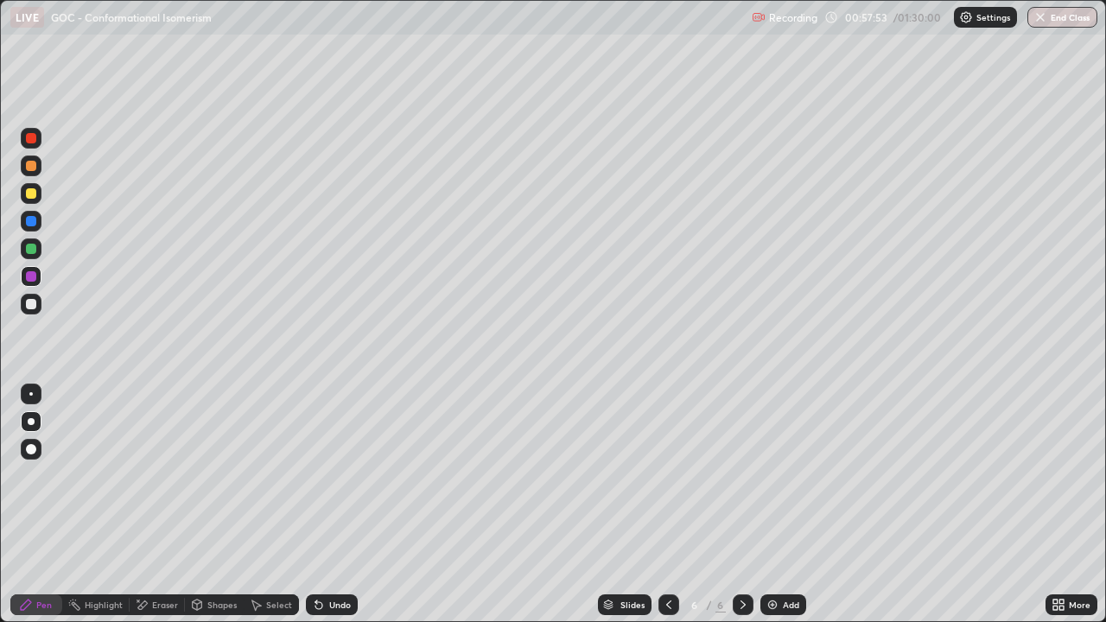
click at [156, 505] on div "Eraser" at bounding box center [165, 605] width 26 height 9
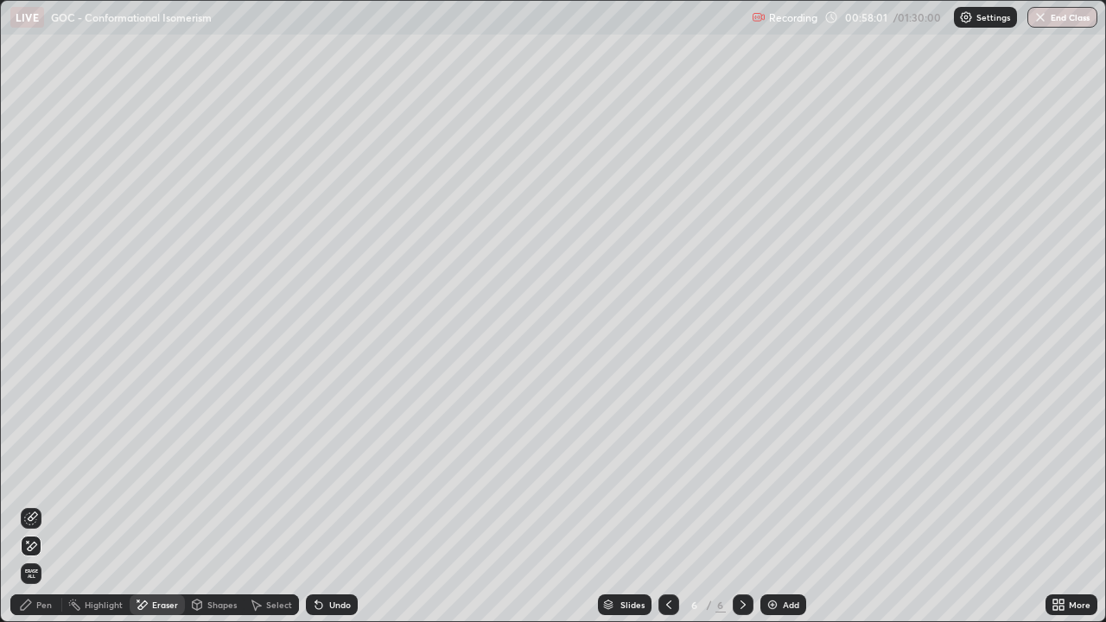
click at [44, 505] on div "Pen" at bounding box center [44, 605] width 16 height 9
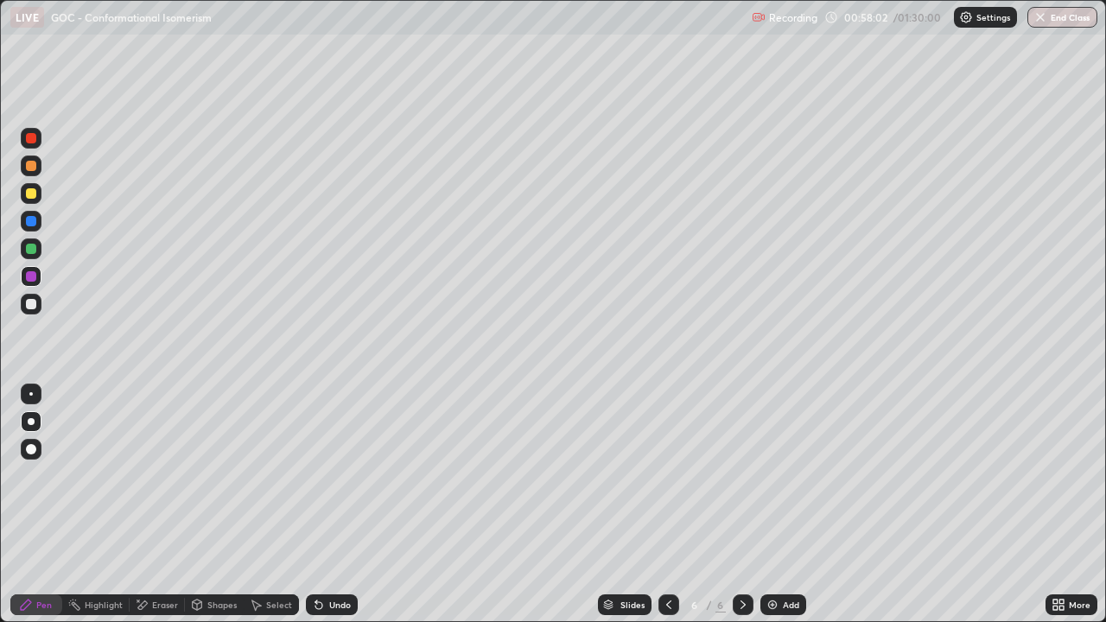
click at [33, 198] on div at bounding box center [31, 193] width 10 height 10
click at [31, 270] on div at bounding box center [31, 276] width 21 height 21
click at [32, 249] on div at bounding box center [31, 249] width 10 height 10
click at [264, 505] on div "Select" at bounding box center [271, 605] width 55 height 21
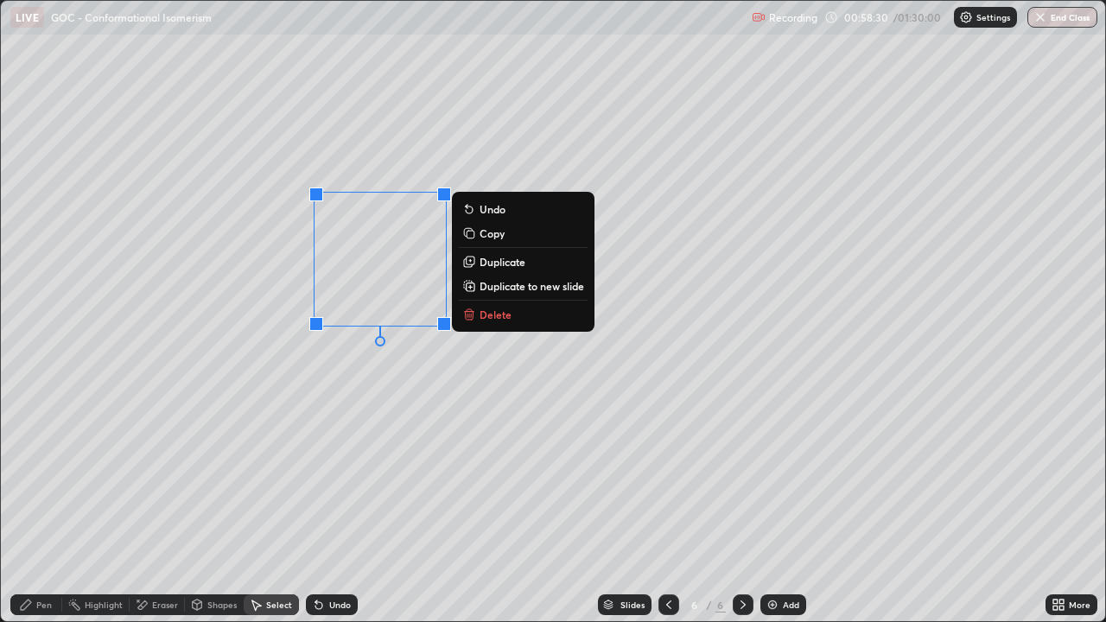
click at [502, 263] on p "Duplicate" at bounding box center [503, 262] width 46 height 14
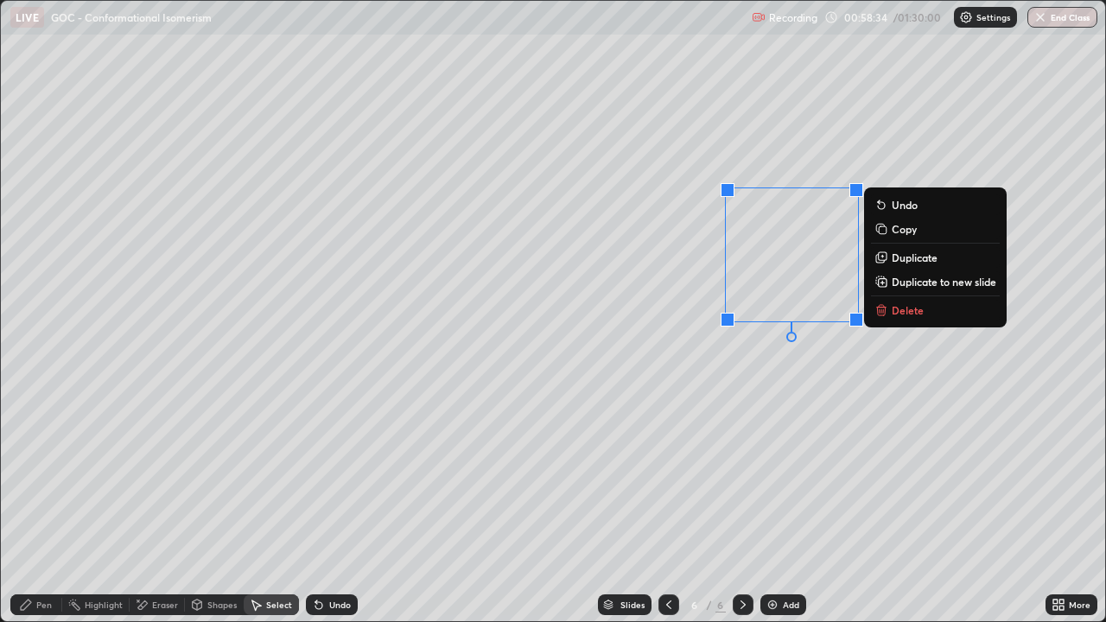
click at [49, 505] on div "Pen" at bounding box center [44, 605] width 16 height 9
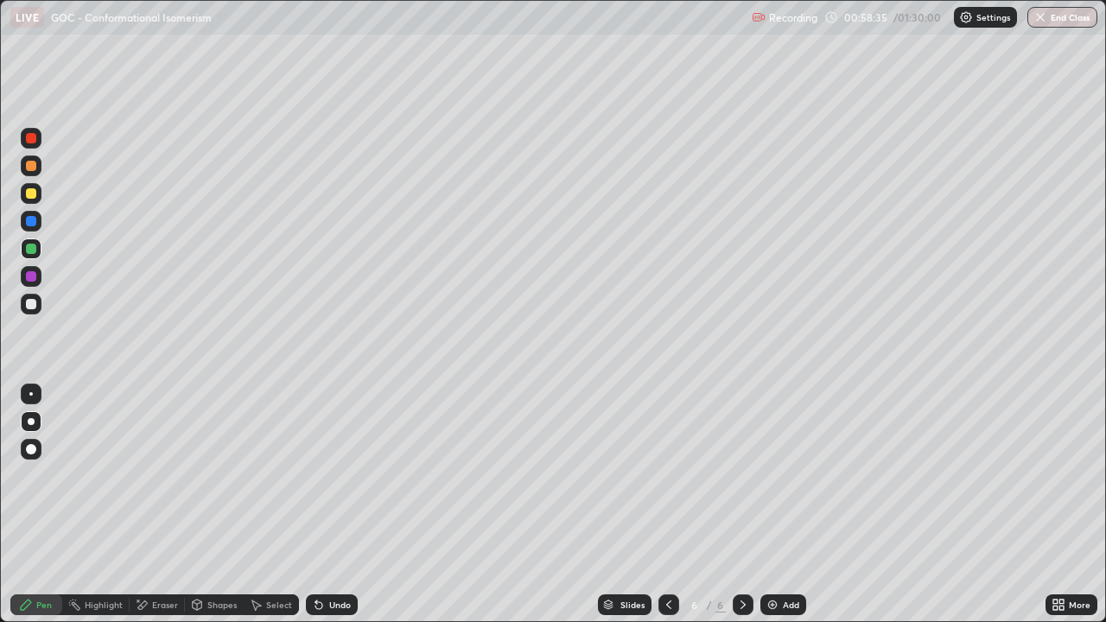
click at [31, 194] on div at bounding box center [31, 193] width 10 height 10
click at [165, 505] on div "Eraser" at bounding box center [165, 605] width 26 height 9
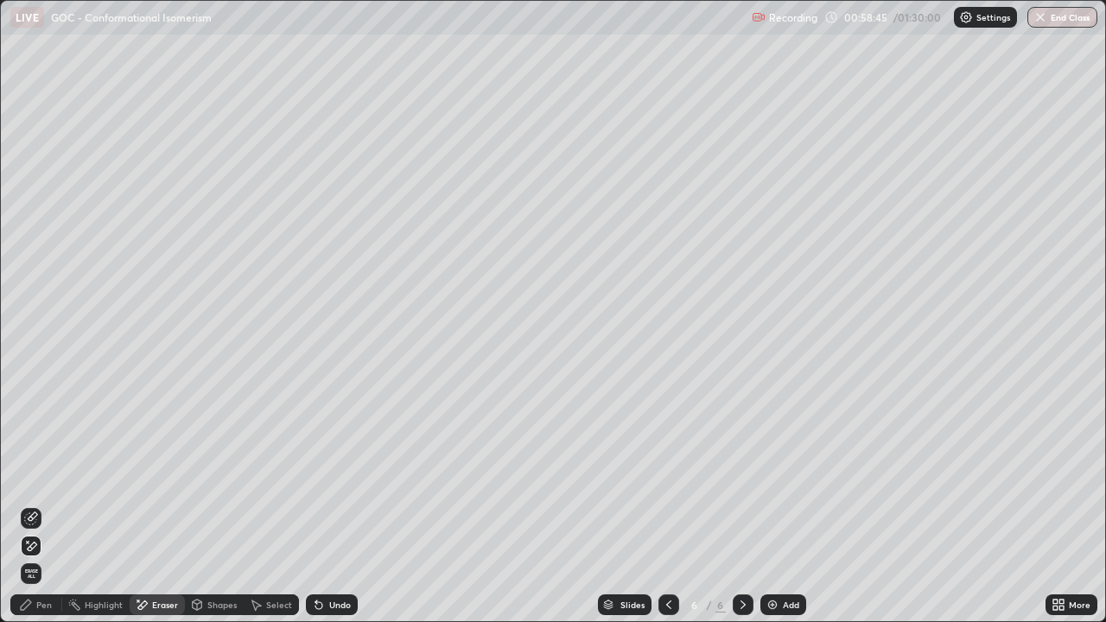
click at [48, 505] on div "Pen" at bounding box center [44, 605] width 16 height 9
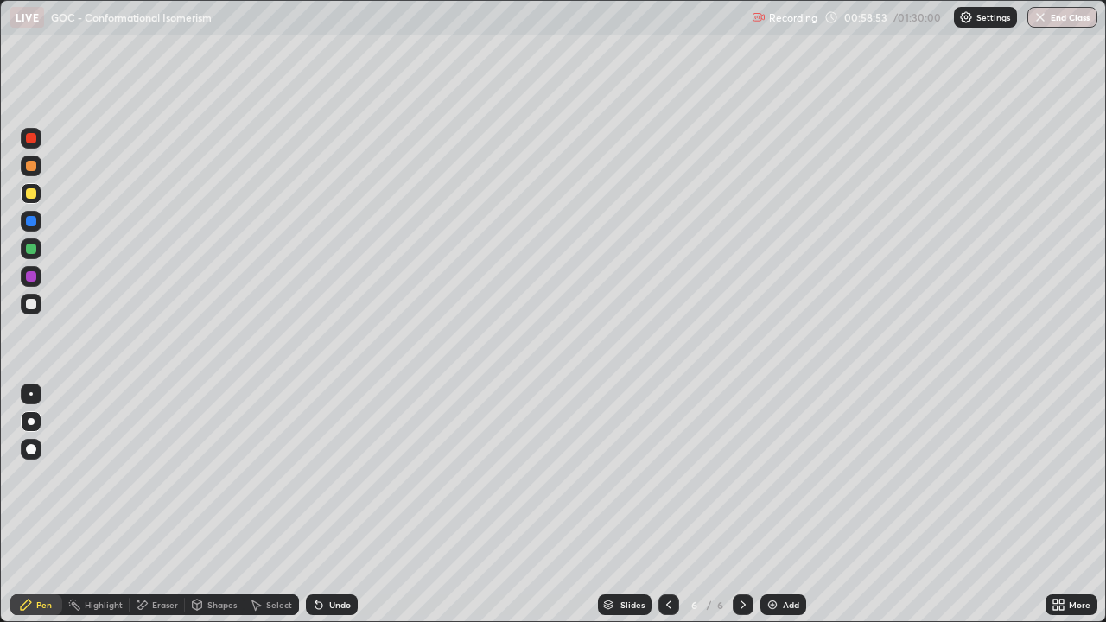
click at [1055, 505] on icon at bounding box center [1056, 602] width 4 height 4
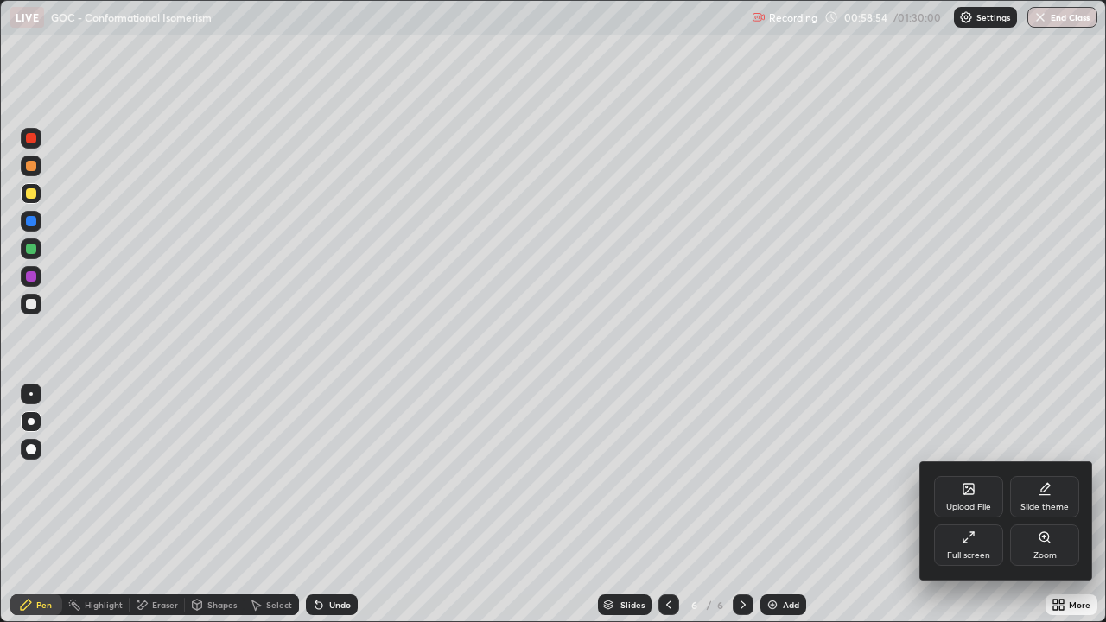
click at [967, 505] on div "Full screen" at bounding box center [968, 545] width 69 height 41
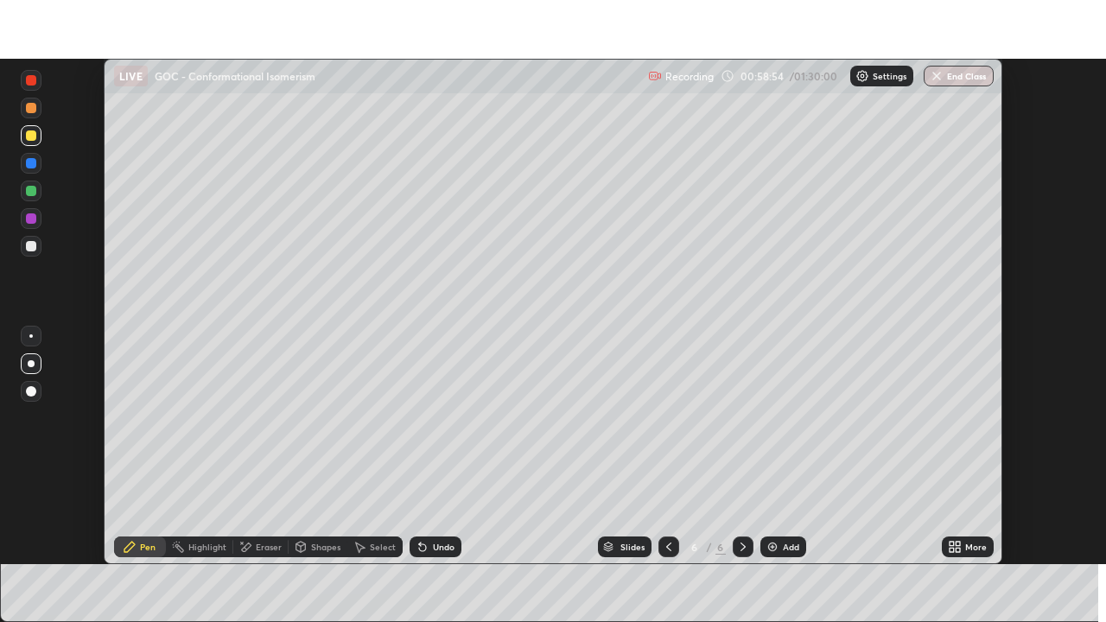
scroll to position [85936, 85335]
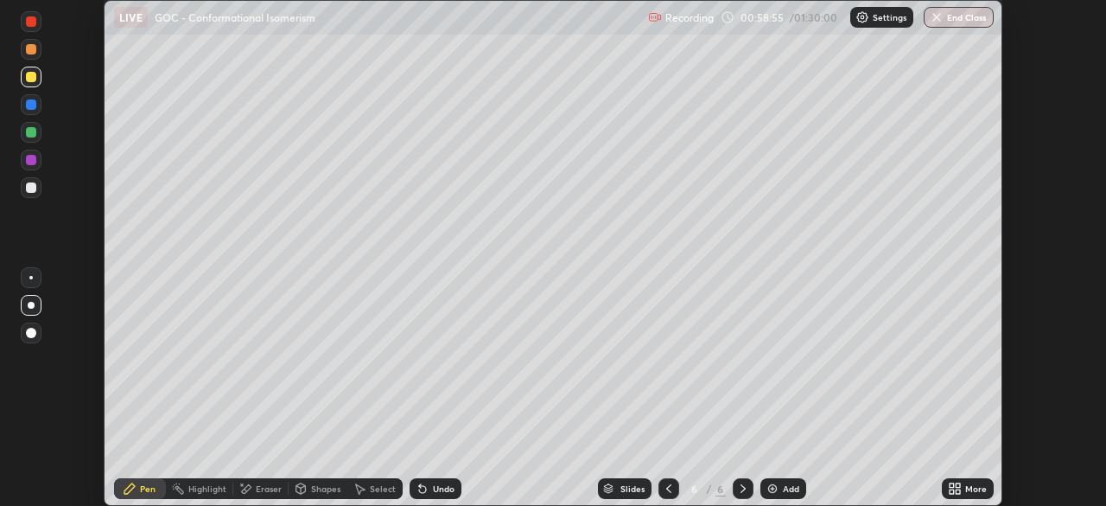
click at [953, 485] on icon at bounding box center [952, 485] width 4 height 4
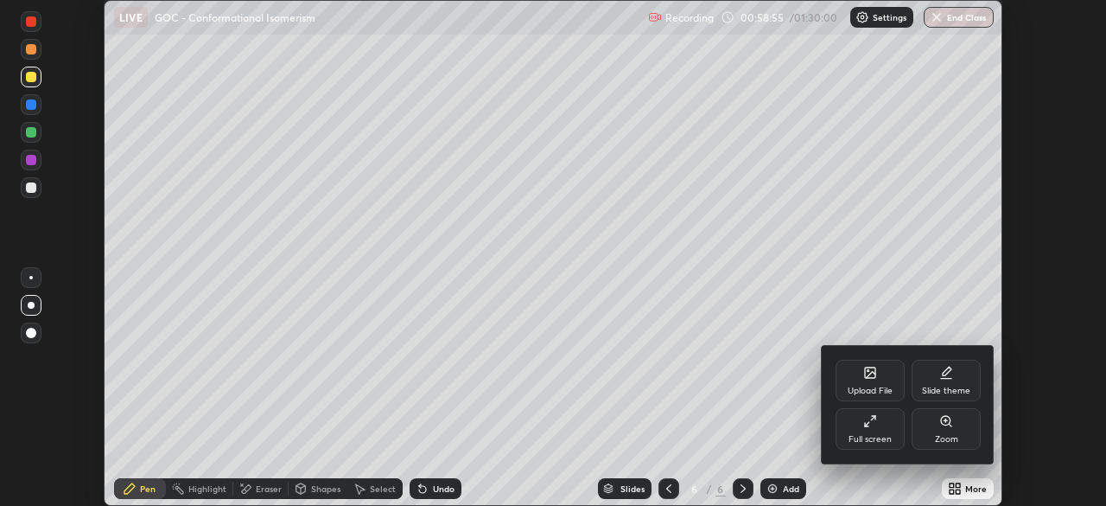
click at [863, 427] on div "Full screen" at bounding box center [870, 428] width 69 height 41
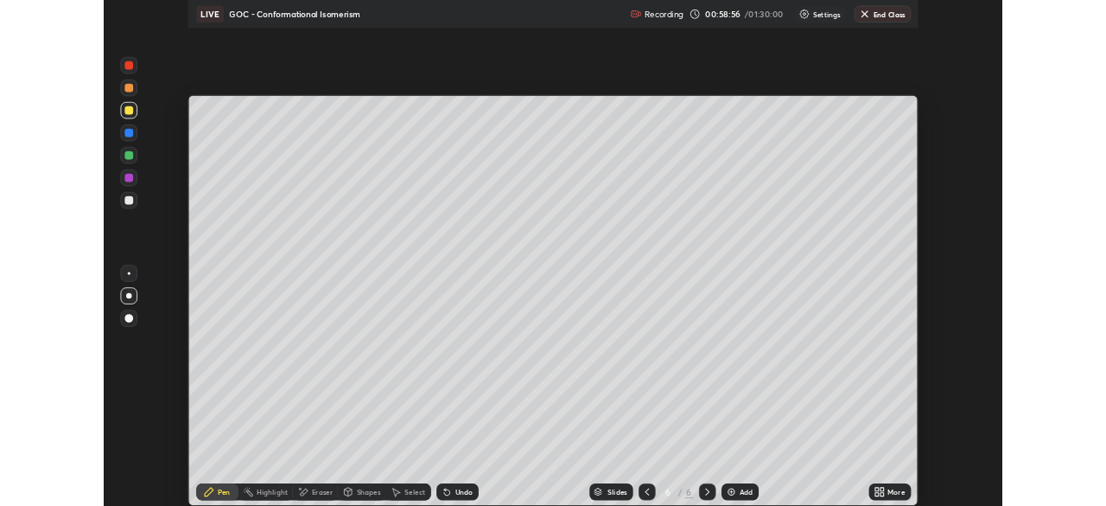
scroll to position [622, 1106]
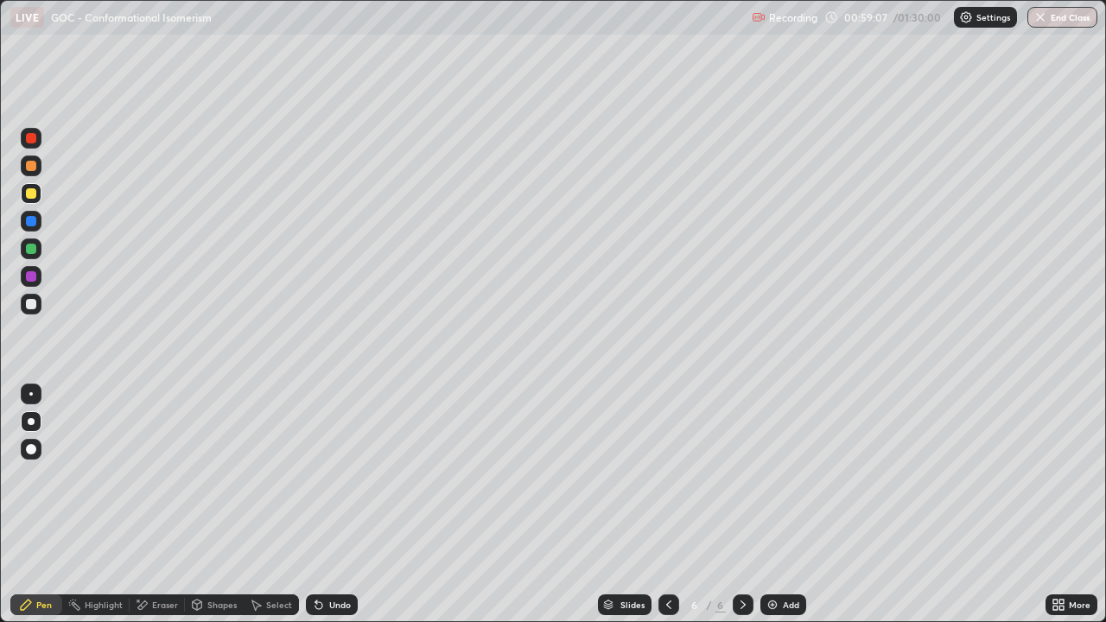
click at [38, 248] on div at bounding box center [31, 249] width 21 height 21
click at [320, 505] on icon at bounding box center [319, 605] width 14 height 14
click at [665, 505] on icon at bounding box center [669, 605] width 14 height 14
click at [659, 505] on div at bounding box center [669, 605] width 21 height 21
click at [733, 505] on div at bounding box center [743, 605] width 21 height 21
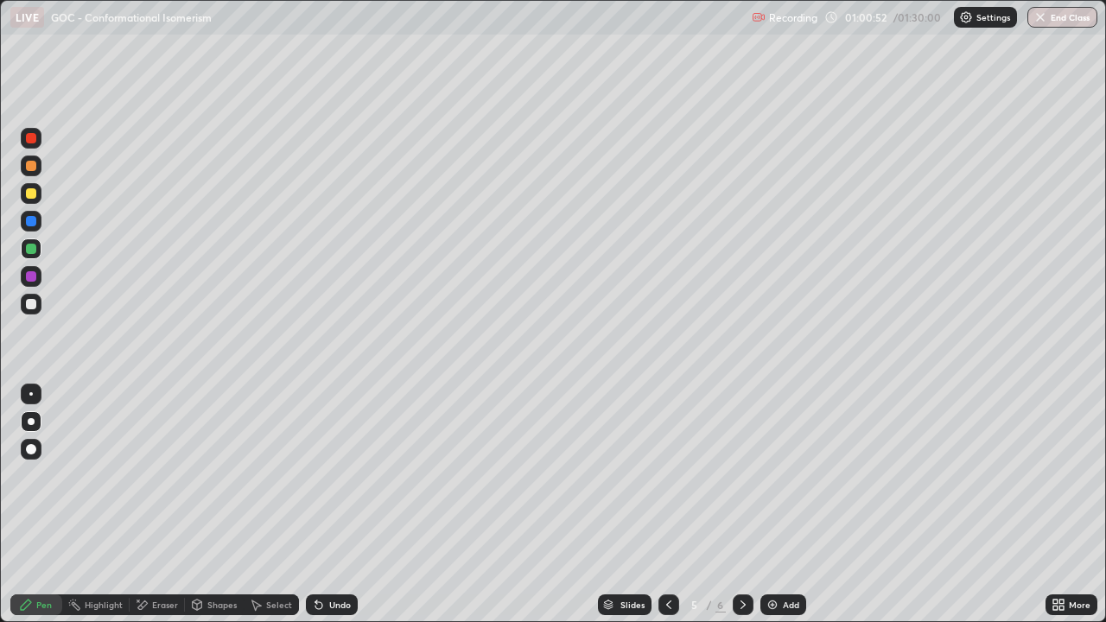
click at [741, 505] on icon at bounding box center [743, 605] width 14 height 14
click at [36, 174] on div at bounding box center [31, 166] width 21 height 21
click at [32, 304] on div at bounding box center [31, 304] width 10 height 10
click at [769, 505] on img at bounding box center [773, 605] width 14 height 14
click at [31, 194] on div at bounding box center [31, 193] width 10 height 10
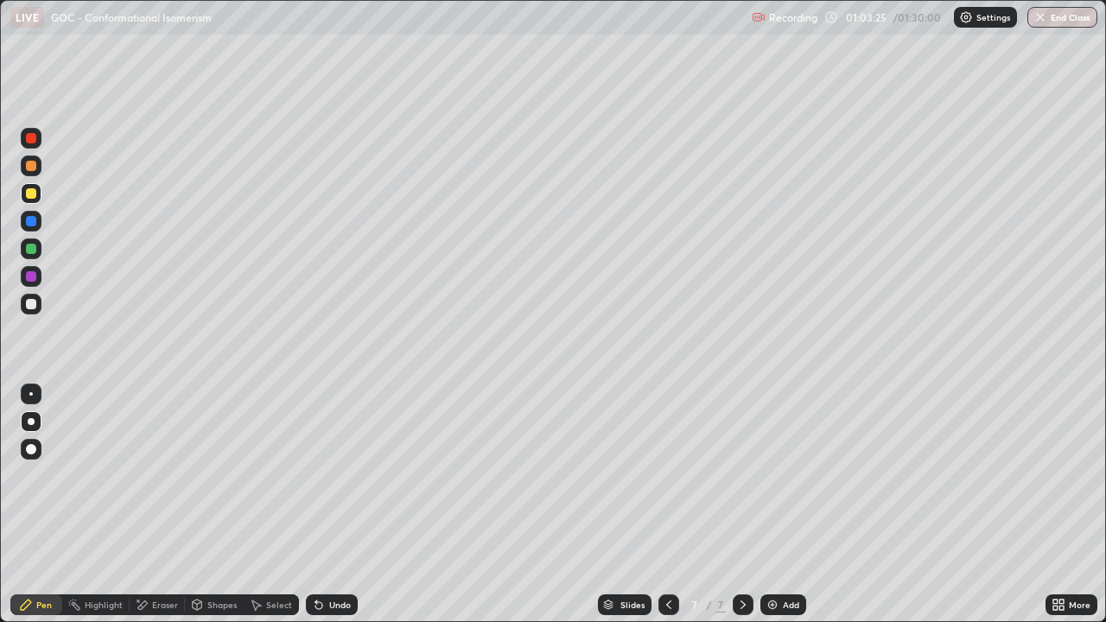
click at [33, 252] on div at bounding box center [31, 249] width 10 height 10
click at [31, 300] on div at bounding box center [31, 304] width 10 height 10
click at [335, 505] on div "Undo" at bounding box center [340, 605] width 22 height 9
click at [329, 505] on div "Undo" at bounding box center [340, 605] width 22 height 9
click at [30, 274] on div at bounding box center [31, 276] width 10 height 10
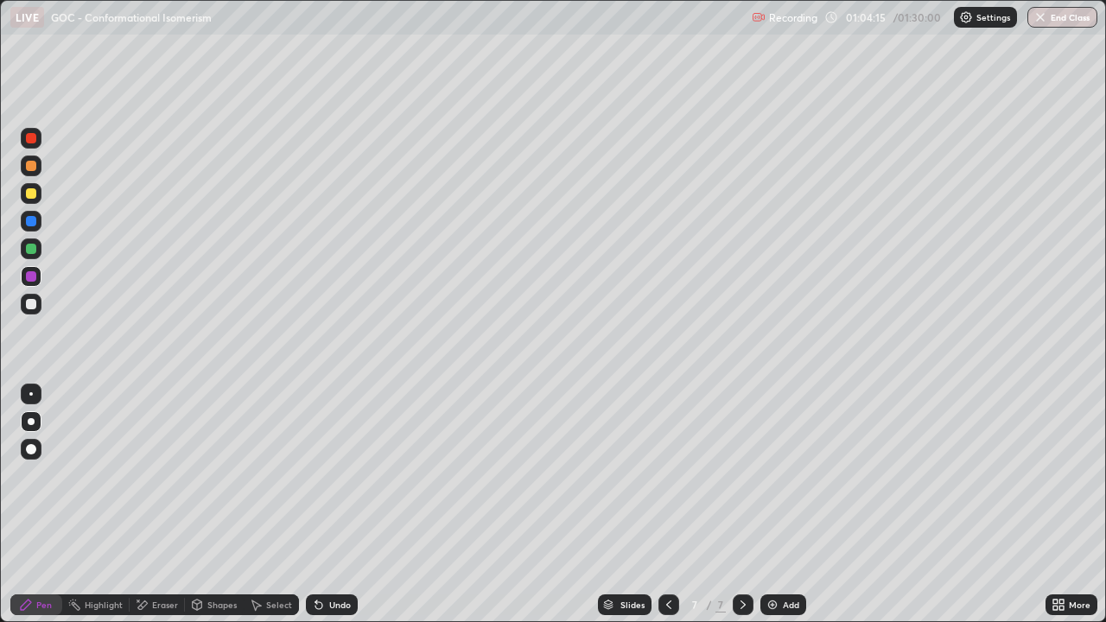
click at [1055, 505] on icon at bounding box center [1056, 608] width 4 height 4
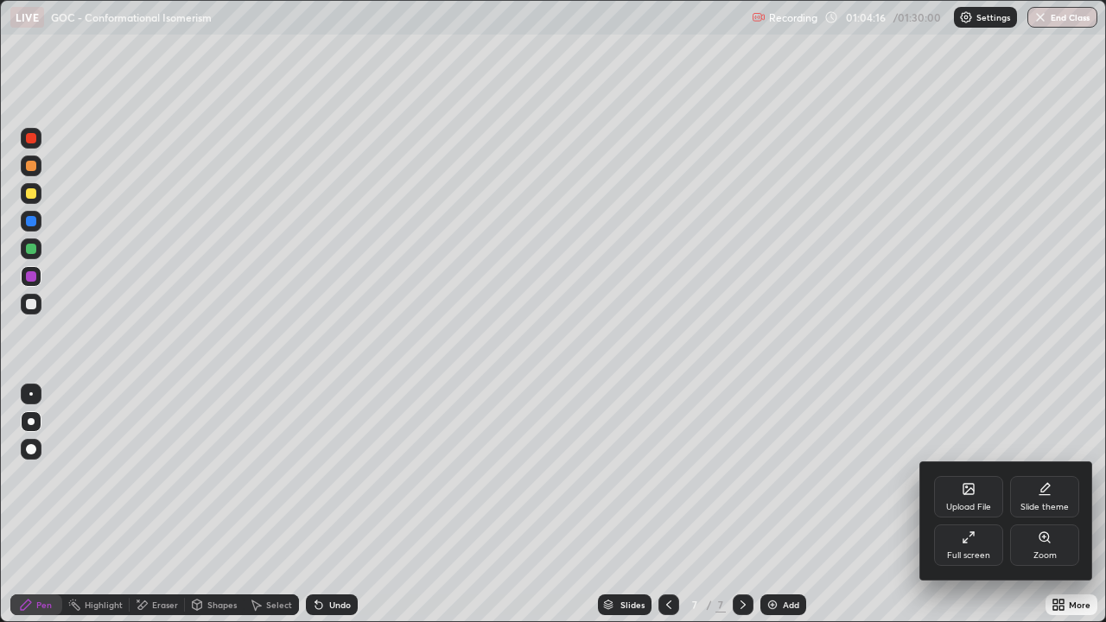
click at [964, 505] on icon at bounding box center [965, 540] width 3 height 3
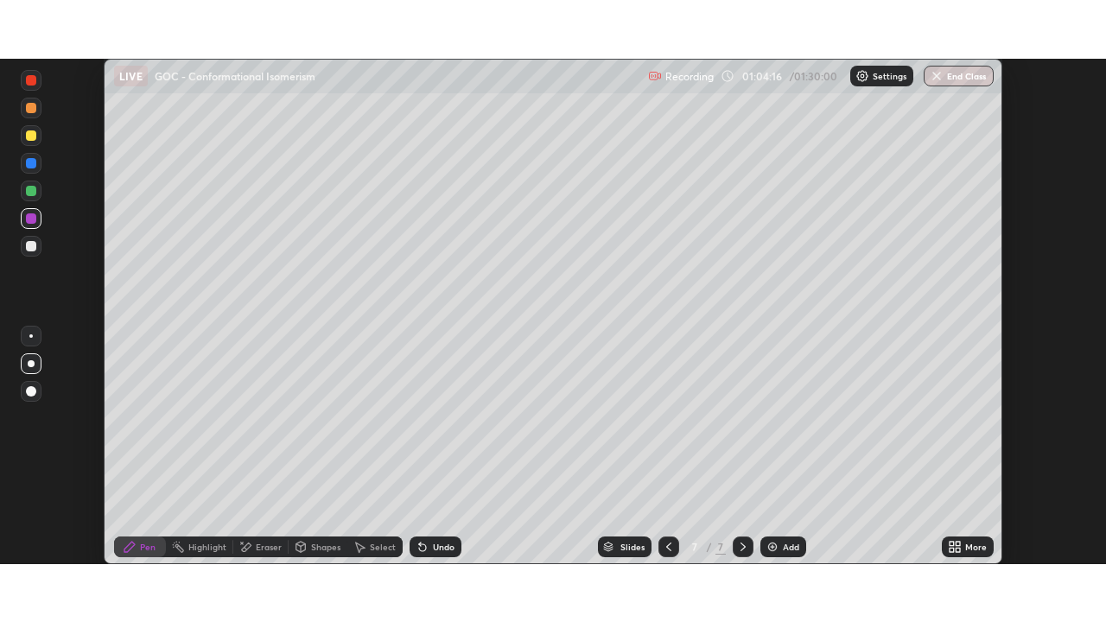
scroll to position [85936, 85335]
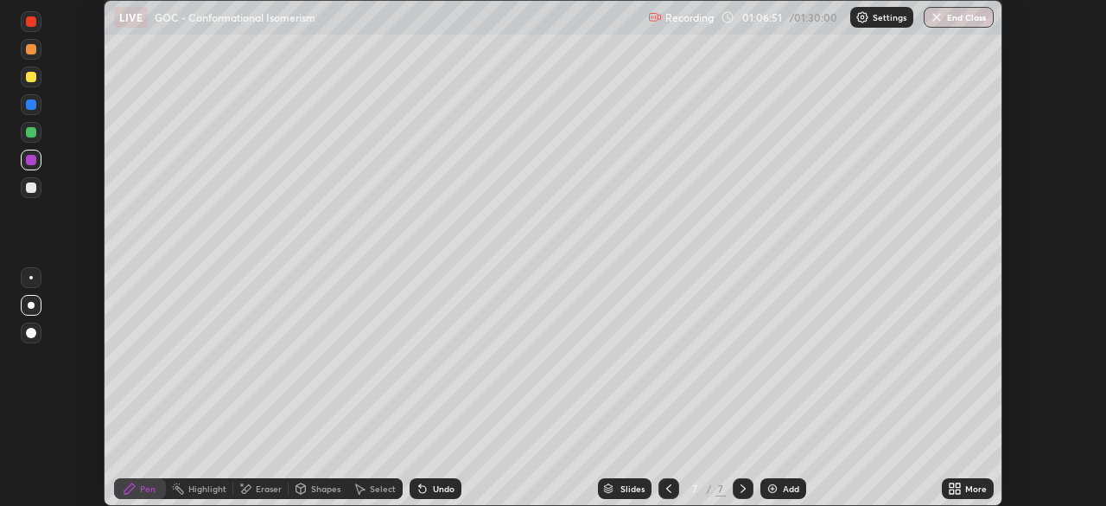
click at [968, 493] on div "More" at bounding box center [977, 488] width 22 height 9
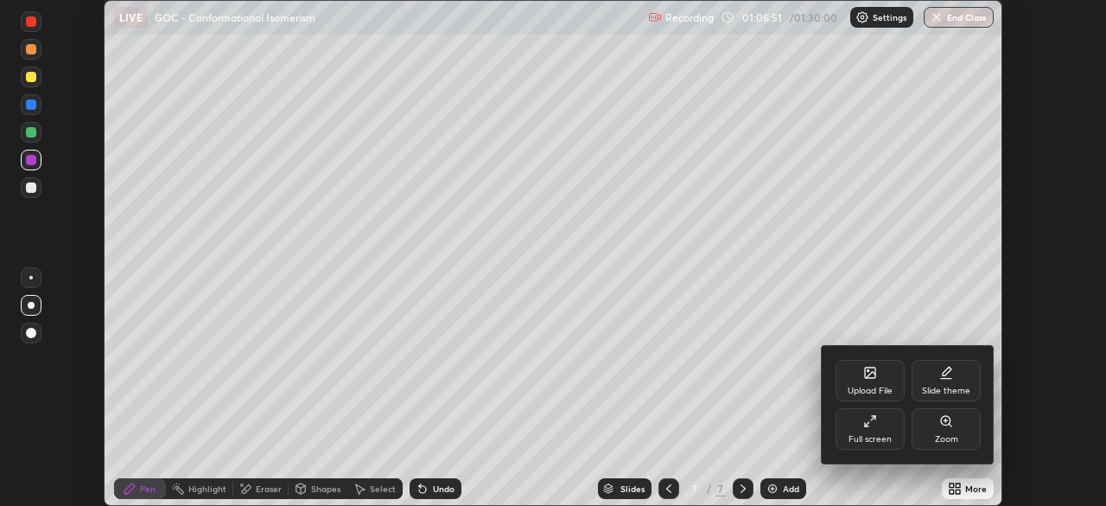
click at [888, 430] on div "Full screen" at bounding box center [870, 428] width 69 height 41
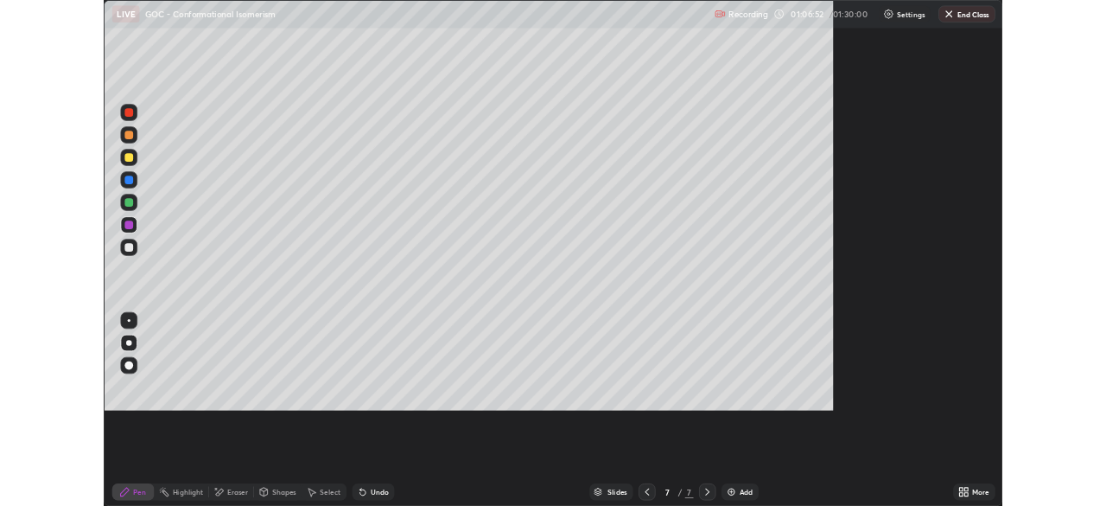
scroll to position [622, 1106]
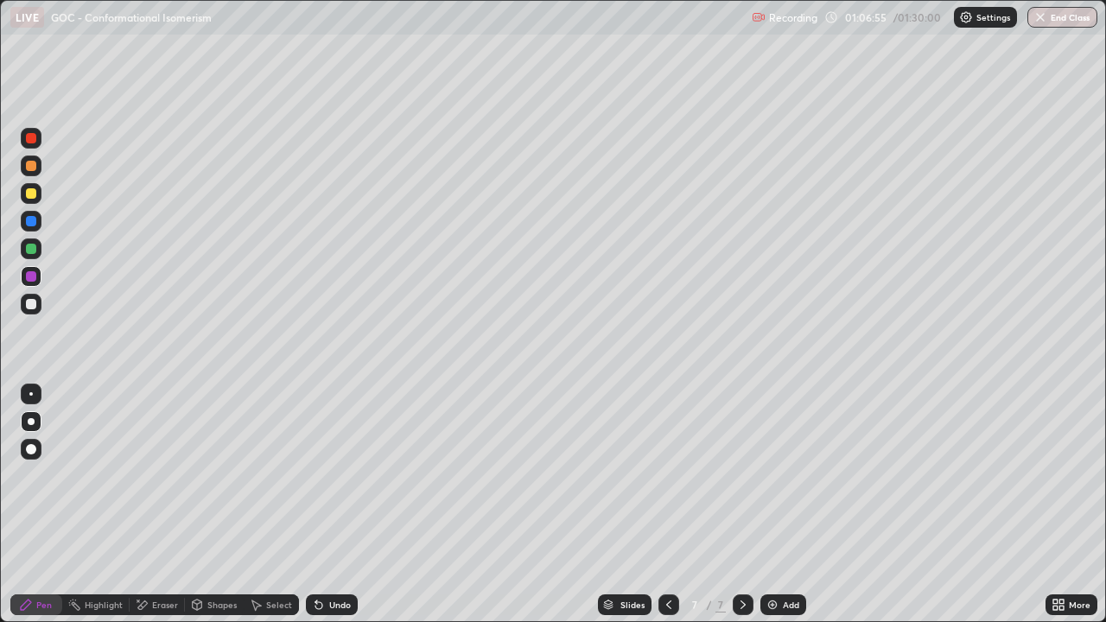
click at [669, 505] on icon at bounding box center [669, 605] width 14 height 14
click at [739, 505] on icon at bounding box center [743, 605] width 14 height 14
click at [31, 305] on div at bounding box center [31, 304] width 10 height 10
click at [35, 277] on div at bounding box center [31, 276] width 10 height 10
click at [33, 303] on div at bounding box center [31, 304] width 10 height 10
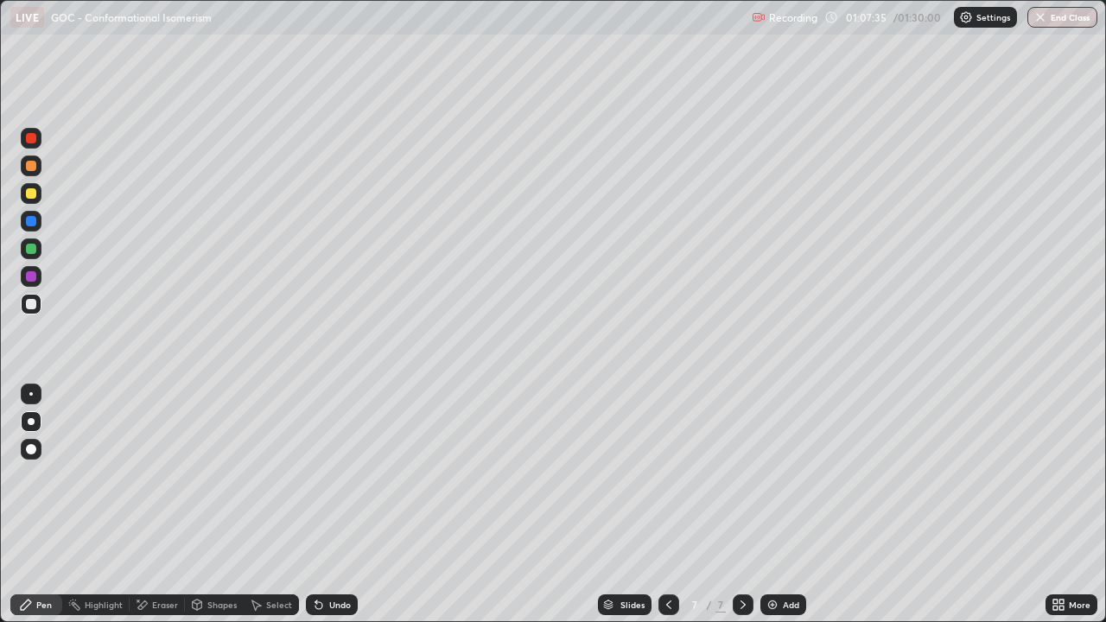
click at [343, 505] on div "Undo" at bounding box center [340, 605] width 22 height 9
click at [332, 505] on div "Undo" at bounding box center [332, 605] width 52 height 21
click at [31, 253] on div at bounding box center [31, 249] width 10 height 10
click at [32, 304] on div at bounding box center [31, 304] width 10 height 10
click at [667, 505] on icon at bounding box center [669, 605] width 14 height 14
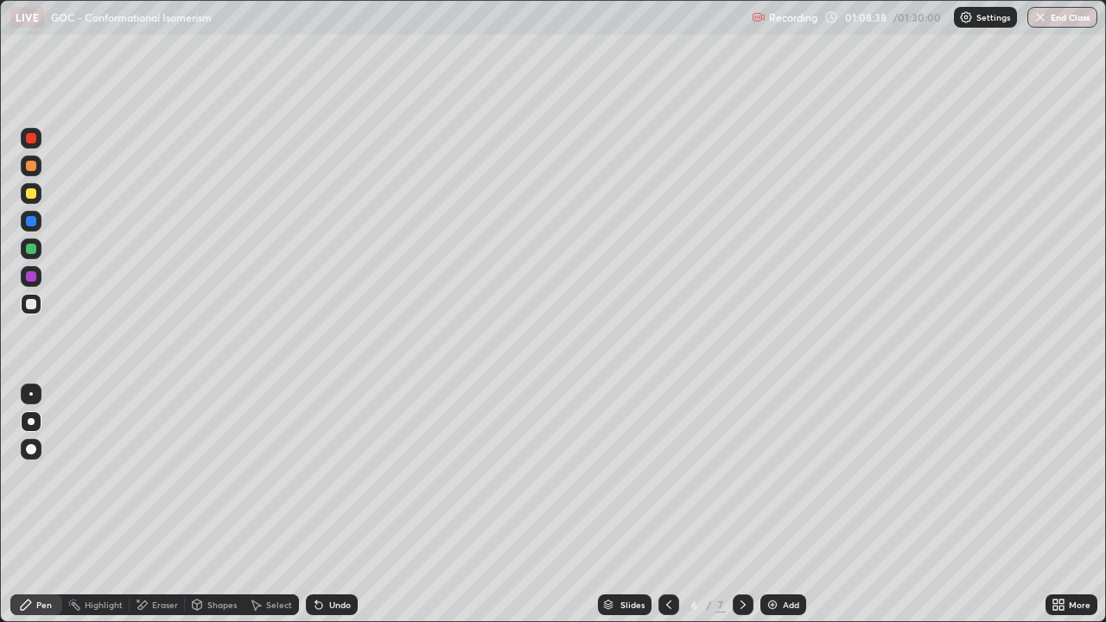
click at [742, 505] on icon at bounding box center [743, 605] width 14 height 14
click at [336, 505] on div "Undo" at bounding box center [332, 605] width 52 height 21
click at [38, 226] on div at bounding box center [31, 221] width 21 height 21
click at [35, 310] on div at bounding box center [31, 304] width 21 height 21
click at [169, 505] on div "Eraser" at bounding box center [165, 605] width 26 height 9
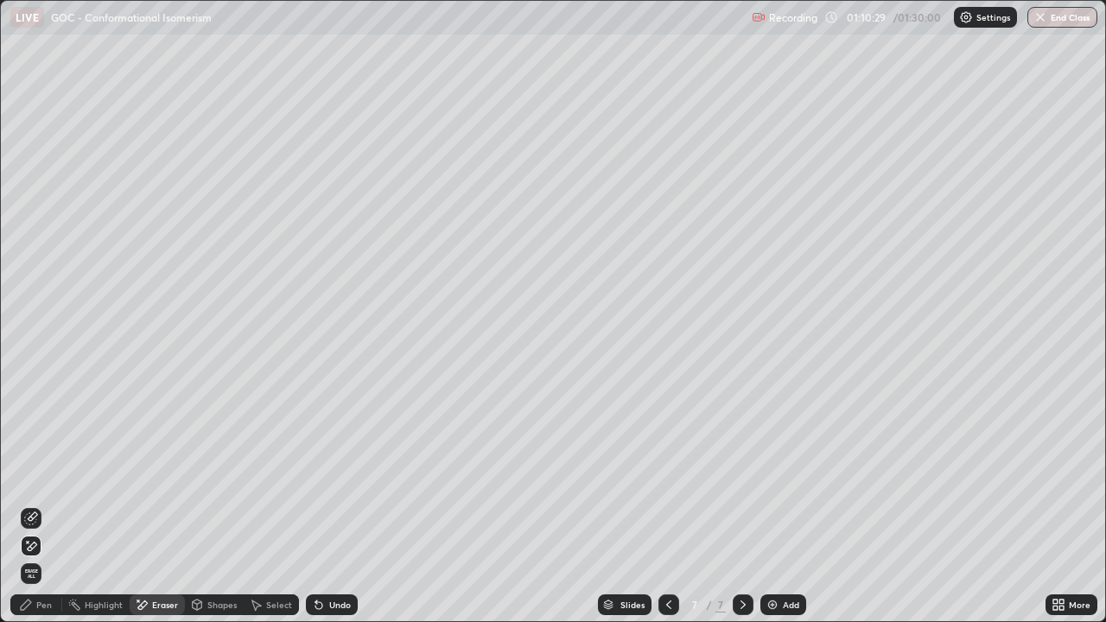
click at [36, 505] on div "Pen" at bounding box center [44, 605] width 16 height 9
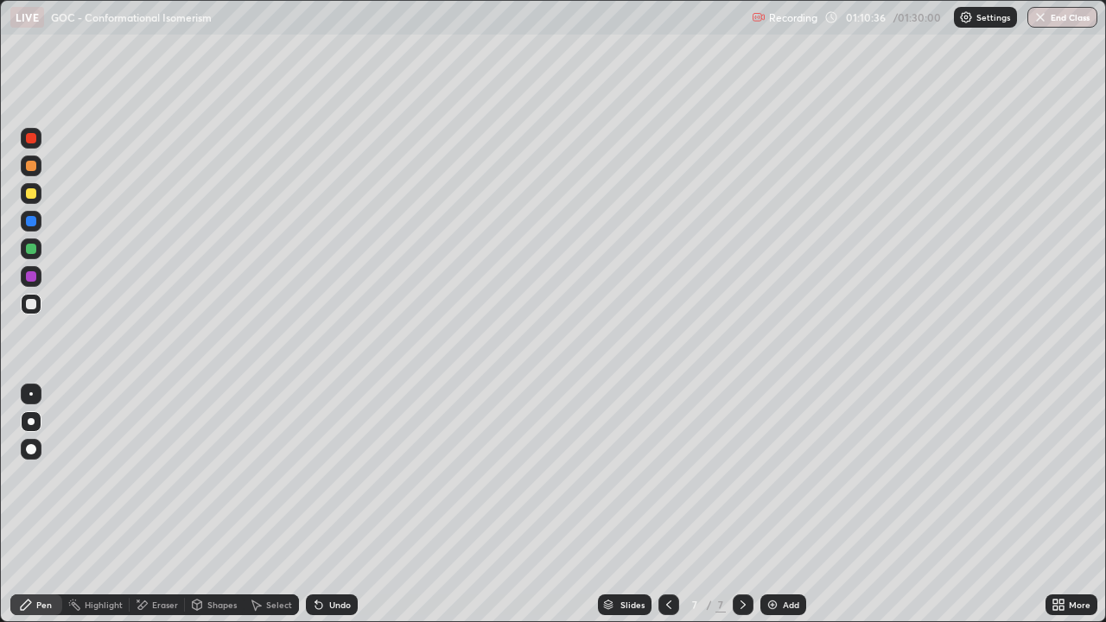
click at [32, 221] on div at bounding box center [31, 221] width 10 height 10
click at [29, 306] on div at bounding box center [31, 304] width 10 height 10
click at [32, 203] on div at bounding box center [31, 193] width 21 height 21
click at [34, 277] on div at bounding box center [31, 276] width 10 height 10
click at [348, 505] on div "Undo" at bounding box center [340, 605] width 22 height 9
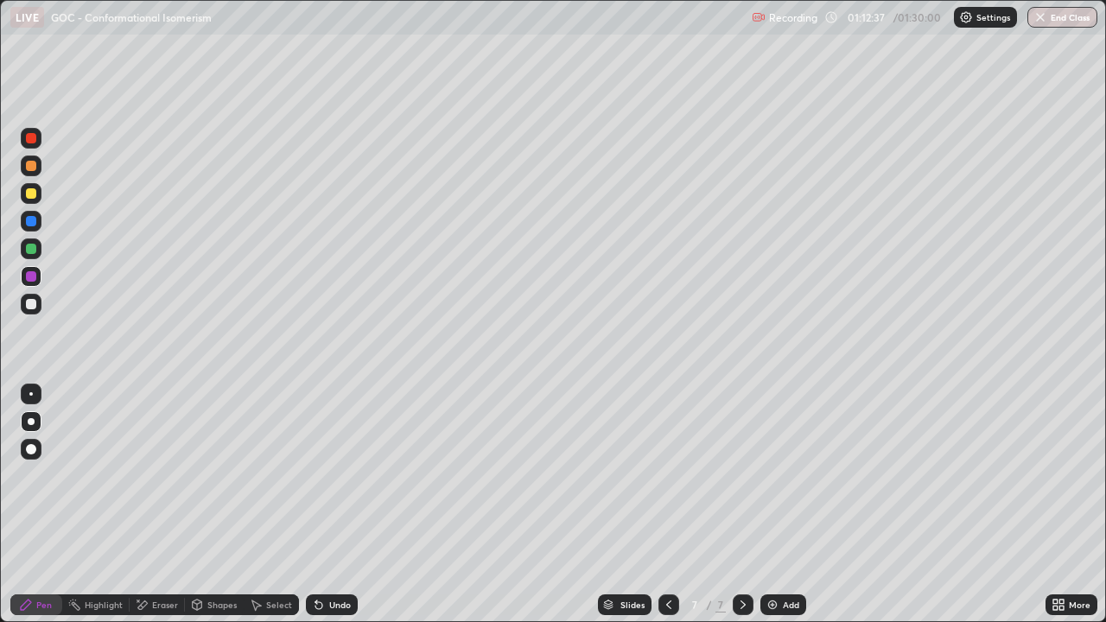
click at [346, 505] on div "Undo" at bounding box center [340, 605] width 22 height 9
click at [345, 505] on div "Undo" at bounding box center [340, 605] width 22 height 9
click at [32, 194] on div at bounding box center [31, 193] width 10 height 10
click at [339, 505] on div "Undo" at bounding box center [340, 605] width 22 height 9
click at [340, 505] on div "Undo" at bounding box center [340, 605] width 22 height 9
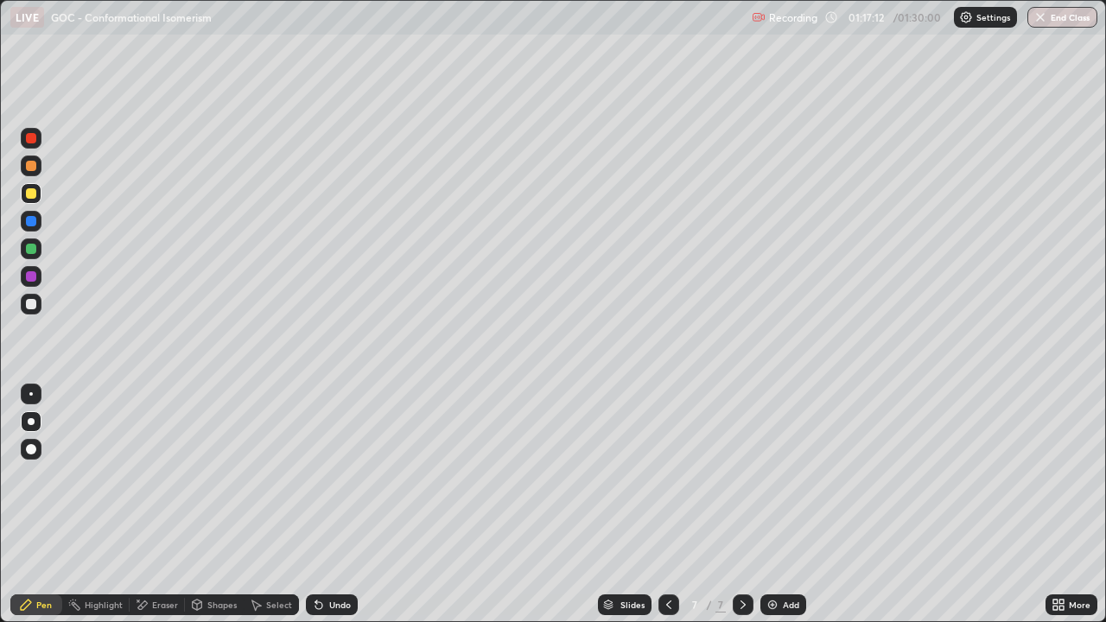
click at [343, 505] on div "Undo" at bounding box center [340, 605] width 22 height 9
click at [345, 505] on div "Undo" at bounding box center [340, 605] width 22 height 9
click at [346, 505] on div "Undo" at bounding box center [340, 605] width 22 height 9
click at [350, 505] on div "Undo" at bounding box center [332, 605] width 52 height 21
click at [1055, 505] on icon at bounding box center [1056, 602] width 4 height 4
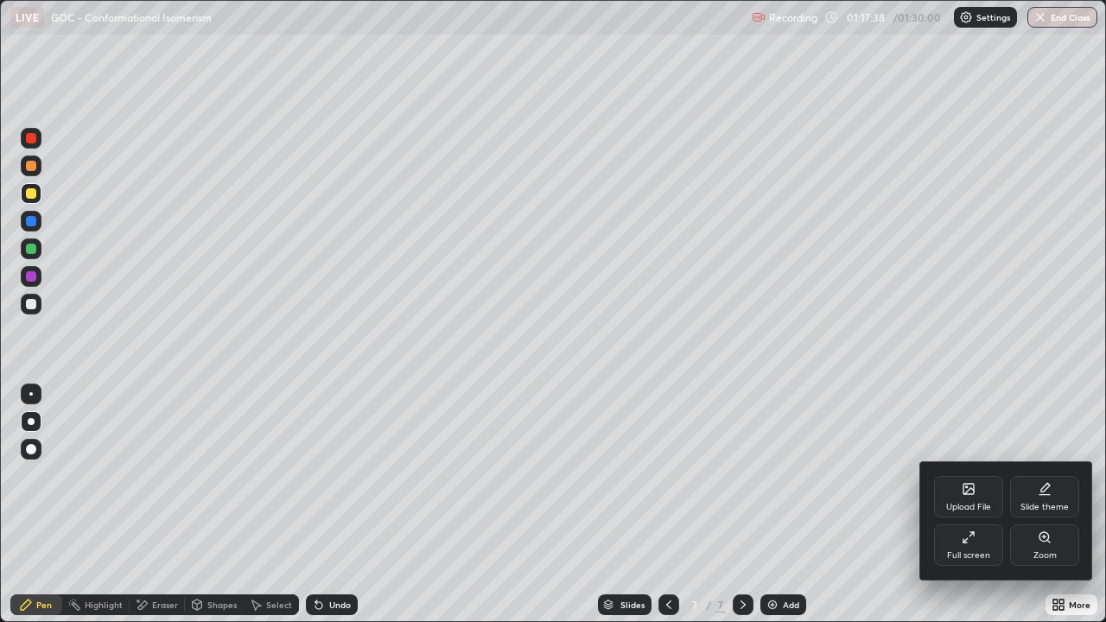
click at [969, 505] on div "Full screen" at bounding box center [968, 555] width 43 height 9
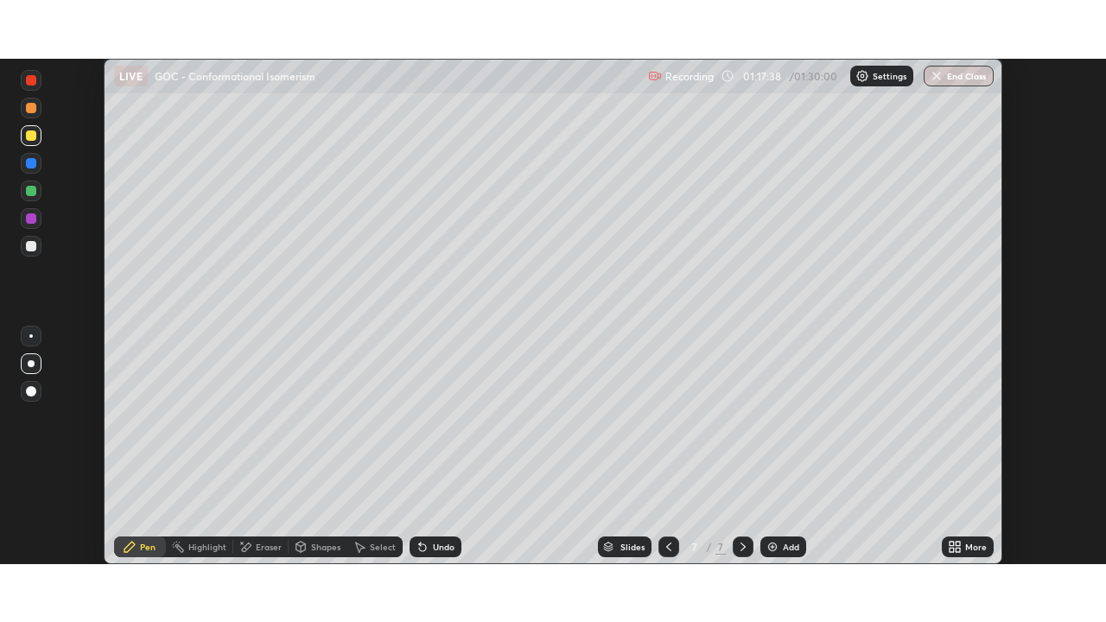
scroll to position [85936, 85335]
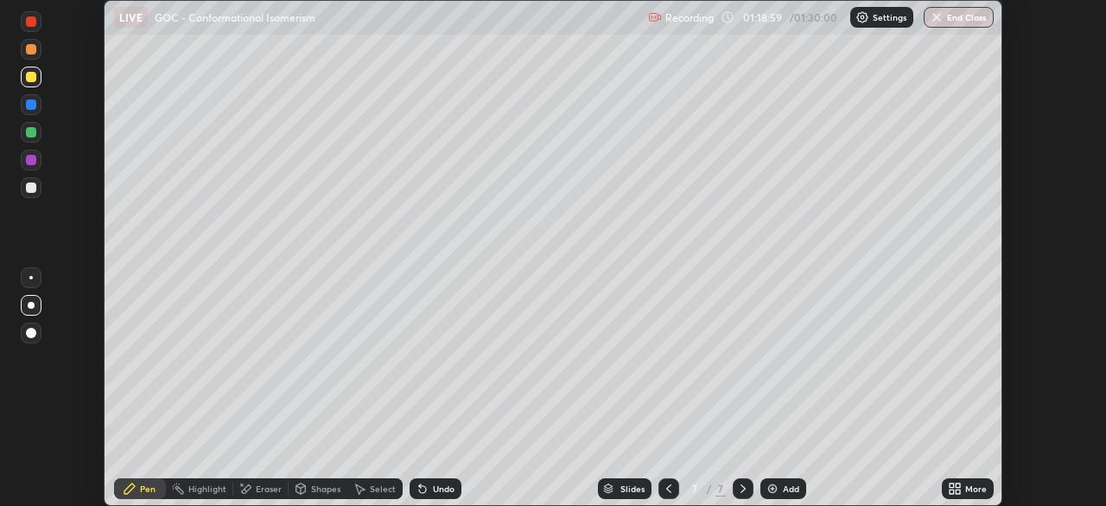
click at [952, 491] on icon at bounding box center [952, 491] width 4 height 4
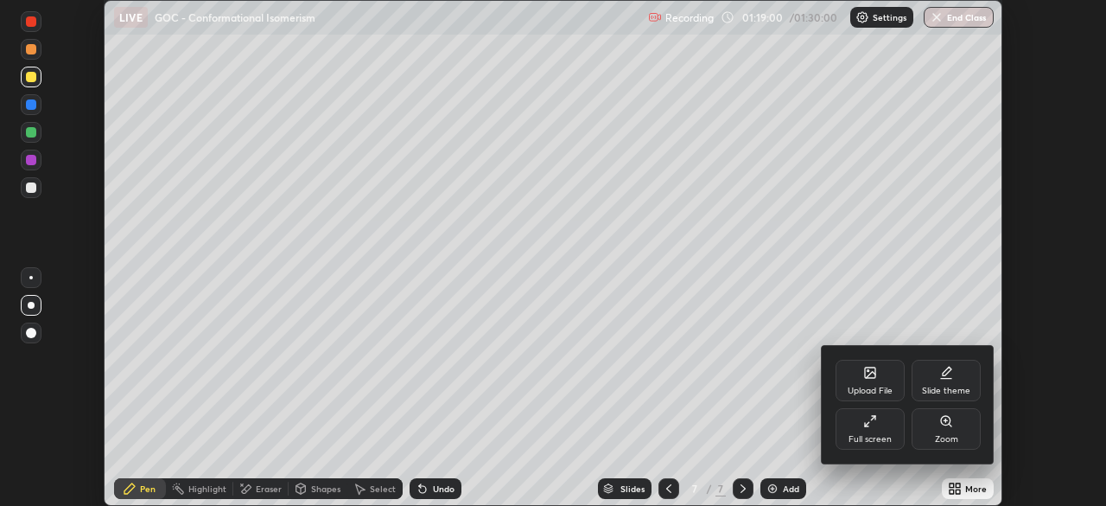
click at [868, 387] on div "Upload File" at bounding box center [870, 390] width 45 height 9
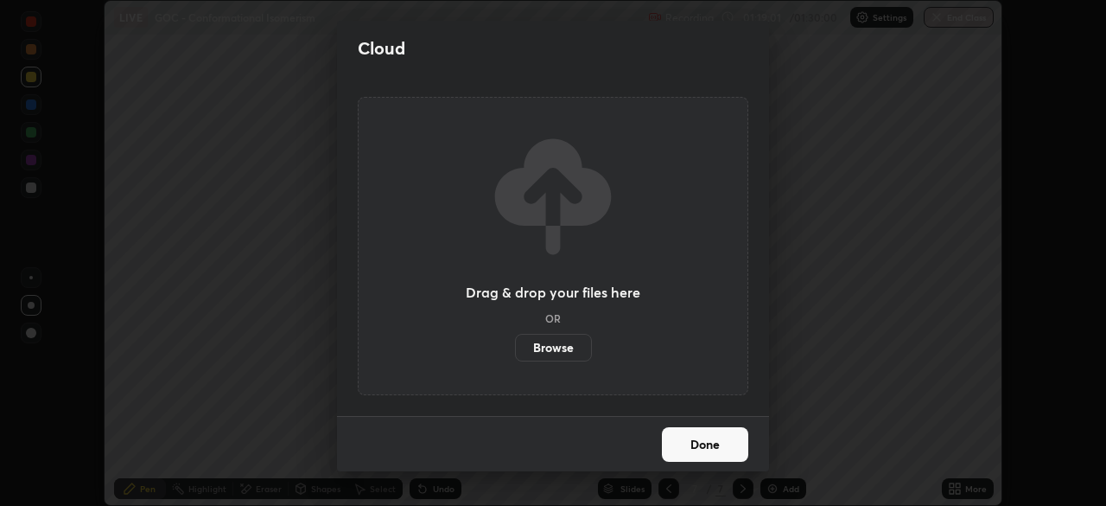
click at [526, 344] on label "Browse" at bounding box center [553, 348] width 77 height 28
click at [515, 344] on input "Browse" at bounding box center [515, 348] width 0 height 28
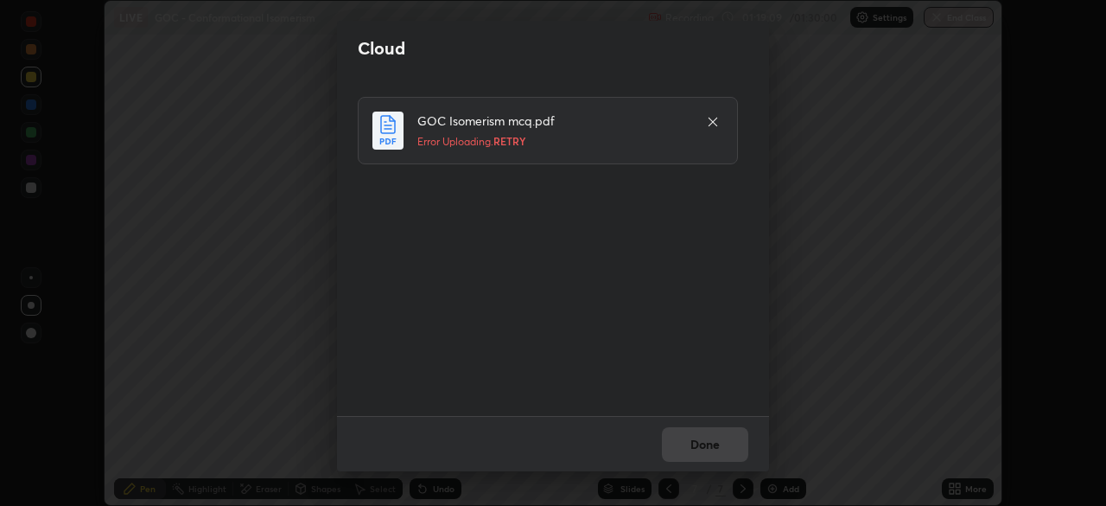
click at [713, 125] on icon at bounding box center [713, 122] width 14 height 14
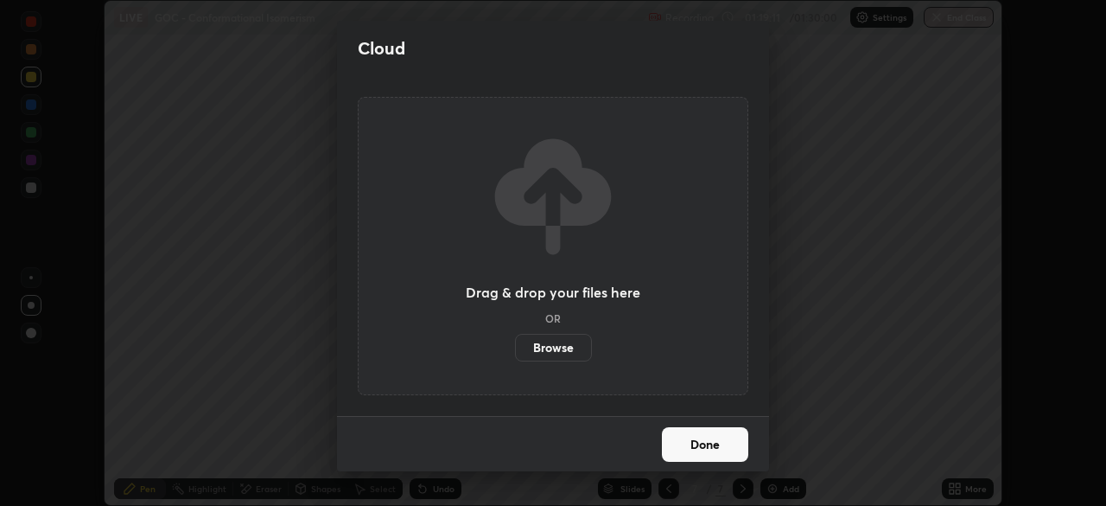
click at [568, 342] on label "Browse" at bounding box center [553, 348] width 77 height 28
click at [515, 342] on input "Browse" at bounding box center [515, 348] width 0 height 28
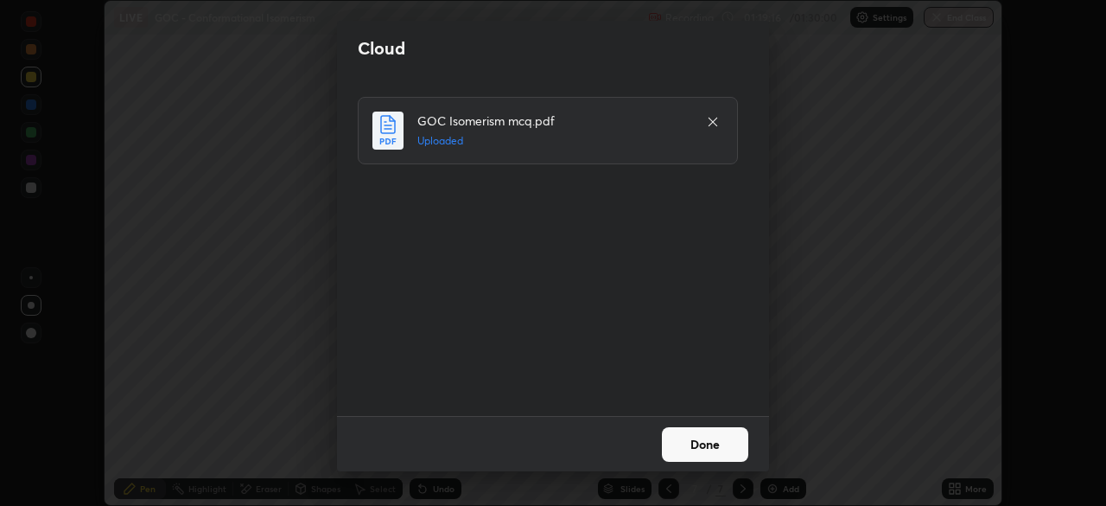
click at [717, 441] on button "Done" at bounding box center [705, 444] width 86 height 35
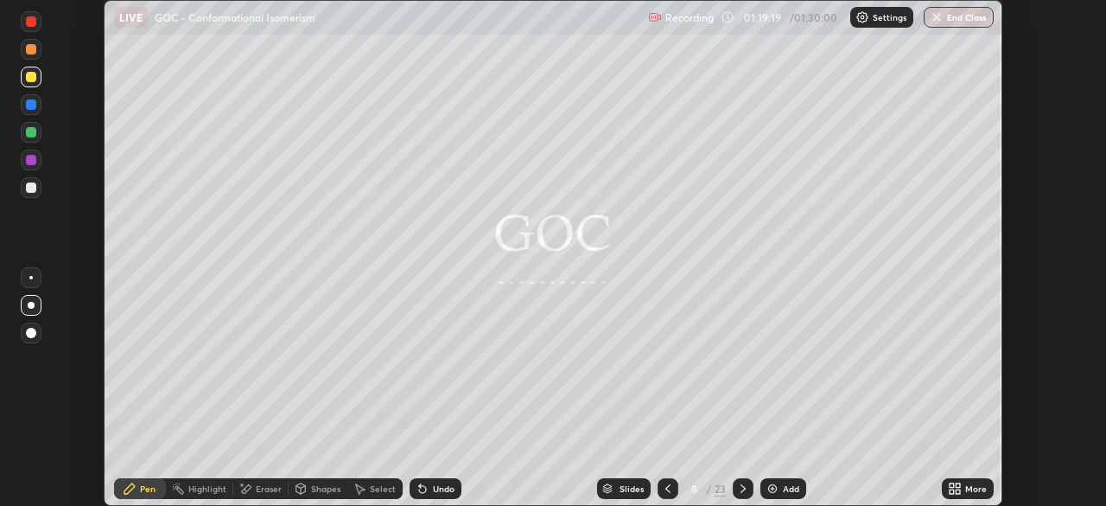
click at [953, 488] on icon at bounding box center [955, 488] width 14 height 14
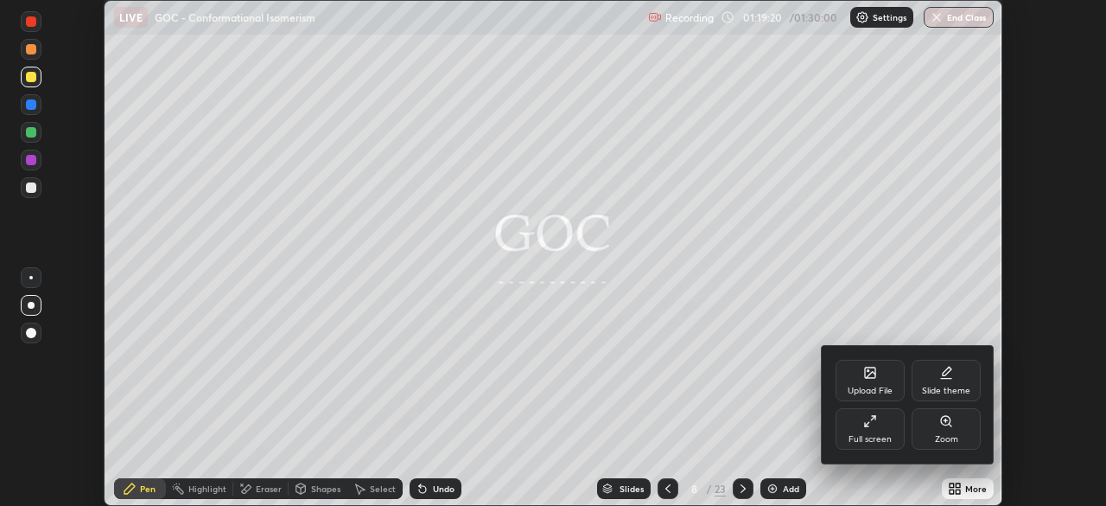
click at [876, 430] on div "Full screen" at bounding box center [870, 428] width 69 height 41
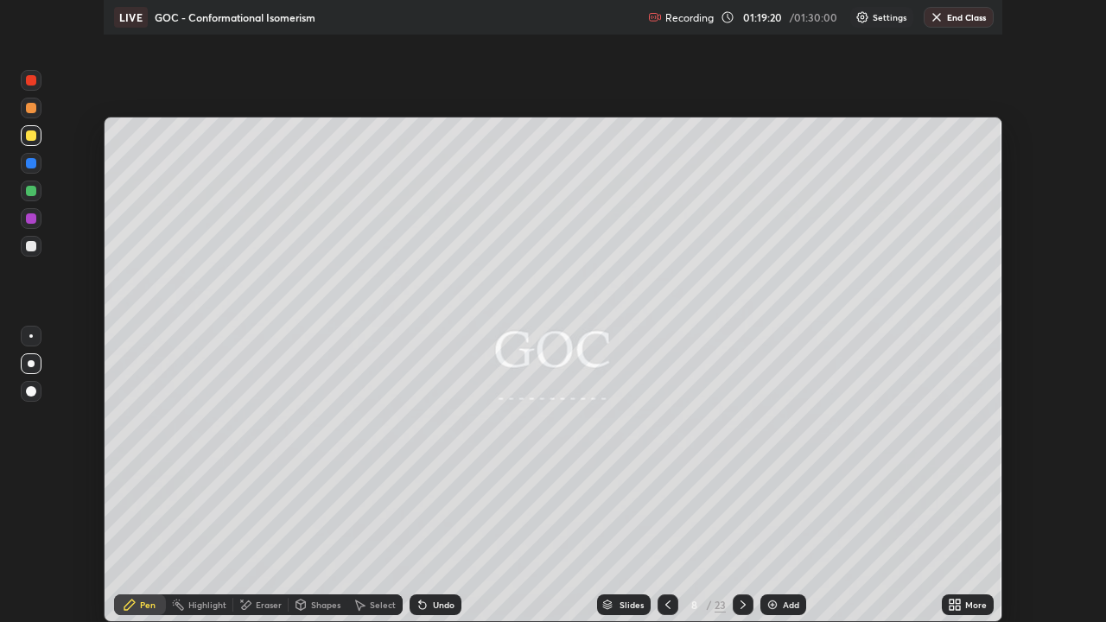
scroll to position [622, 1106]
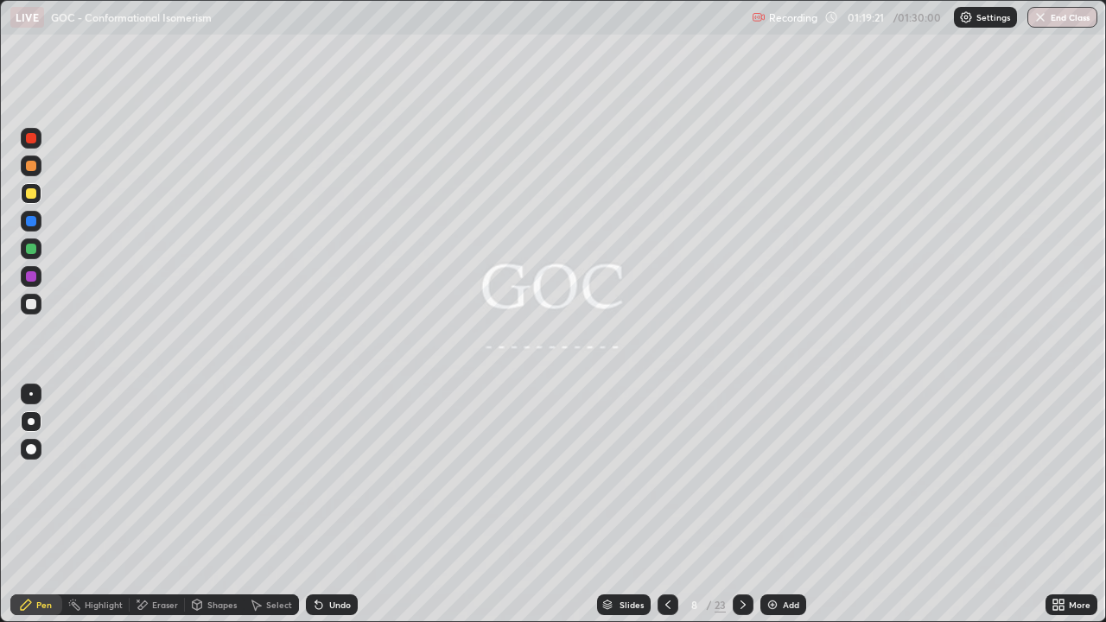
click at [742, 505] on icon at bounding box center [743, 605] width 14 height 14
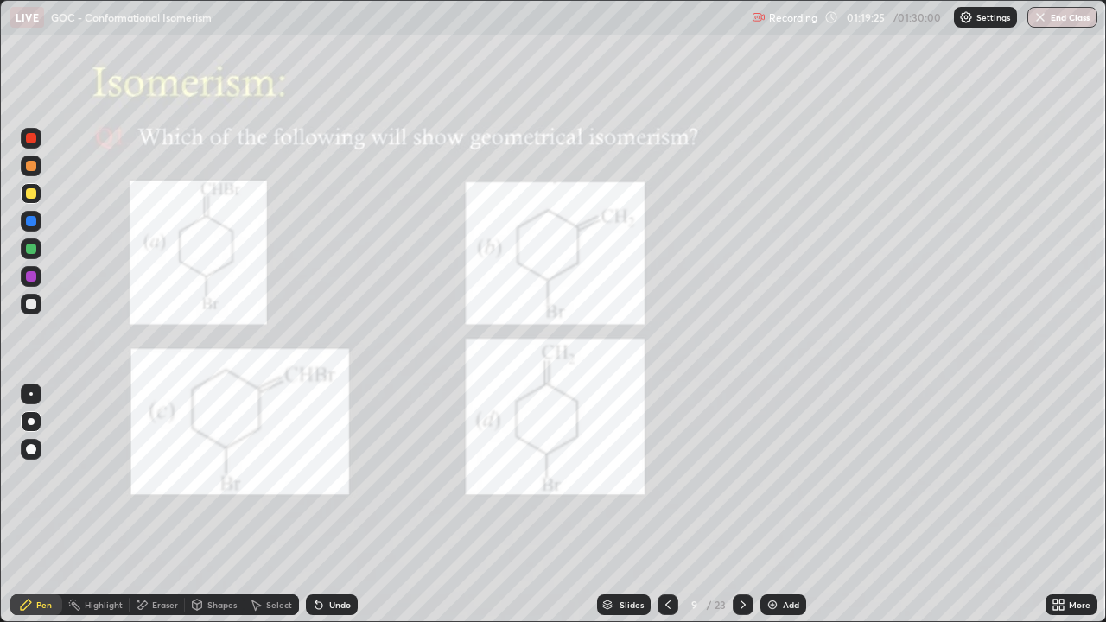
click at [32, 222] on div at bounding box center [31, 221] width 10 height 10
click at [330, 505] on div "Undo" at bounding box center [332, 605] width 52 height 21
click at [31, 167] on div at bounding box center [31, 166] width 10 height 10
click at [32, 226] on div at bounding box center [31, 221] width 10 height 10
click at [168, 505] on div "Eraser" at bounding box center [165, 605] width 26 height 9
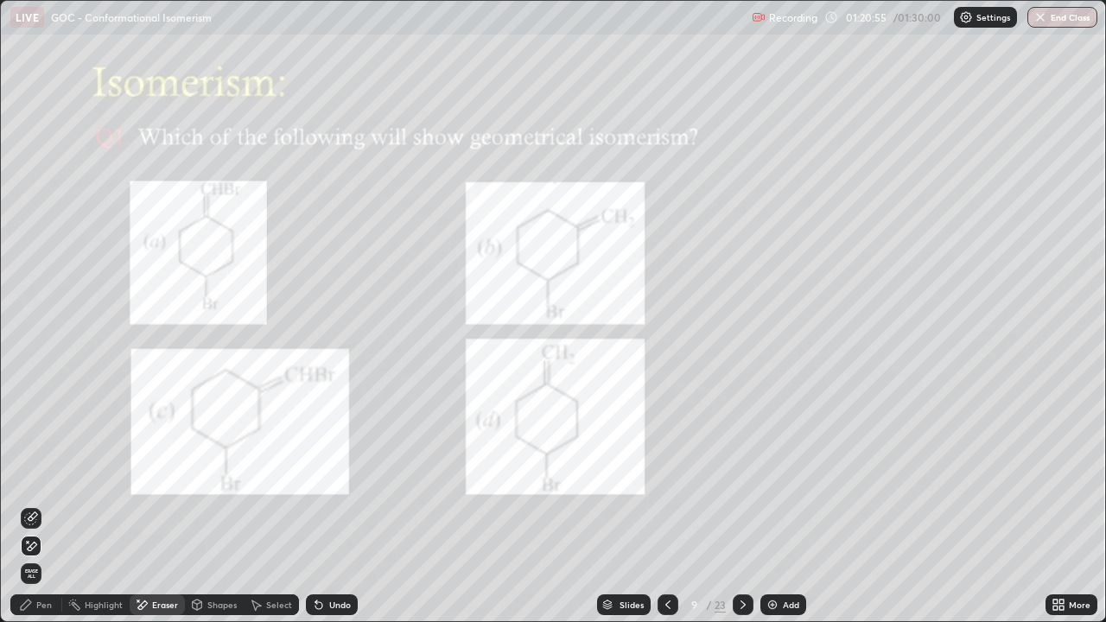
click at [51, 505] on div "Pen" at bounding box center [36, 605] width 52 height 21
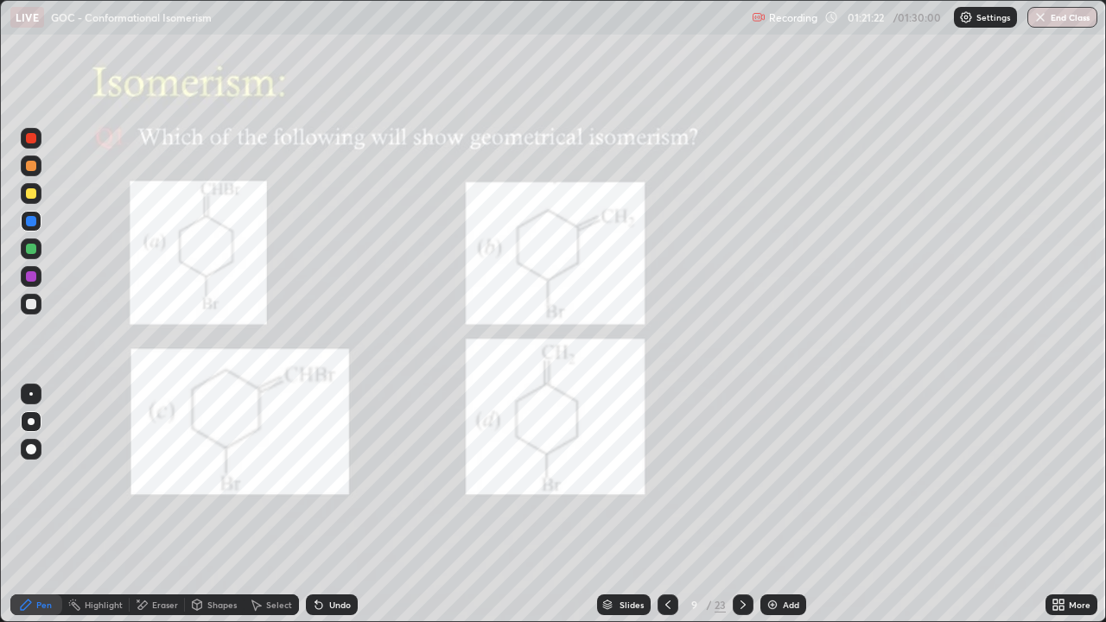
click at [32, 277] on div at bounding box center [31, 276] width 10 height 10
click at [33, 223] on div at bounding box center [31, 221] width 10 height 10
click at [332, 505] on div "Undo" at bounding box center [332, 605] width 52 height 21
click at [337, 505] on div "Undo" at bounding box center [340, 605] width 22 height 9
click at [335, 505] on div "Undo" at bounding box center [340, 605] width 22 height 9
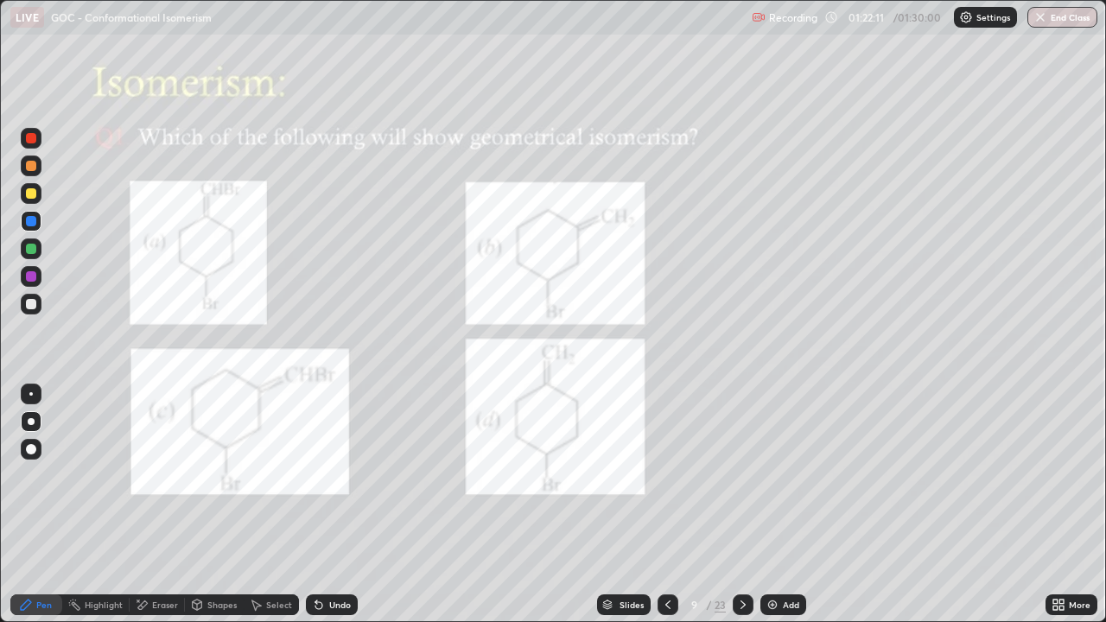
click at [37, 277] on div at bounding box center [31, 276] width 21 height 21
click at [327, 505] on div "Undo" at bounding box center [332, 605] width 52 height 21
click at [329, 505] on div "Undo" at bounding box center [340, 605] width 22 height 9
click at [32, 220] on div at bounding box center [31, 221] width 10 height 10
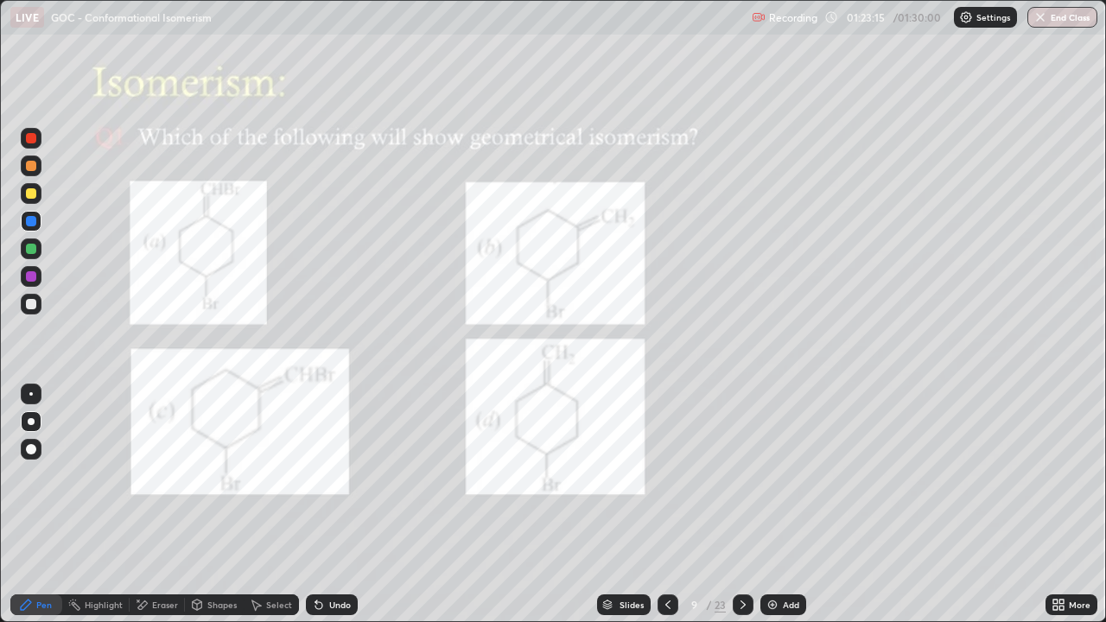
click at [742, 505] on icon at bounding box center [743, 605] width 14 height 14
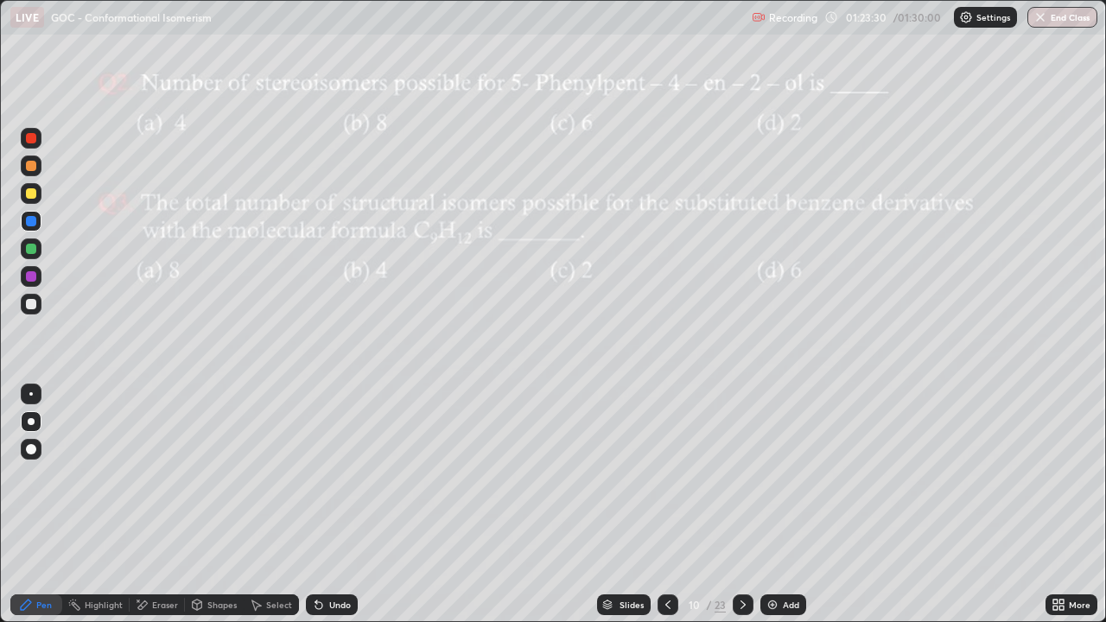
click at [36, 311] on div at bounding box center [31, 304] width 21 height 21
click at [31, 169] on div at bounding box center [31, 166] width 10 height 10
click at [335, 505] on div "Undo" at bounding box center [340, 605] width 22 height 9
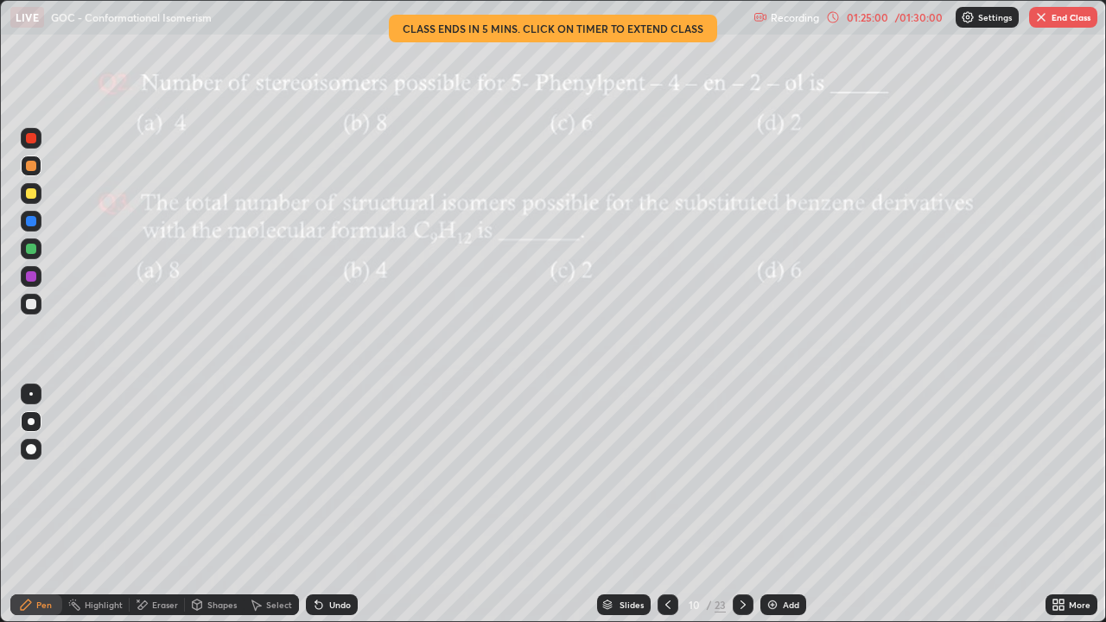
click at [335, 505] on div "Undo" at bounding box center [340, 605] width 22 height 9
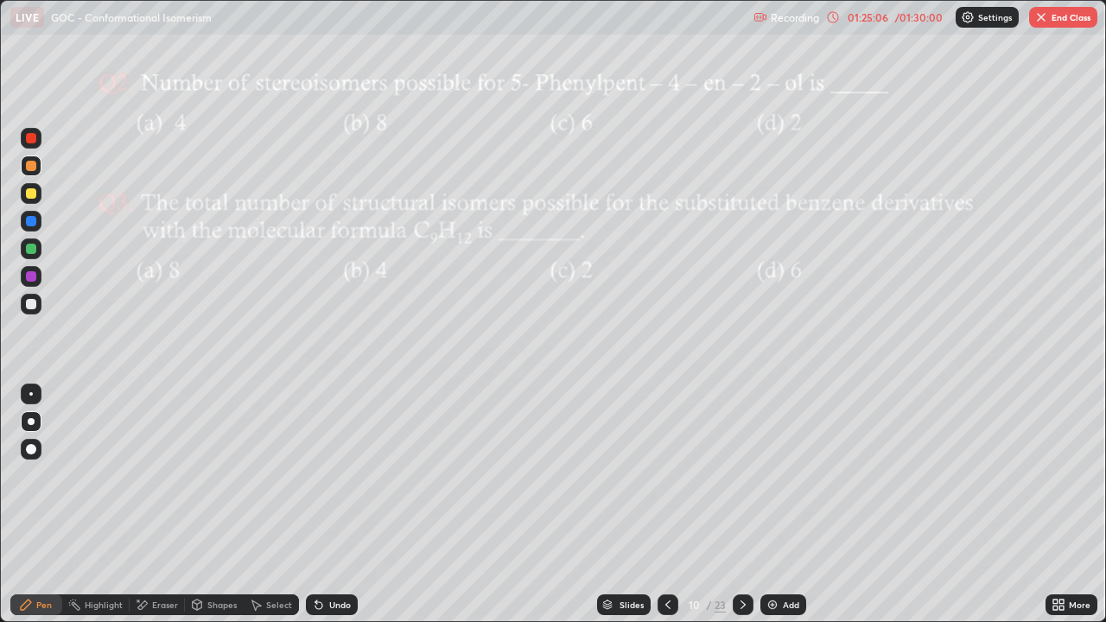
click at [329, 505] on div "Undo" at bounding box center [340, 605] width 22 height 9
click at [165, 505] on div "Eraser" at bounding box center [165, 605] width 26 height 9
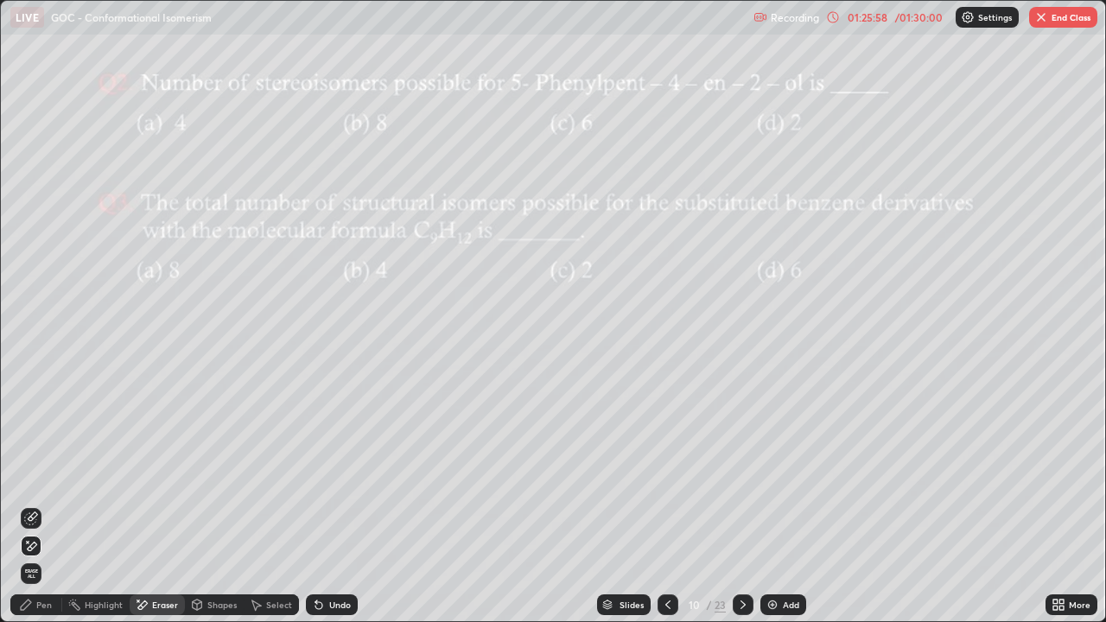
click at [48, 505] on div "Pen" at bounding box center [44, 605] width 16 height 9
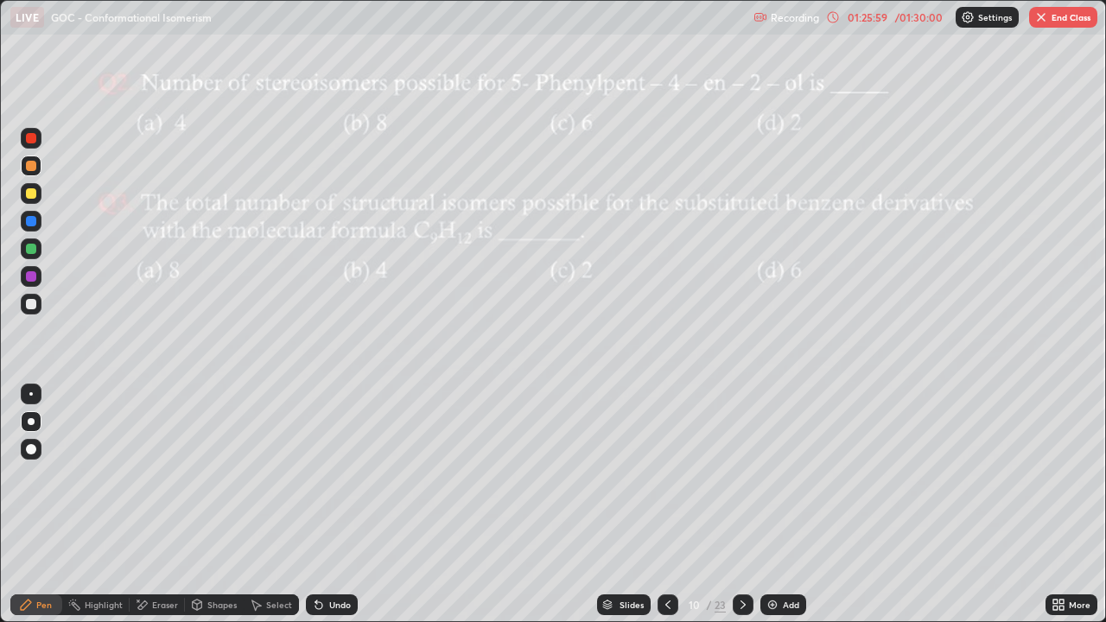
click at [30, 300] on div at bounding box center [31, 304] width 10 height 10
click at [32, 166] on div at bounding box center [31, 166] width 10 height 10
click at [332, 505] on div "Undo" at bounding box center [340, 605] width 22 height 9
click at [342, 505] on div "Undo" at bounding box center [332, 605] width 52 height 21
click at [350, 505] on div "Undo" at bounding box center [332, 605] width 52 height 21
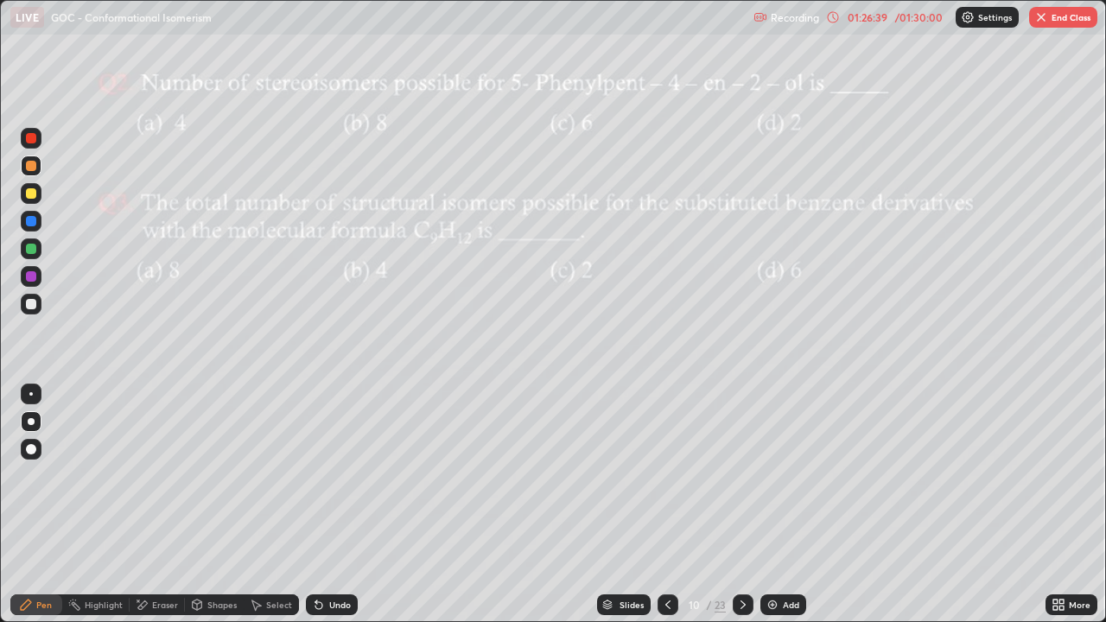
click at [348, 505] on div "Undo" at bounding box center [340, 605] width 22 height 9
click at [31, 305] on div at bounding box center [31, 304] width 10 height 10
click at [207, 505] on div "Shapes" at bounding box center [214, 605] width 59 height 21
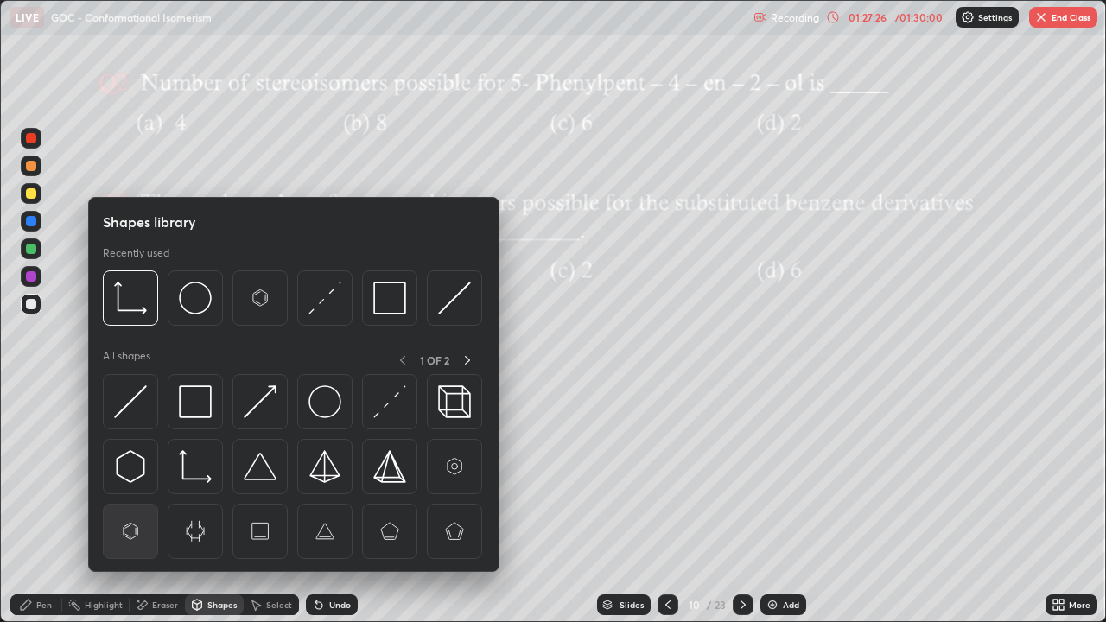
click at [137, 505] on img at bounding box center [130, 531] width 33 height 33
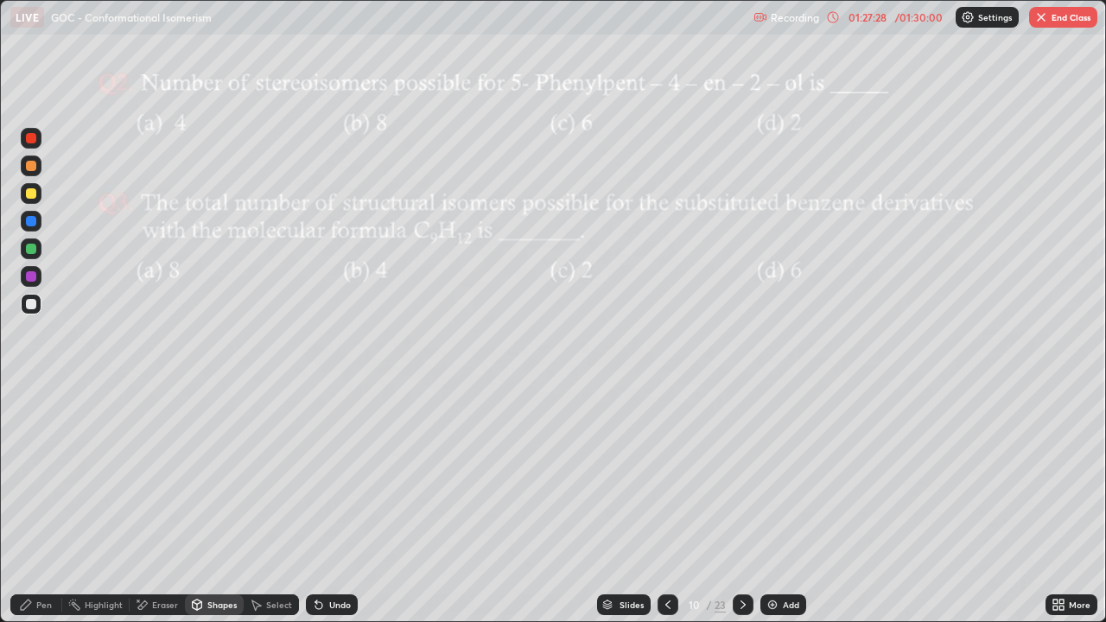
click at [48, 505] on div "Pen" at bounding box center [44, 605] width 16 height 9
click at [214, 505] on div "Shapes" at bounding box center [221, 605] width 29 height 9
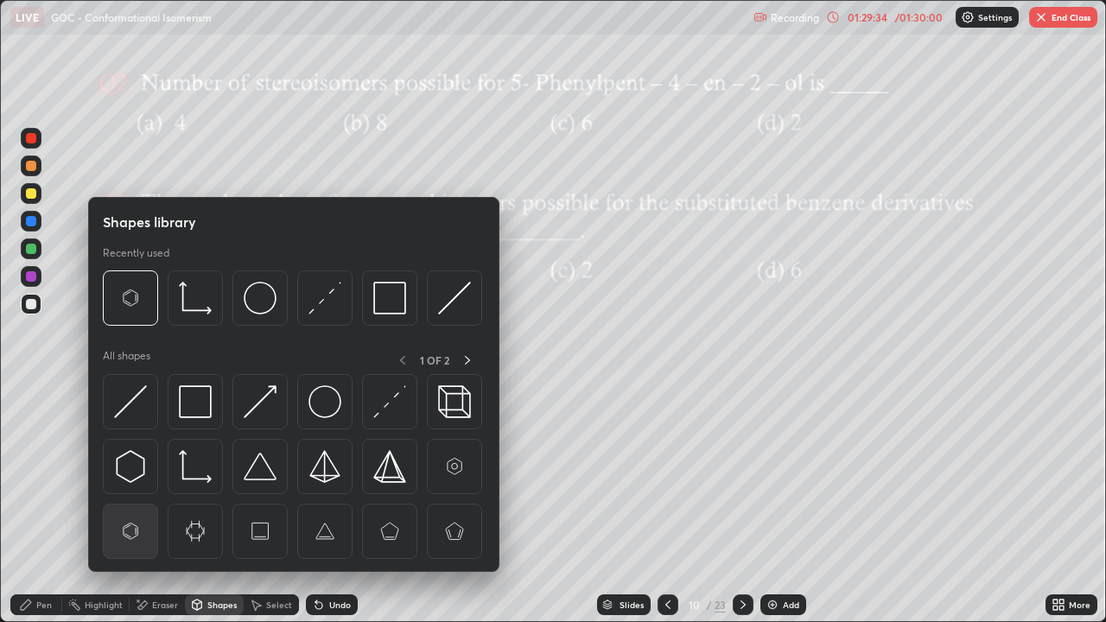
click at [136, 505] on img at bounding box center [130, 531] width 33 height 33
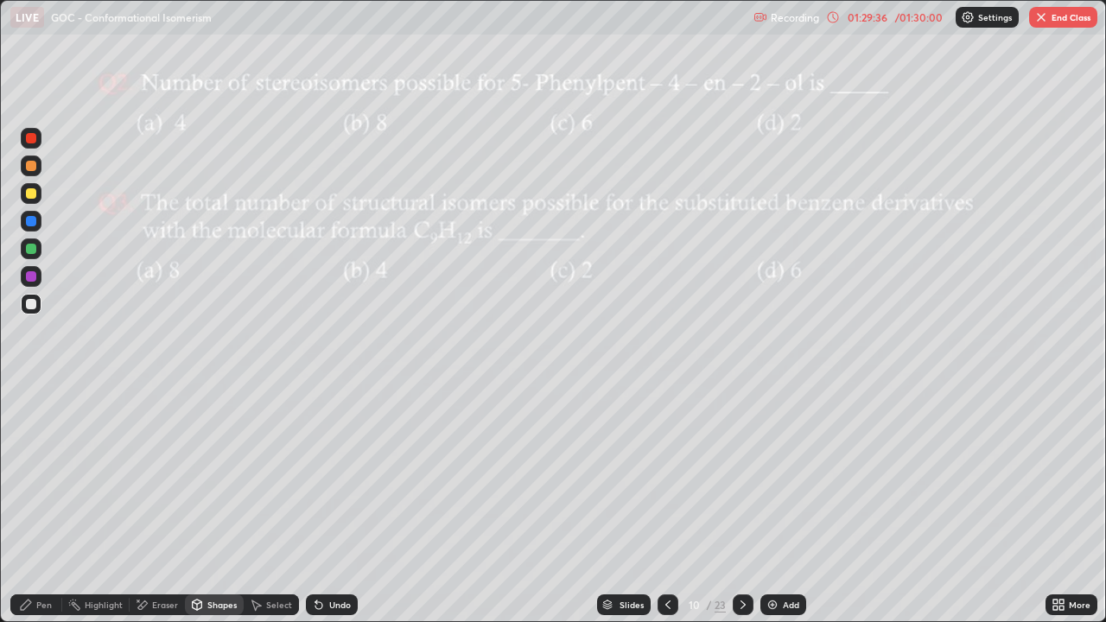
click at [36, 505] on div "Pen" at bounding box center [44, 605] width 16 height 9
click at [203, 505] on div "Shapes" at bounding box center [214, 605] width 59 height 21
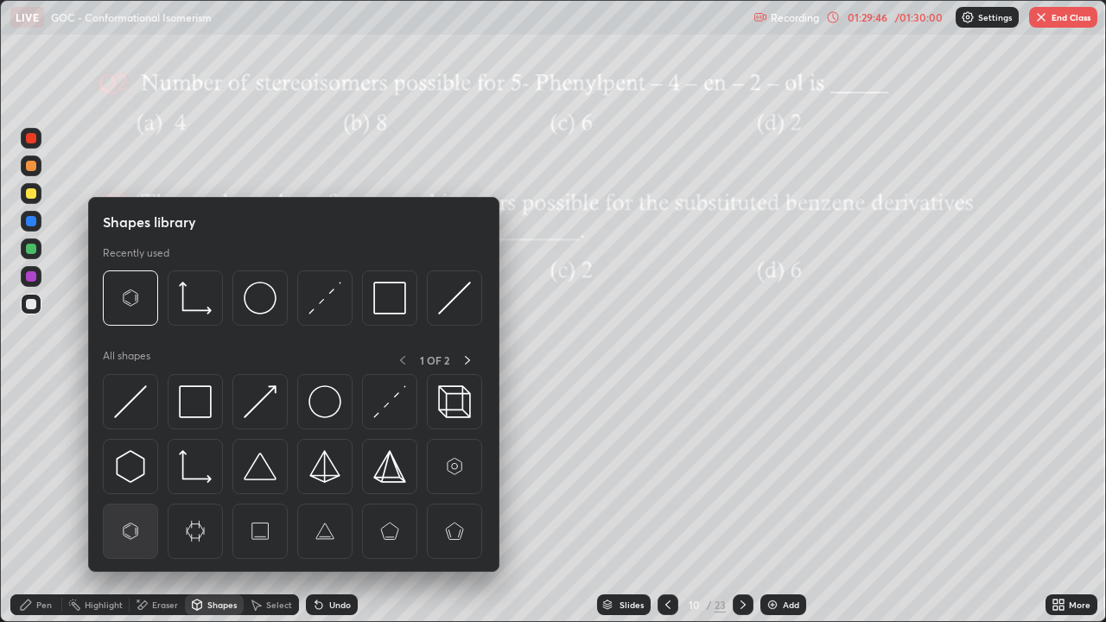
click at [144, 505] on img at bounding box center [130, 531] width 33 height 33
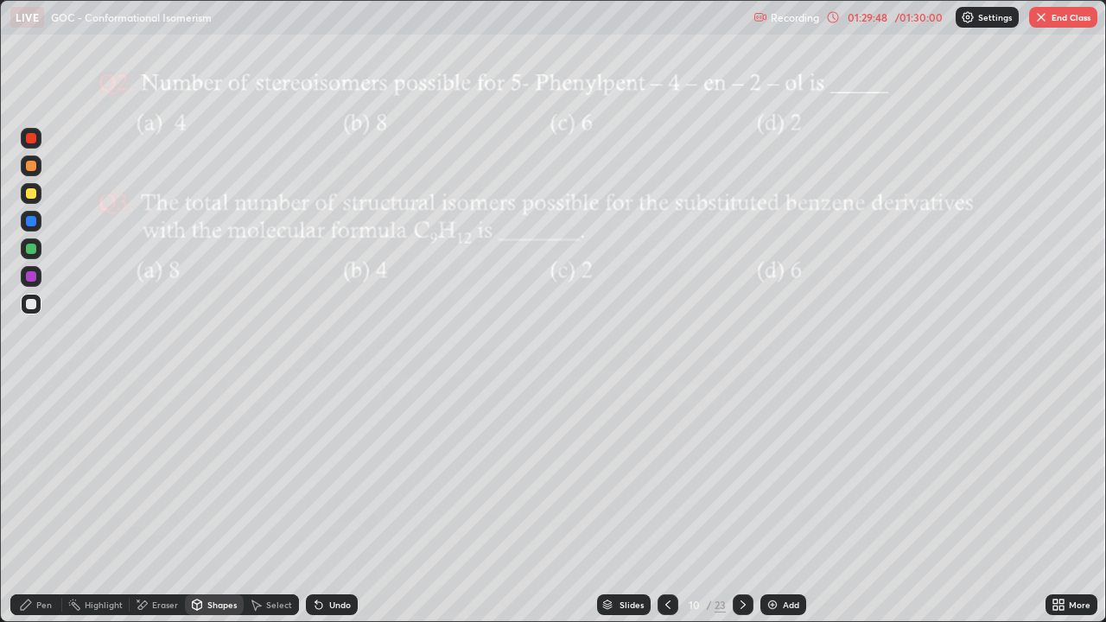
click at [44, 505] on div "Pen" at bounding box center [44, 605] width 16 height 9
click at [207, 505] on div "Shapes" at bounding box center [221, 605] width 29 height 9
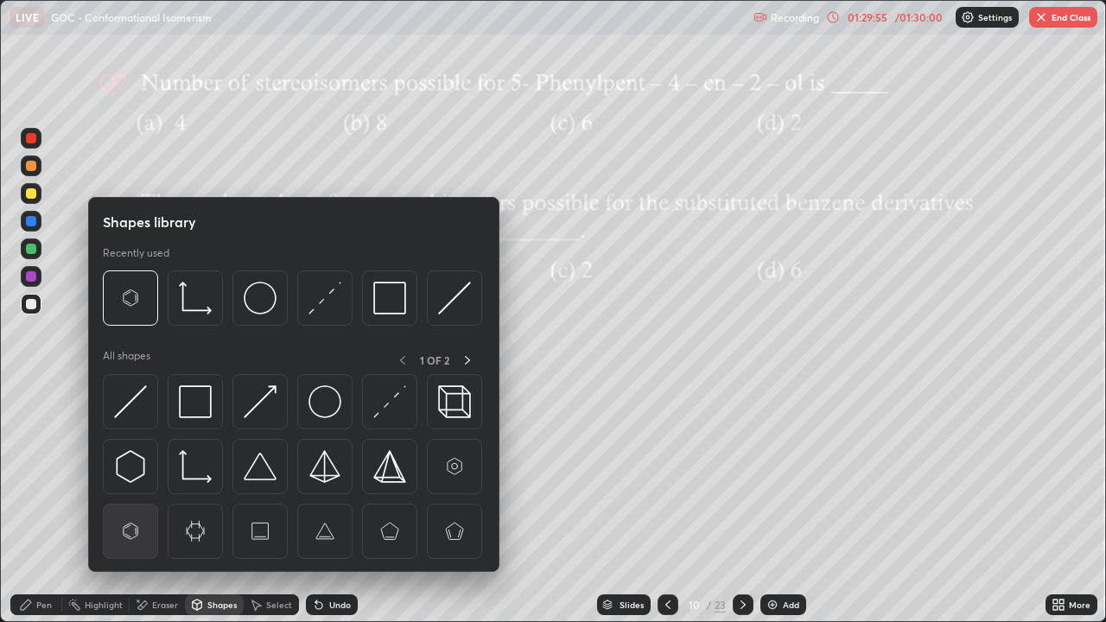
click at [133, 505] on img at bounding box center [130, 531] width 33 height 33
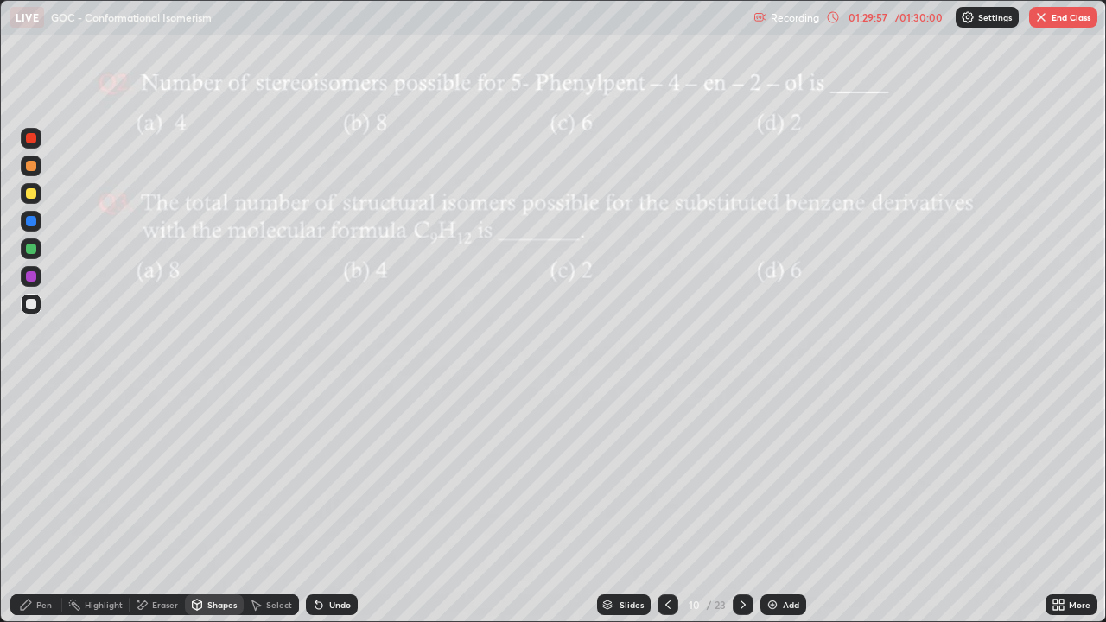
click at [45, 505] on div "Pen" at bounding box center [36, 605] width 52 height 21
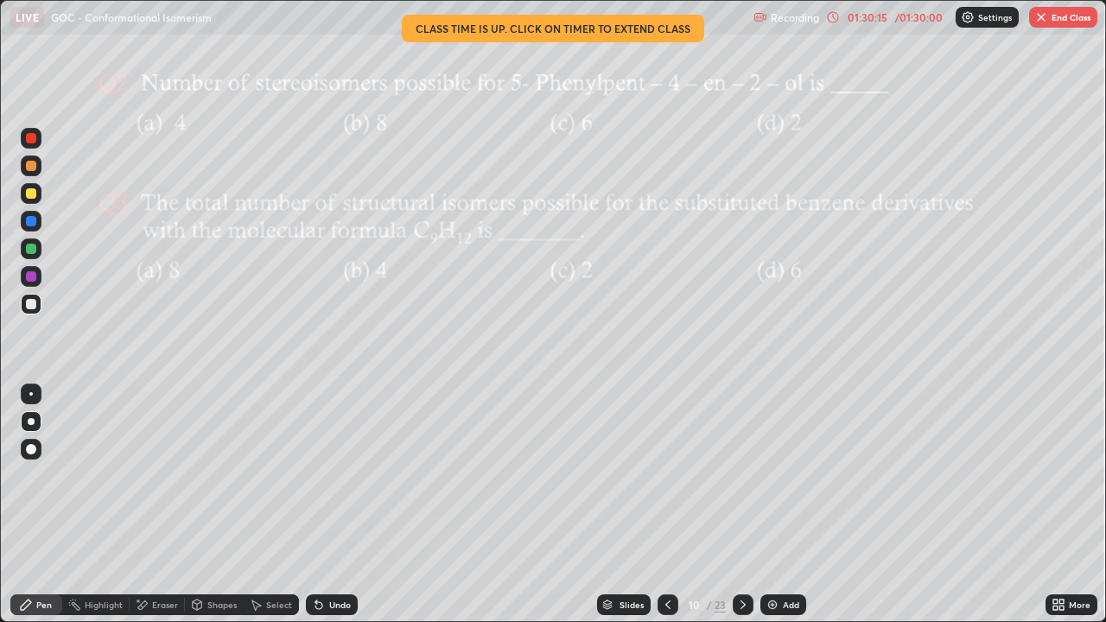
click at [207, 505] on div "Shapes" at bounding box center [221, 605] width 29 height 9
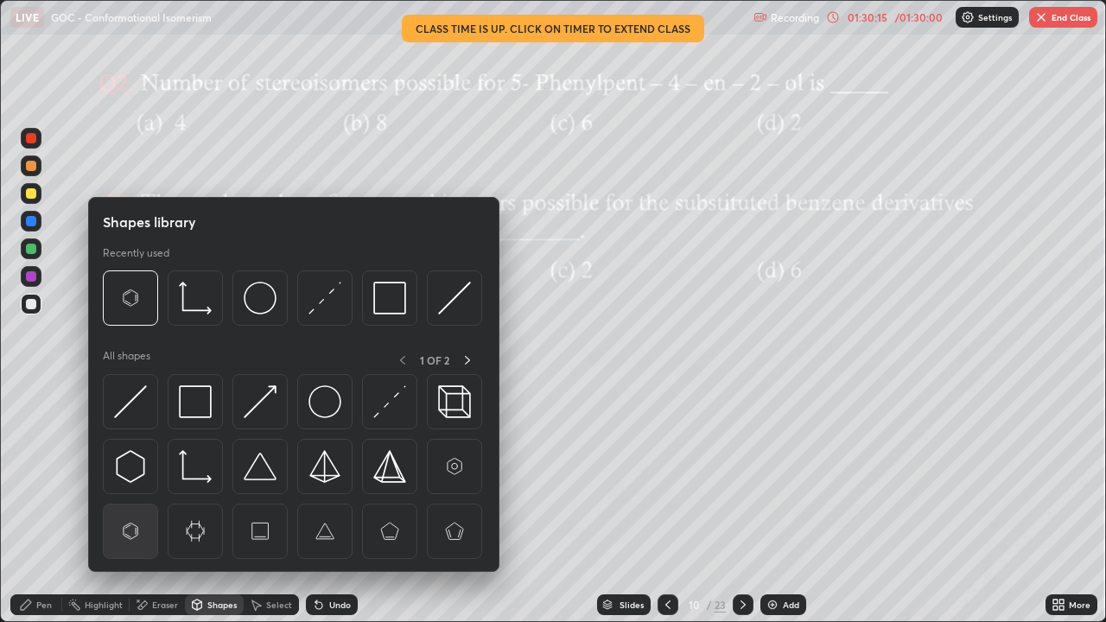
click at [128, 505] on img at bounding box center [130, 531] width 33 height 33
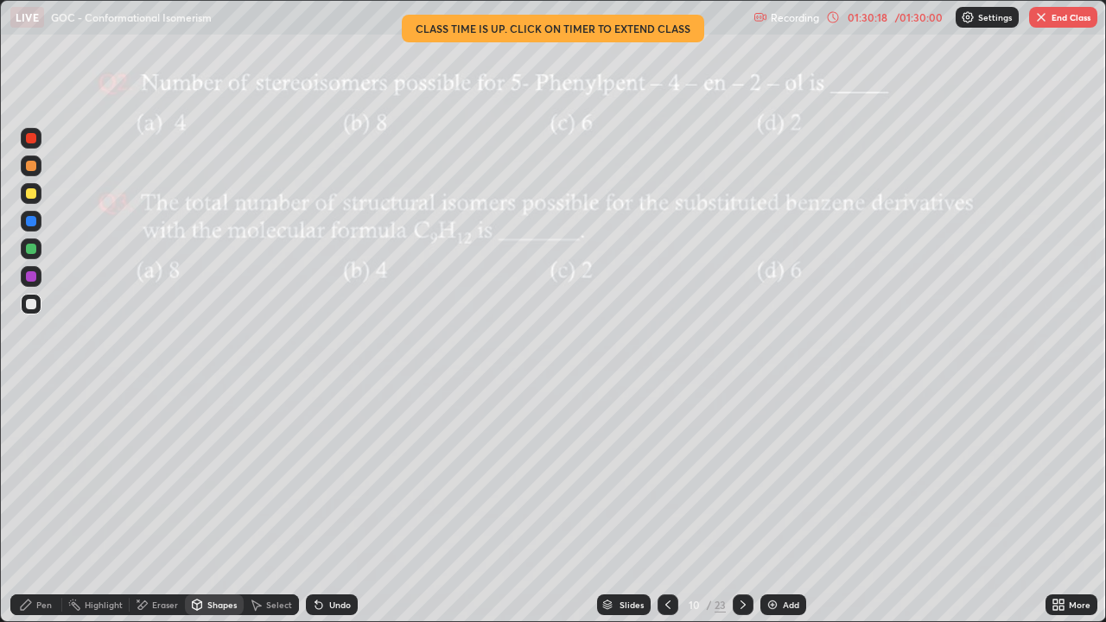
click at [33, 505] on div "Pen" at bounding box center [36, 605] width 52 height 21
click at [197, 505] on icon at bounding box center [197, 607] width 0 height 6
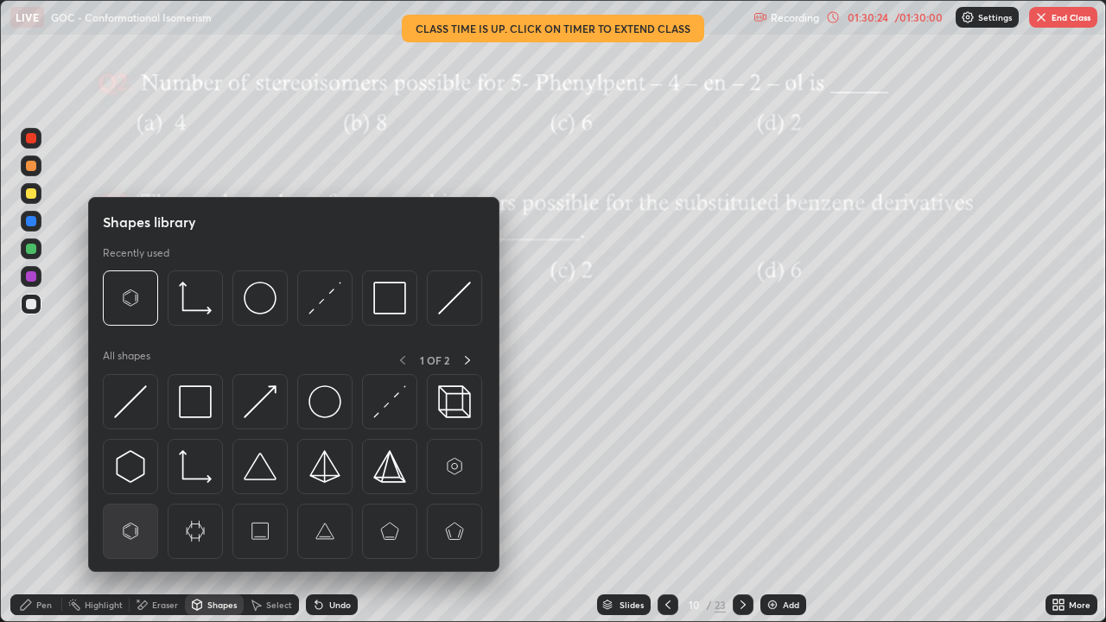
click at [128, 505] on img at bounding box center [130, 531] width 33 height 33
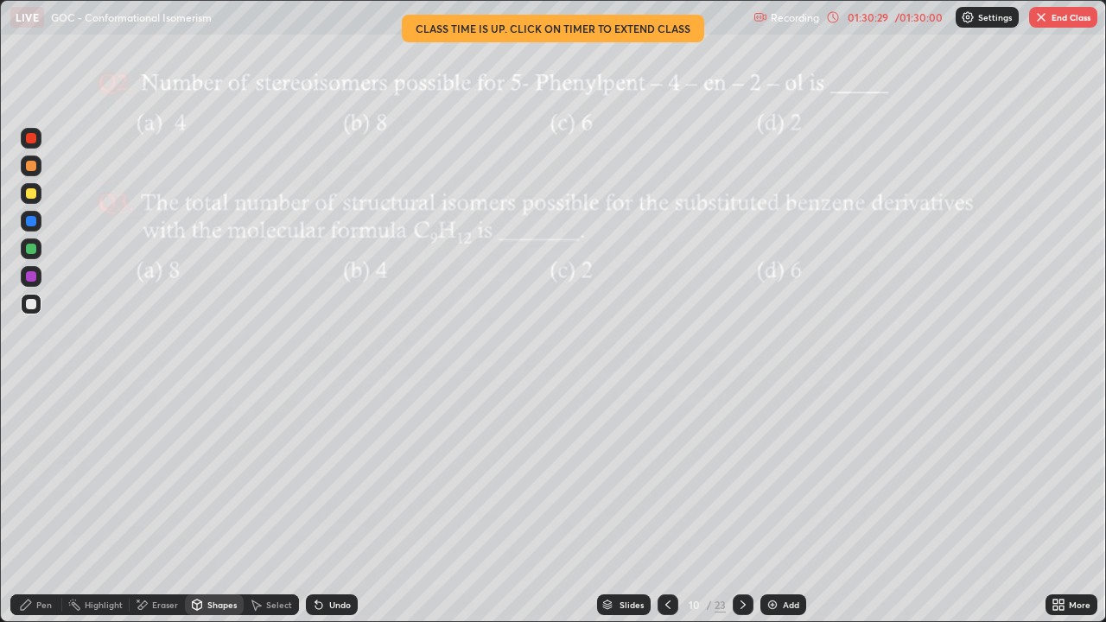
click at [46, 505] on div "Pen" at bounding box center [44, 605] width 16 height 9
click at [219, 505] on div "Shapes" at bounding box center [221, 605] width 29 height 9
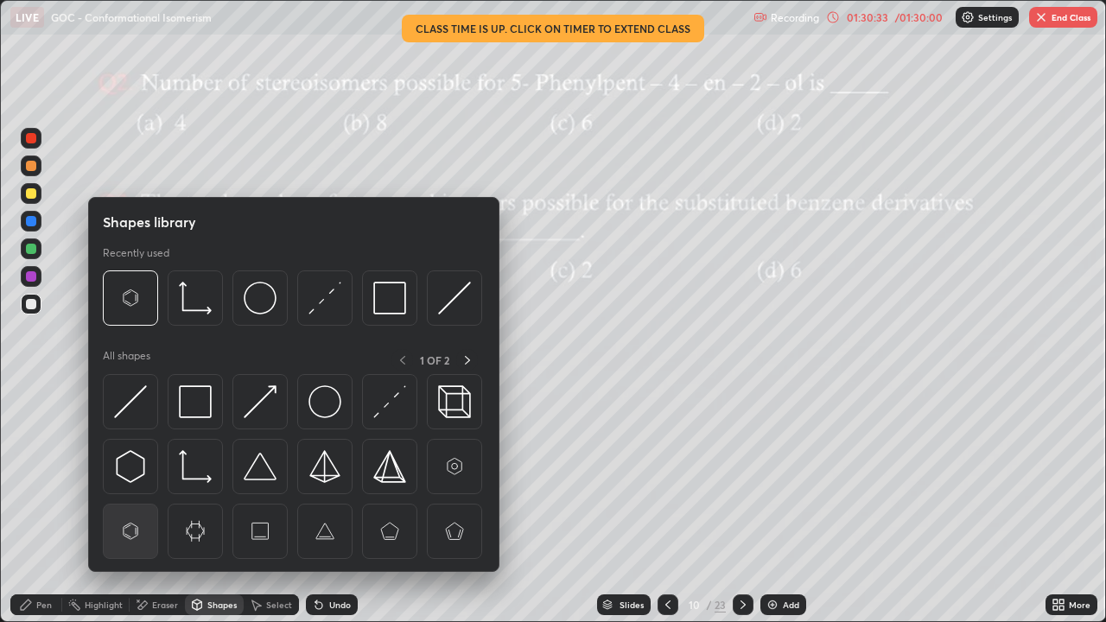
click at [137, 505] on img at bounding box center [130, 531] width 33 height 33
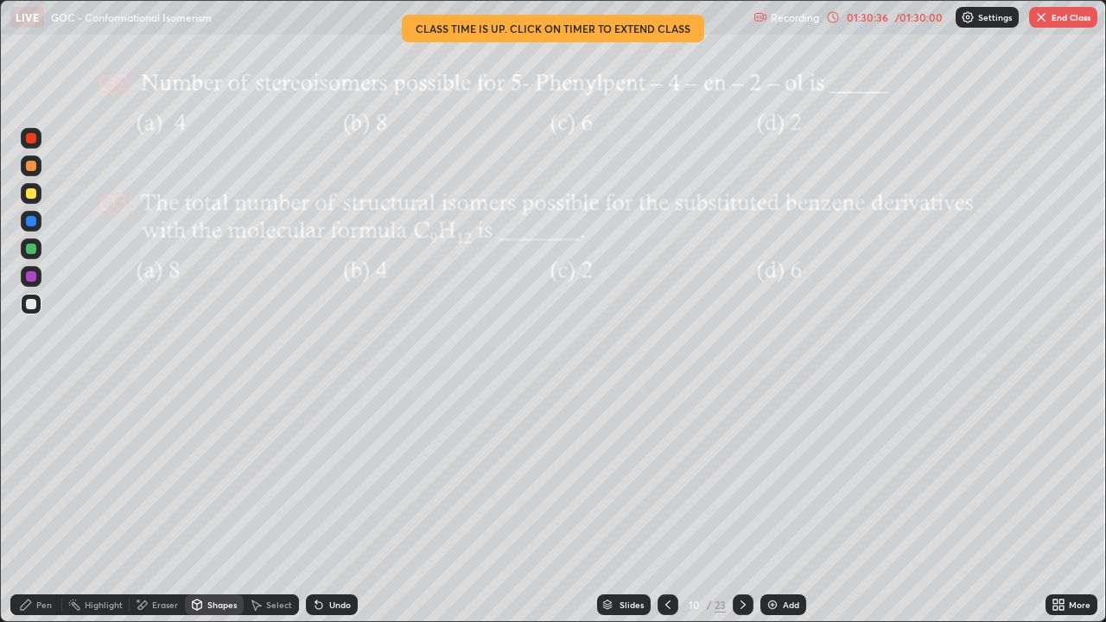
click at [48, 505] on div "Pen" at bounding box center [44, 605] width 16 height 9
click at [167, 505] on div "Eraser" at bounding box center [165, 605] width 26 height 9
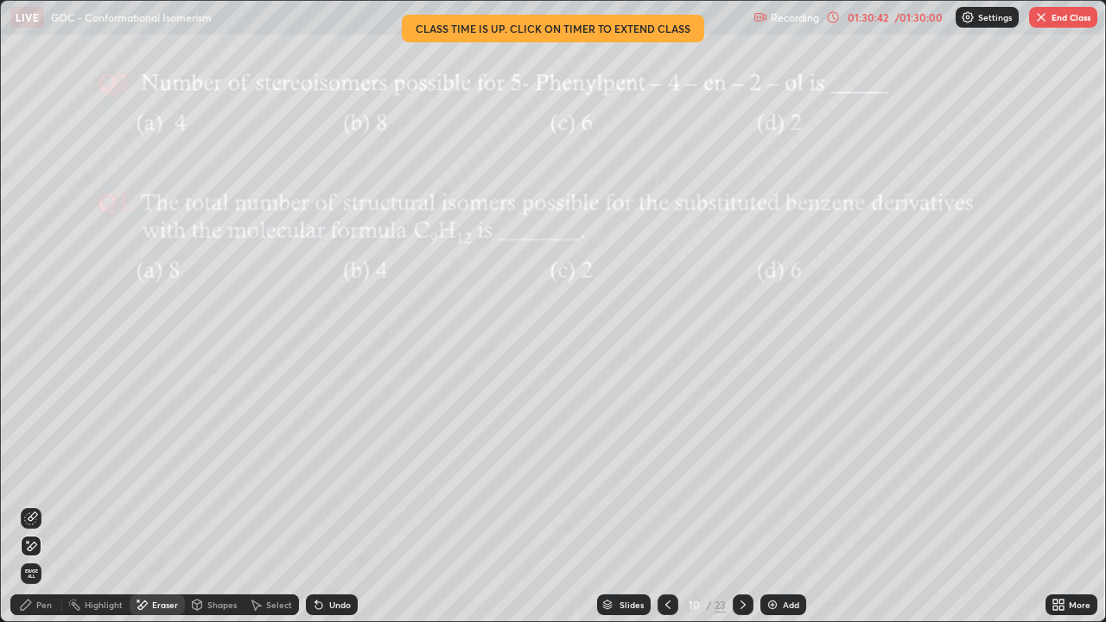
click at [209, 505] on div "Shapes" at bounding box center [221, 605] width 29 height 9
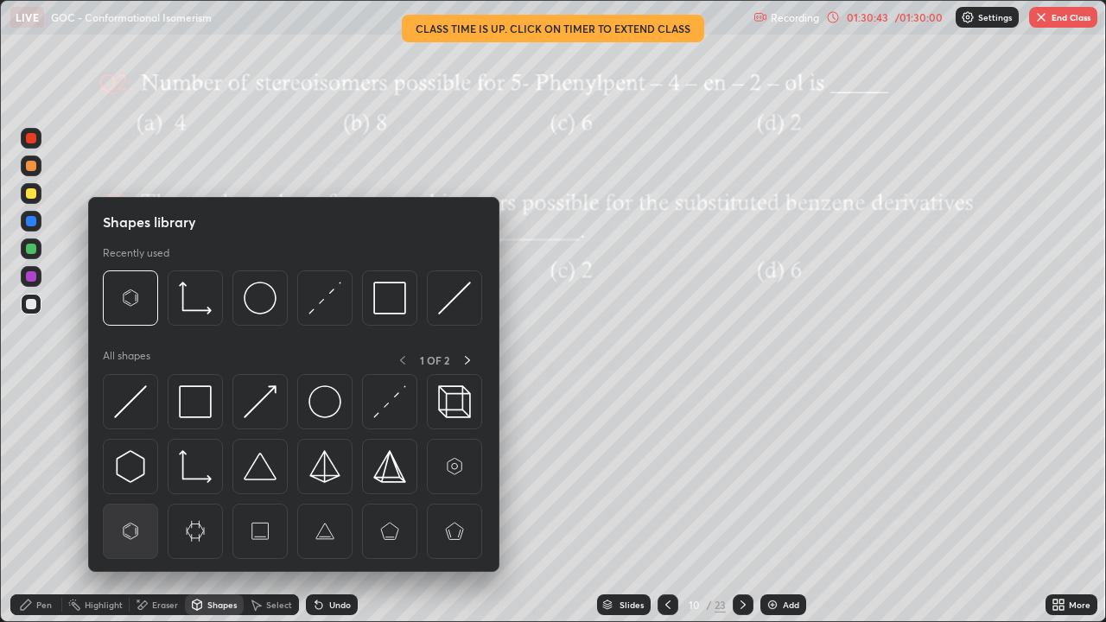
click at [133, 505] on img at bounding box center [130, 531] width 33 height 33
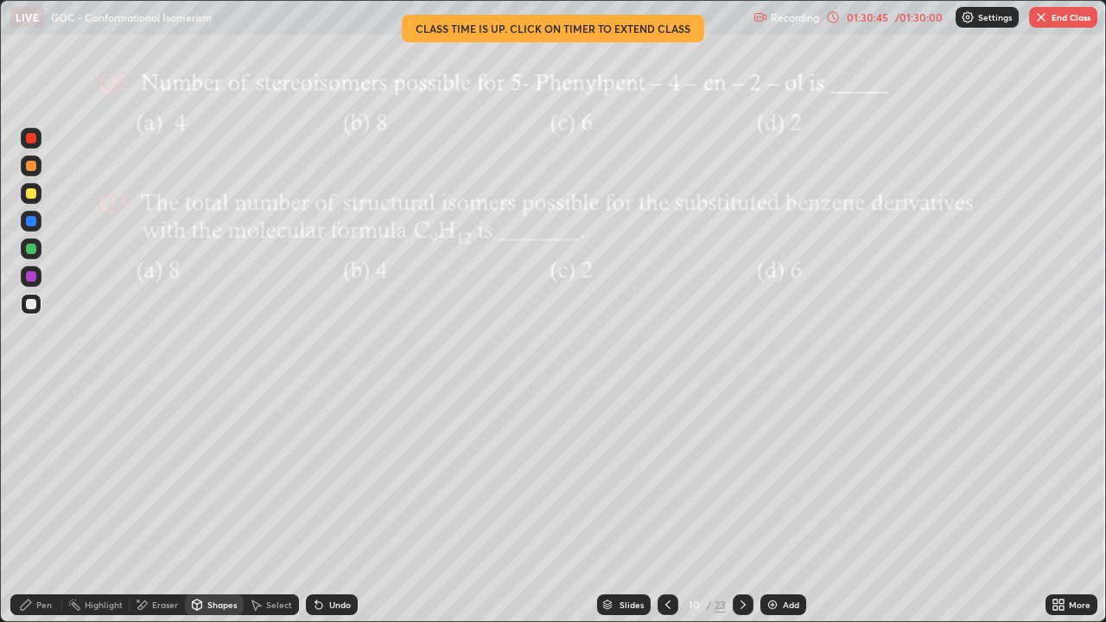
click at [44, 505] on div "Pen" at bounding box center [44, 605] width 16 height 9
click at [335, 505] on div "Undo" at bounding box center [340, 605] width 22 height 9
click at [28, 201] on div at bounding box center [31, 193] width 21 height 21
click at [628, 505] on div "Slides" at bounding box center [632, 605] width 24 height 9
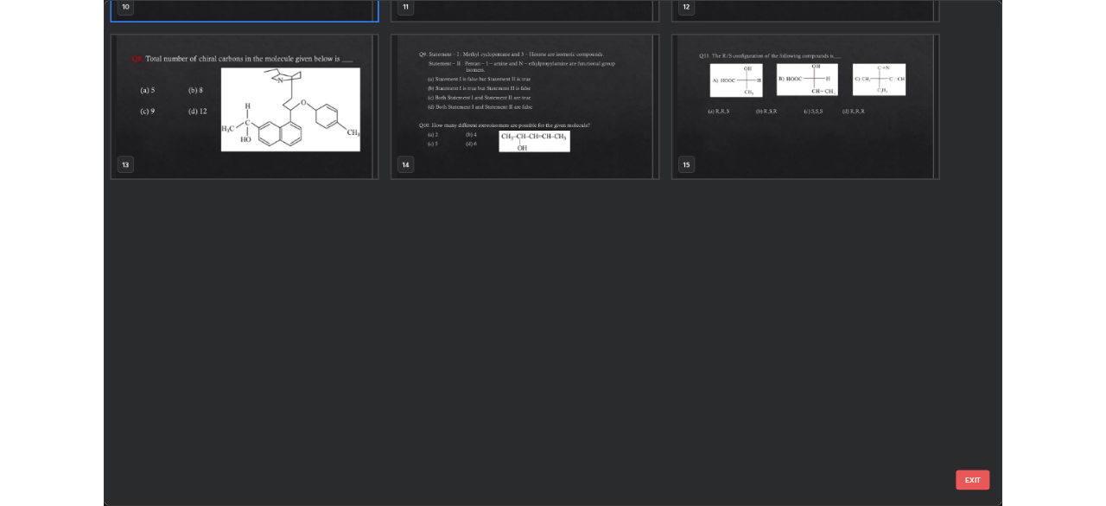
scroll to position [291, 0]
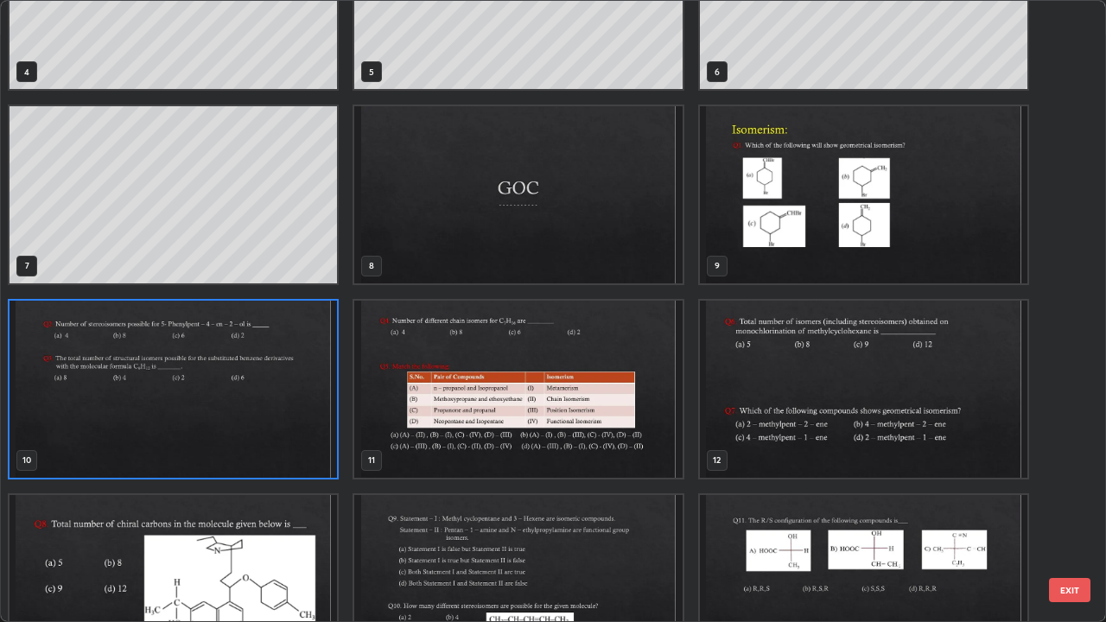
click at [1072, 505] on button "EXIT" at bounding box center [1069, 590] width 41 height 24
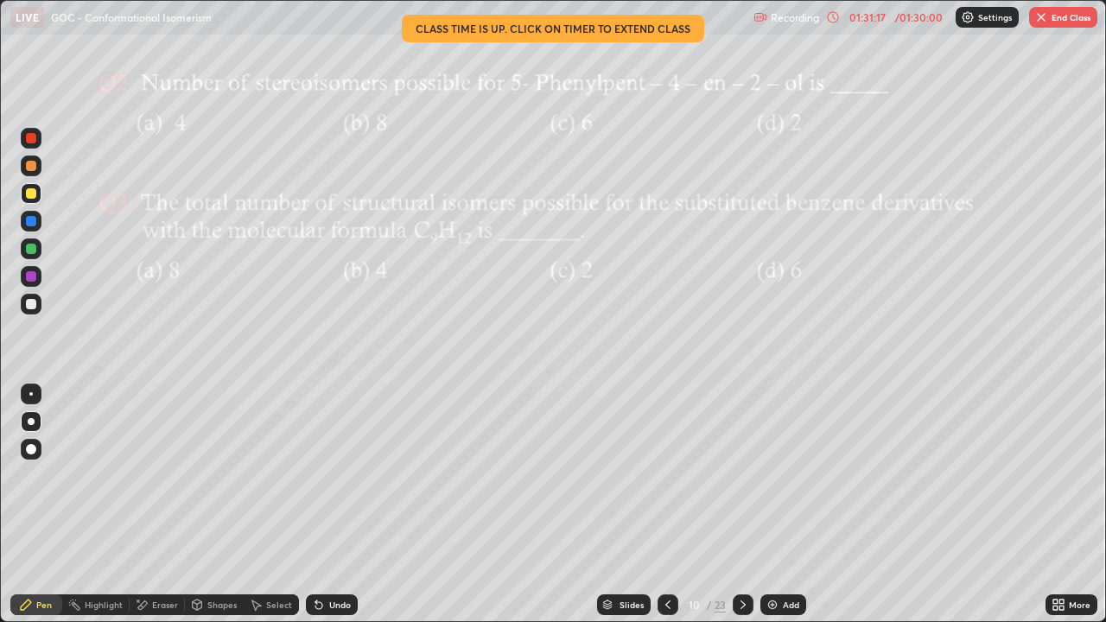
click at [1076, 505] on div "More" at bounding box center [1080, 605] width 22 height 9
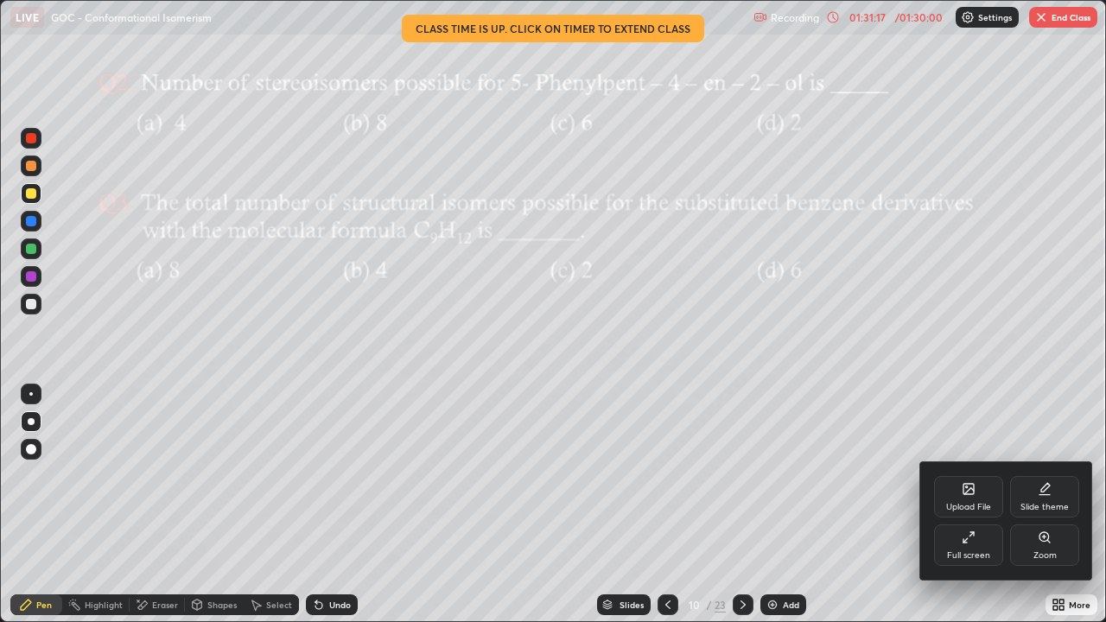
click at [983, 505] on div "Full screen" at bounding box center [968, 545] width 69 height 41
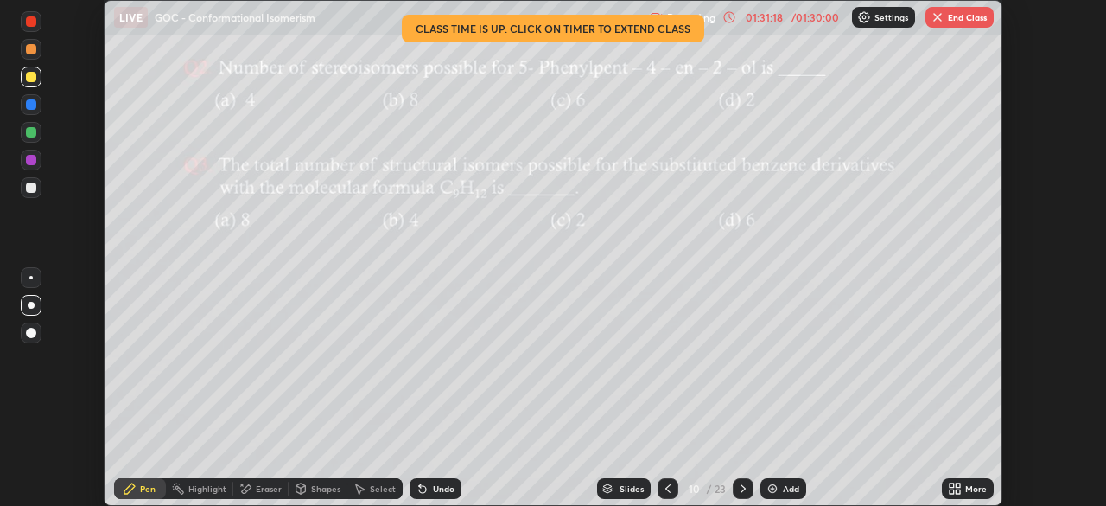
scroll to position [85936, 85335]
click at [969, 17] on button "End Class" at bounding box center [960, 17] width 68 height 21
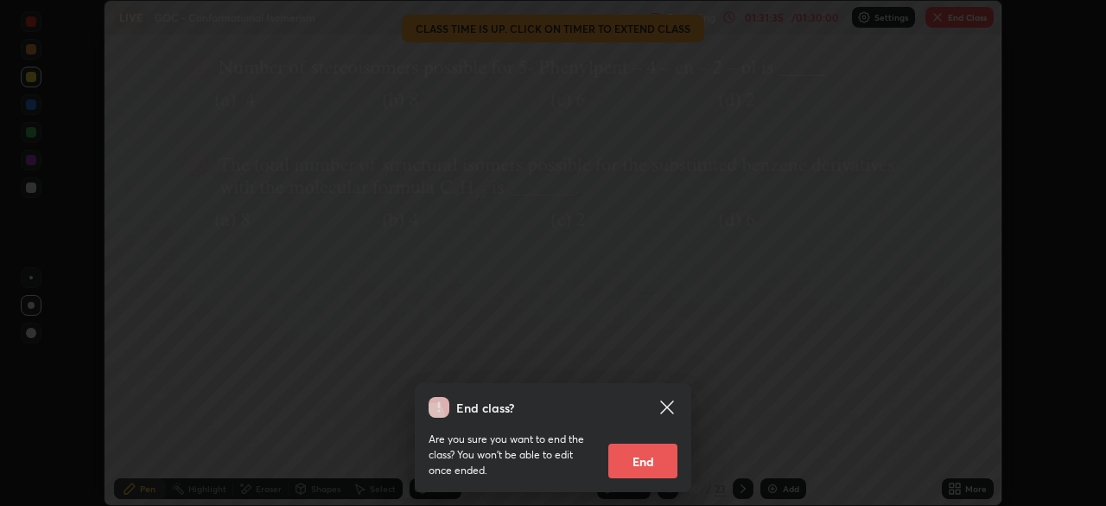
click at [665, 453] on button "End" at bounding box center [643, 460] width 69 height 35
